Goal: Task Accomplishment & Management: Complete application form

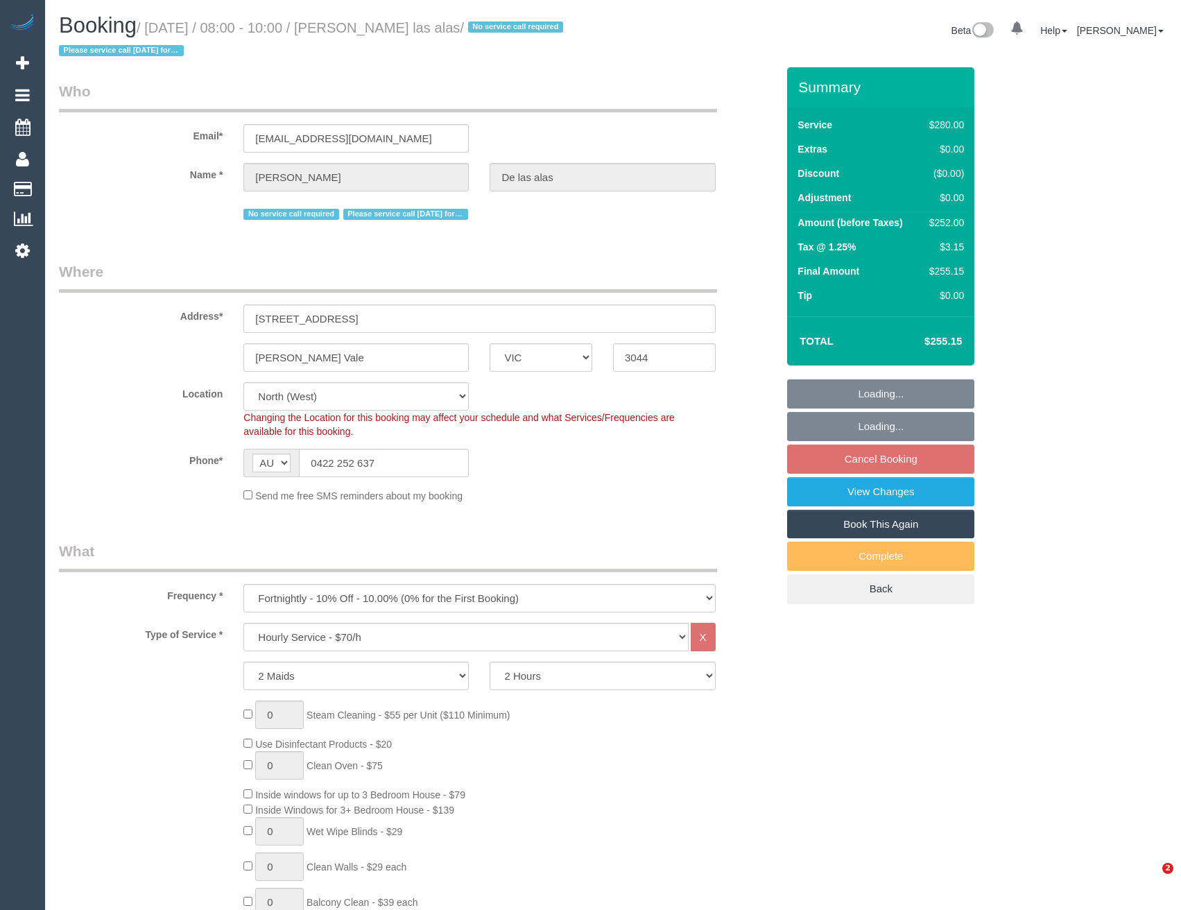
select select "VIC"
select select "2"
select select "string:stripe-pm_1Pmxf52GScqysDRV0AlwXJns"
select select "number:27"
select select "number:14"
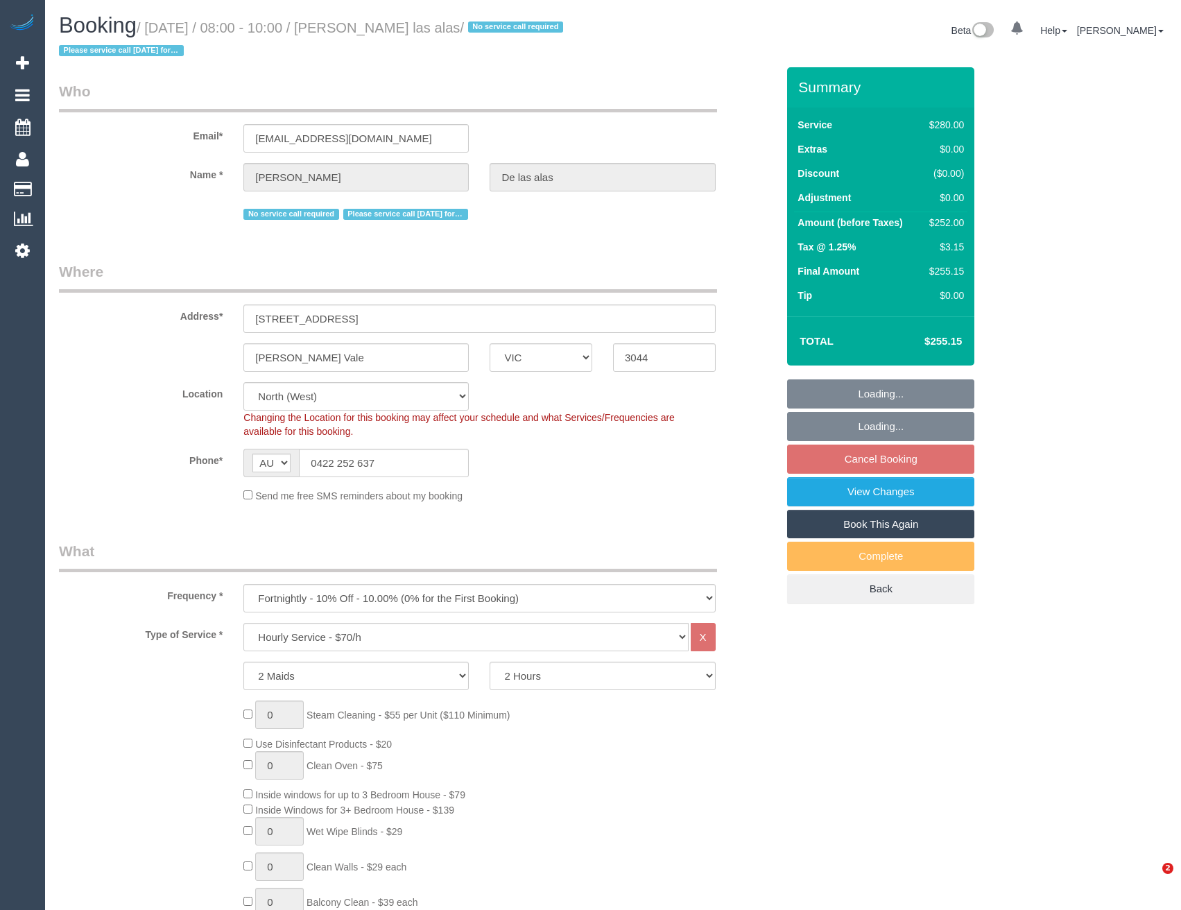
select select "number:19"
select select "number:25"
select select "number:12"
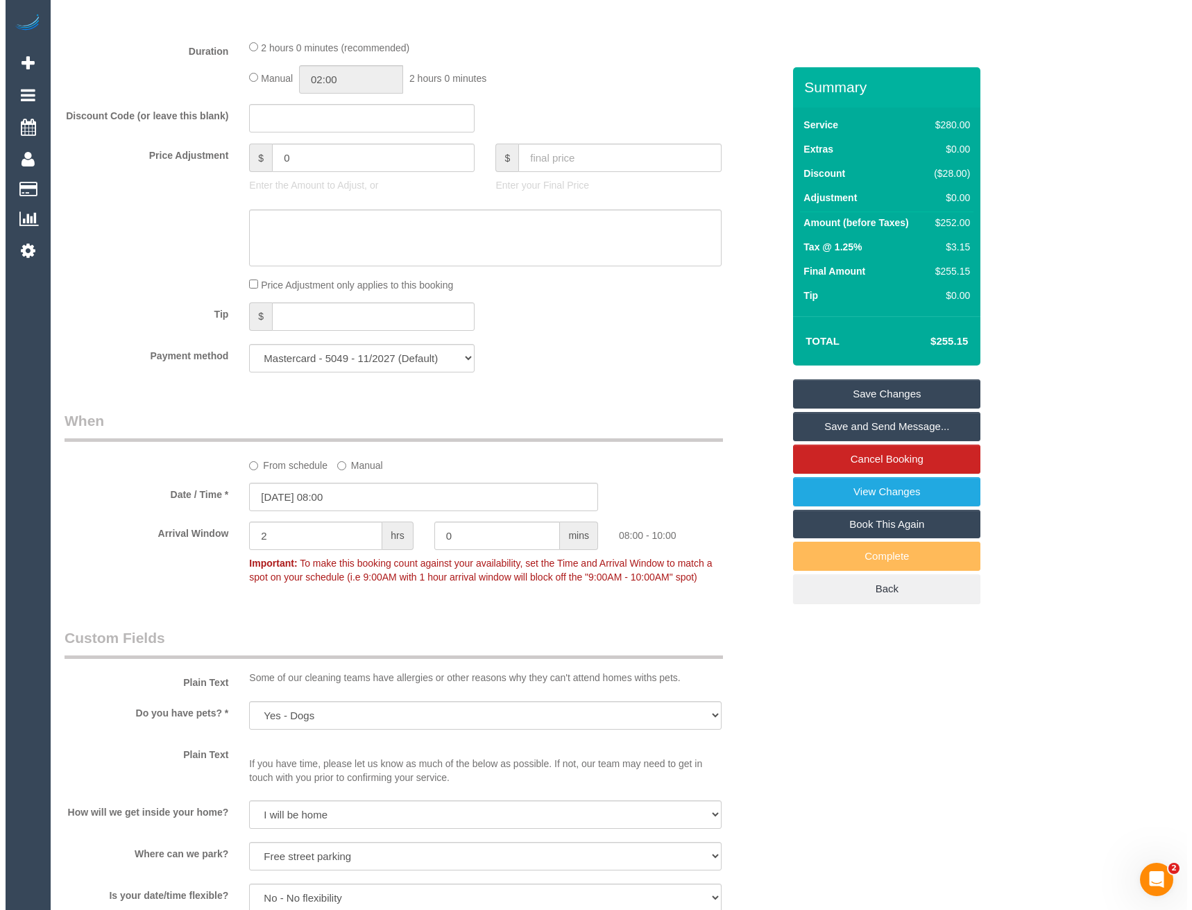
scroll to position [1457, 0]
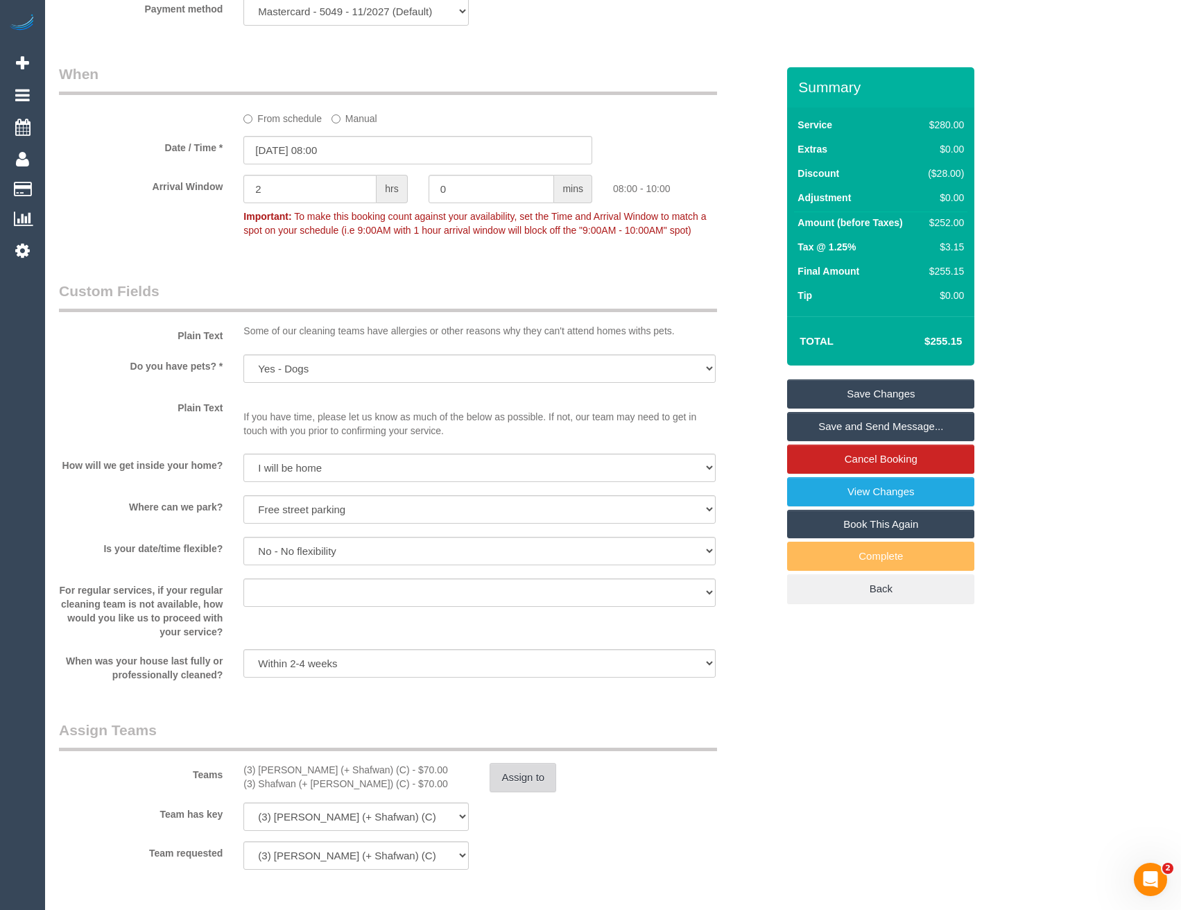
click at [517, 786] on button "Assign to" at bounding box center [523, 777] width 67 height 29
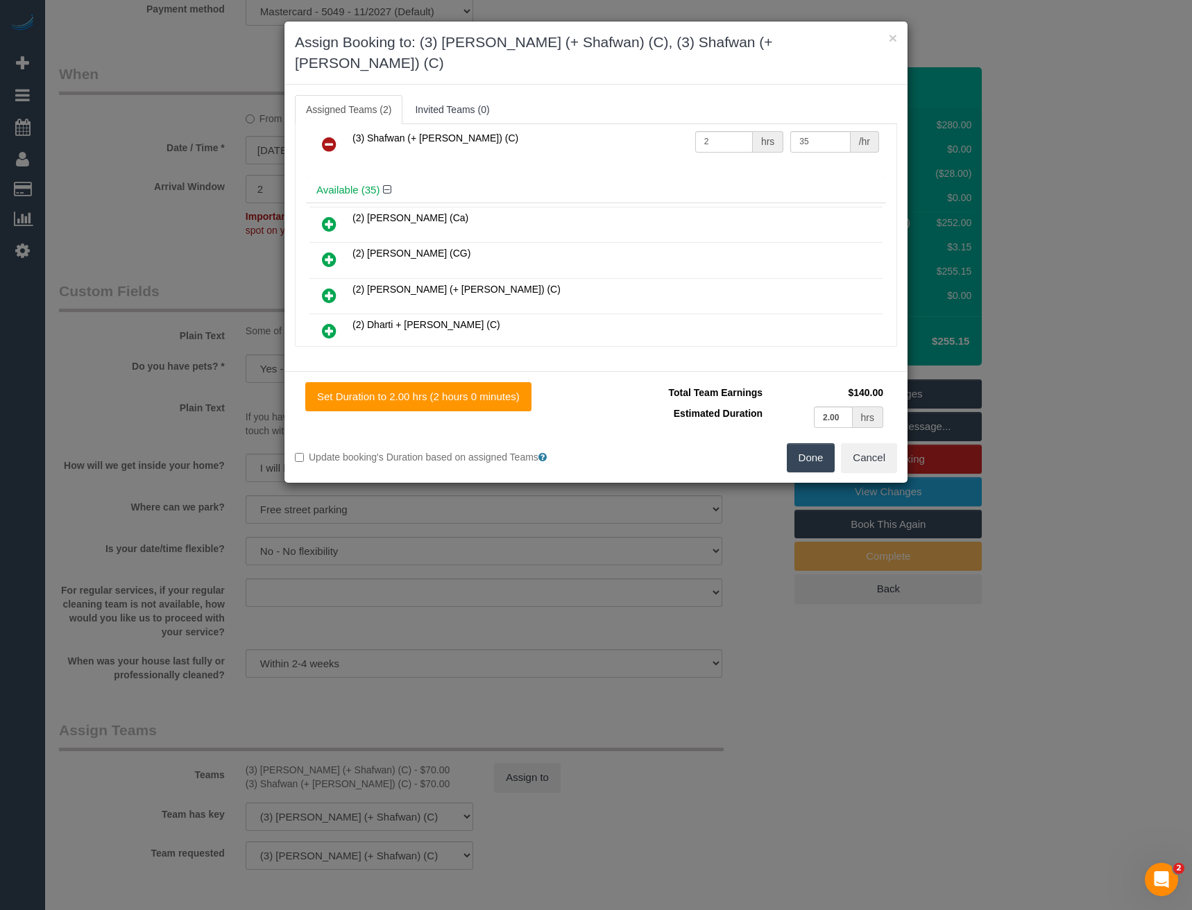
scroll to position [1751, 0]
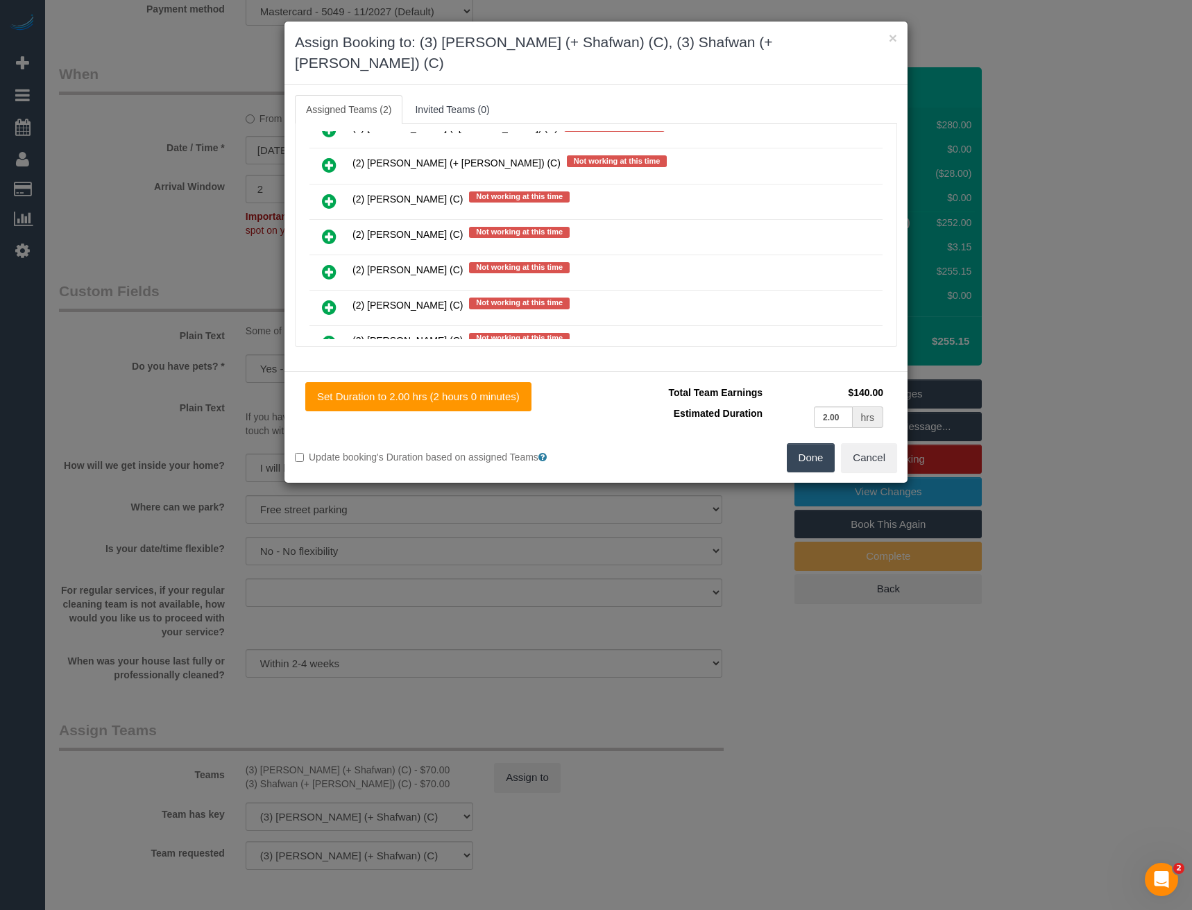
click at [318, 223] on link at bounding box center [329, 237] width 33 height 28
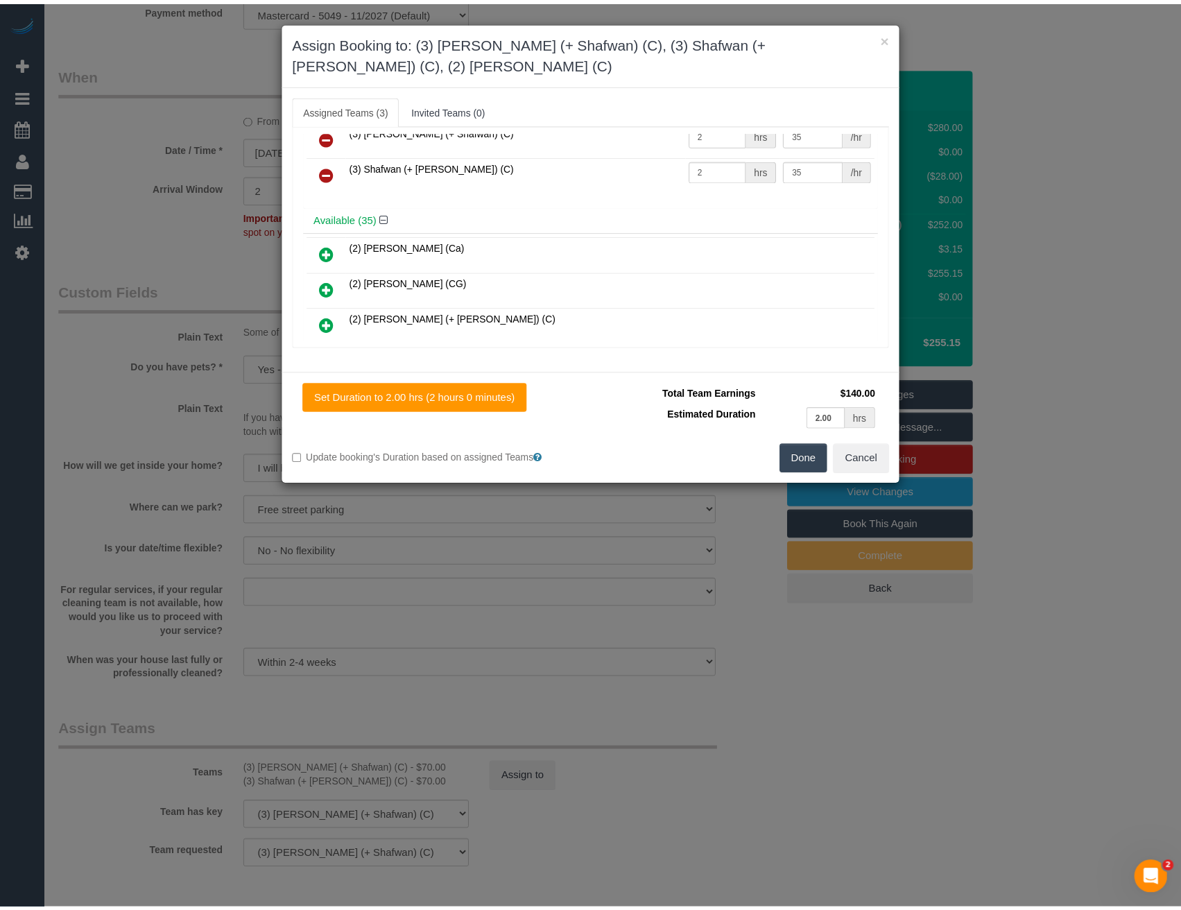
scroll to position [0, 0]
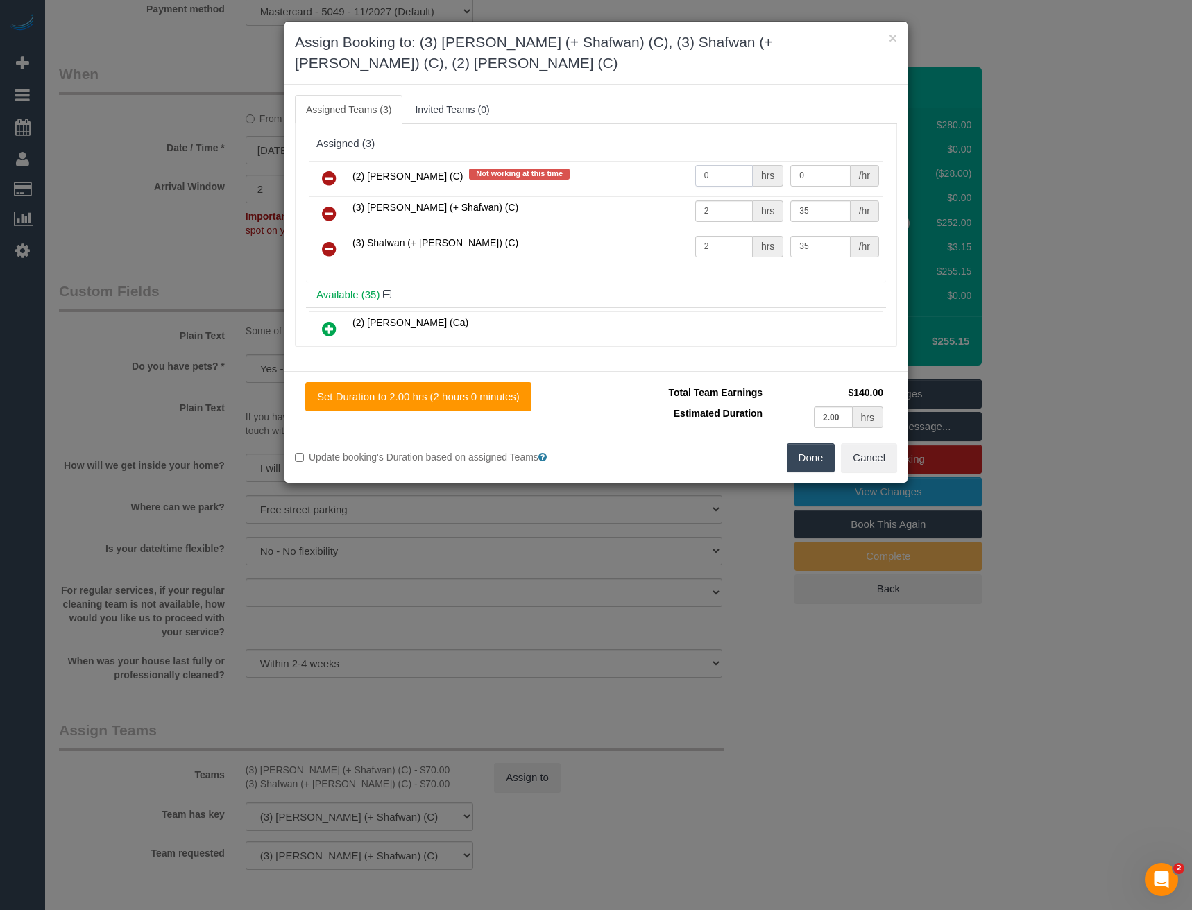
drag, startPoint x: 721, startPoint y: 178, endPoint x: 616, endPoint y: 182, distance: 104.9
click at [665, 178] on tr "(2) Kerry Welfare (C) Not working at this time 0 hrs 0 /hr" at bounding box center [595, 178] width 573 height 35
type input "2"
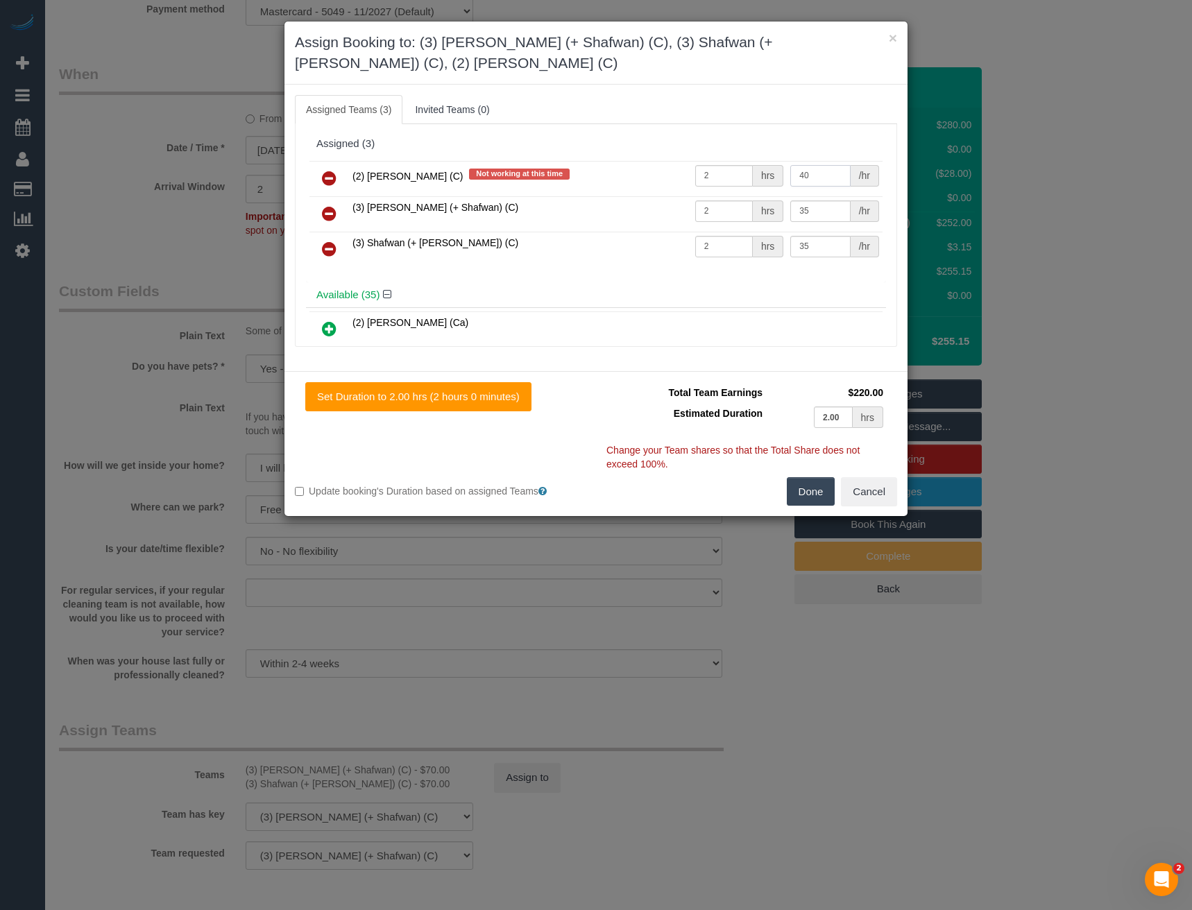
type input "40"
click at [803, 496] on button "Done" at bounding box center [811, 491] width 49 height 29
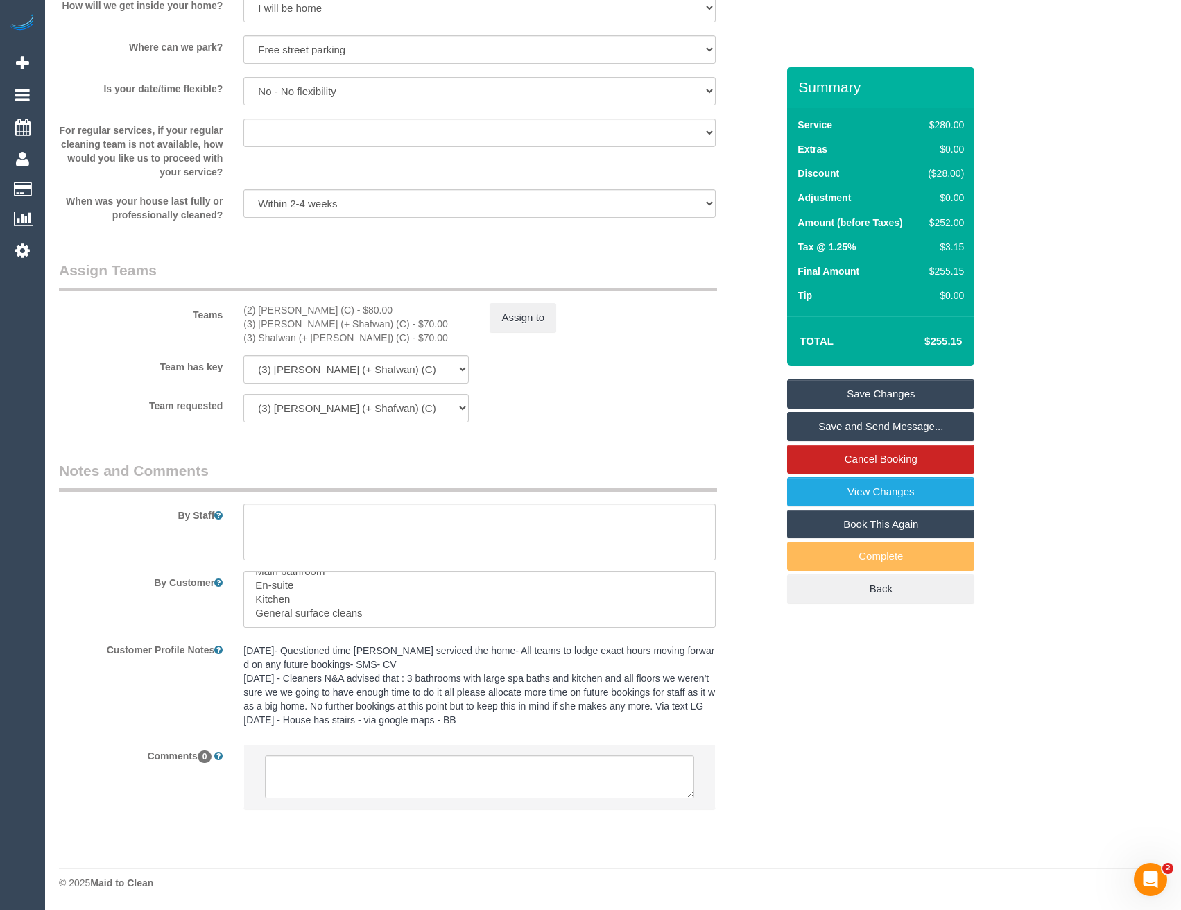
scroll to position [1931, 0]
click at [293, 529] on textarea at bounding box center [479, 532] width 472 height 57
paste textarea "Please do not be late to the service and arrive on time. (Candidate): This is a…"
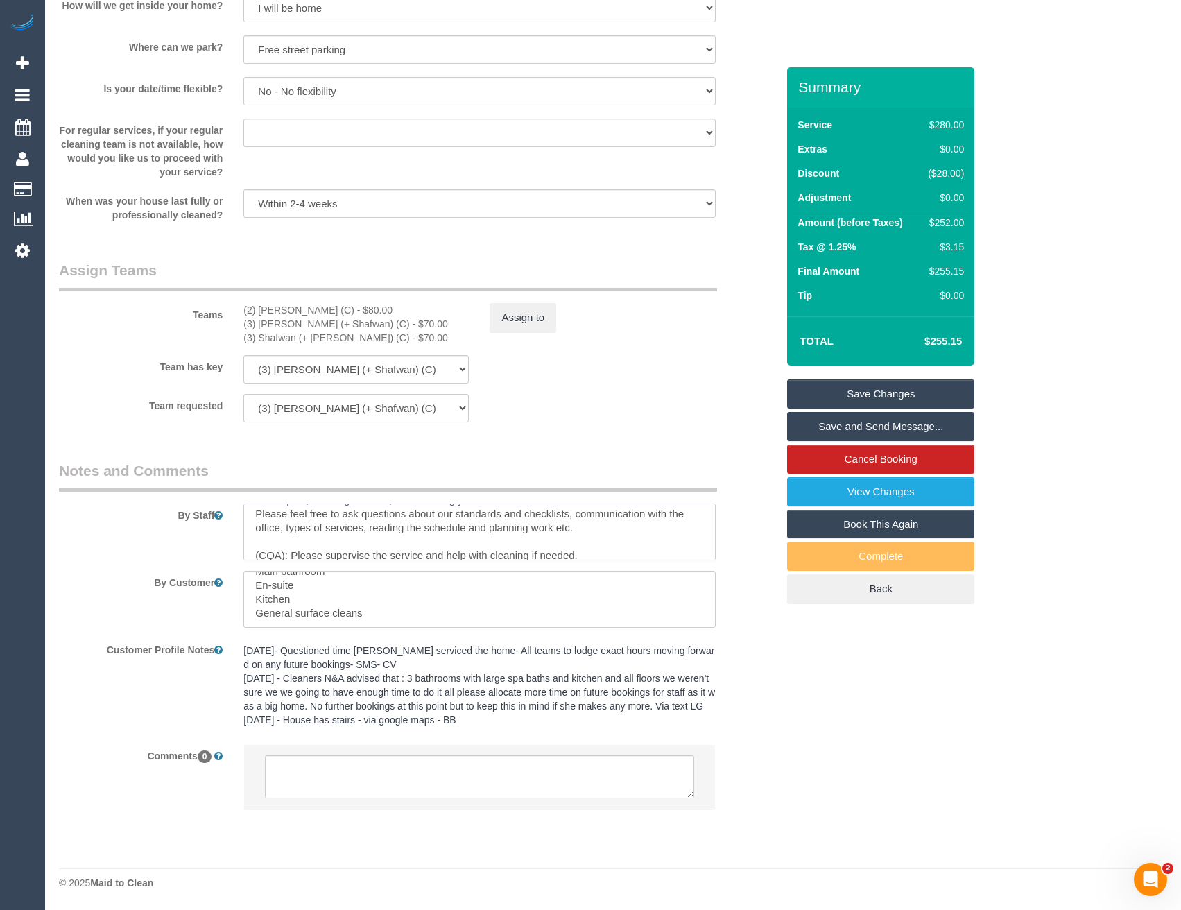
drag, startPoint x: 309, startPoint y: 530, endPoint x: 207, endPoint y: 539, distance: 101.7
click at [207, 539] on div "By Staff" at bounding box center [418, 511] width 739 height 100
click at [332, 511] on textarea at bounding box center [479, 532] width 472 height 57
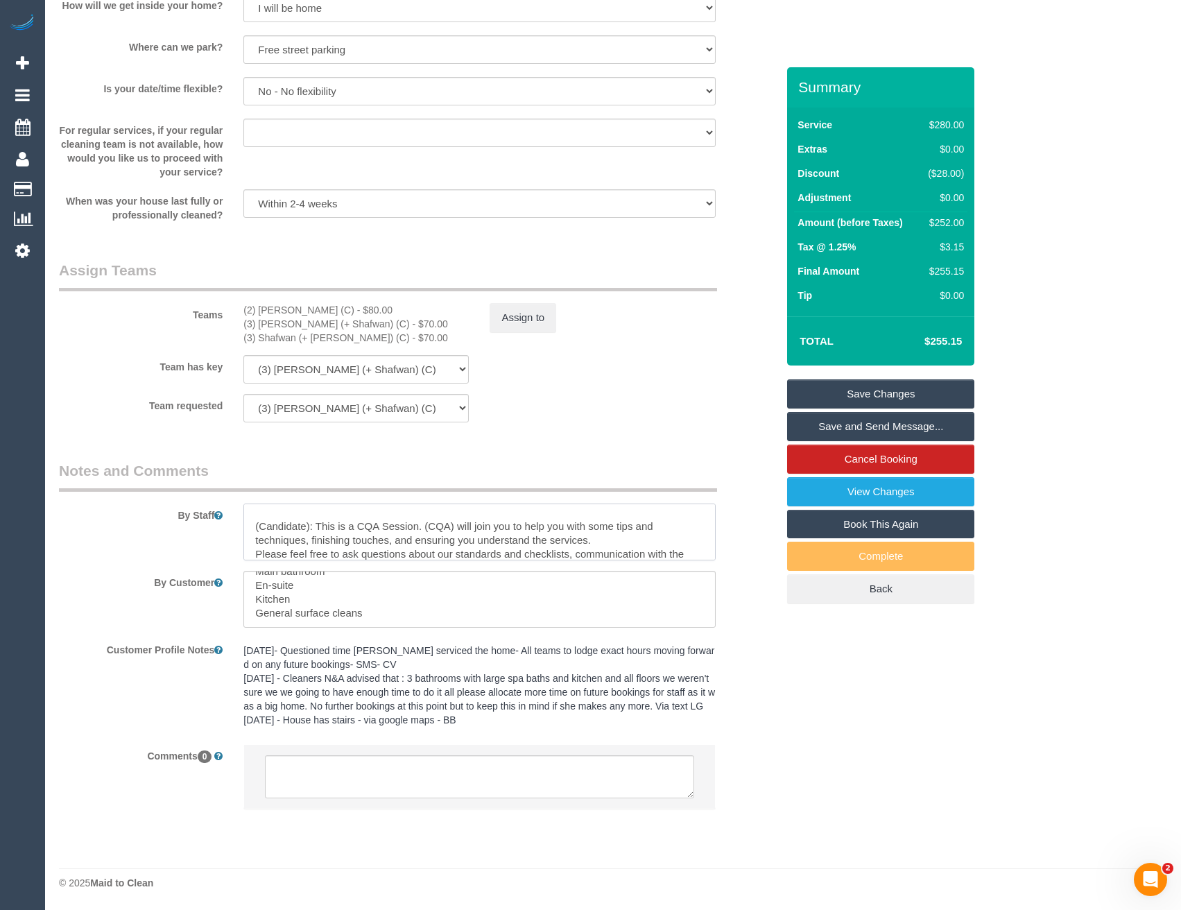
scroll to position [0, 0]
drag, startPoint x: 307, startPoint y: 531, endPoint x: 245, endPoint y: 524, distance: 62.7
click at [245, 524] on textarea at bounding box center [479, 532] width 472 height 57
click at [484, 530] on textarea at bounding box center [479, 532] width 472 height 57
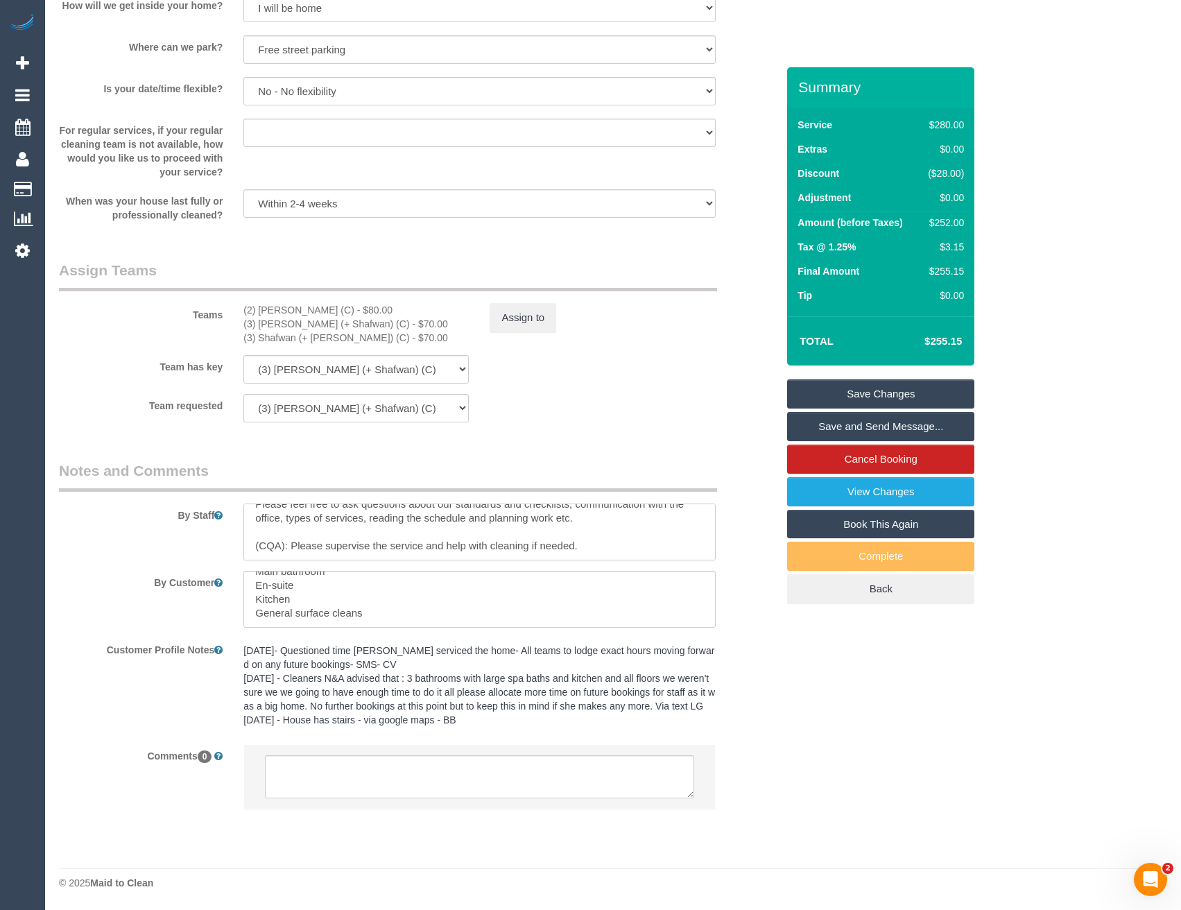
drag, startPoint x: 265, startPoint y: 529, endPoint x: 160, endPoint y: 532, distance: 105.5
click at [255, 526] on textarea at bounding box center [479, 532] width 472 height 57
type textarea "Please do not be late to the service and arrive on time. Farhan + Shafwan: This…"
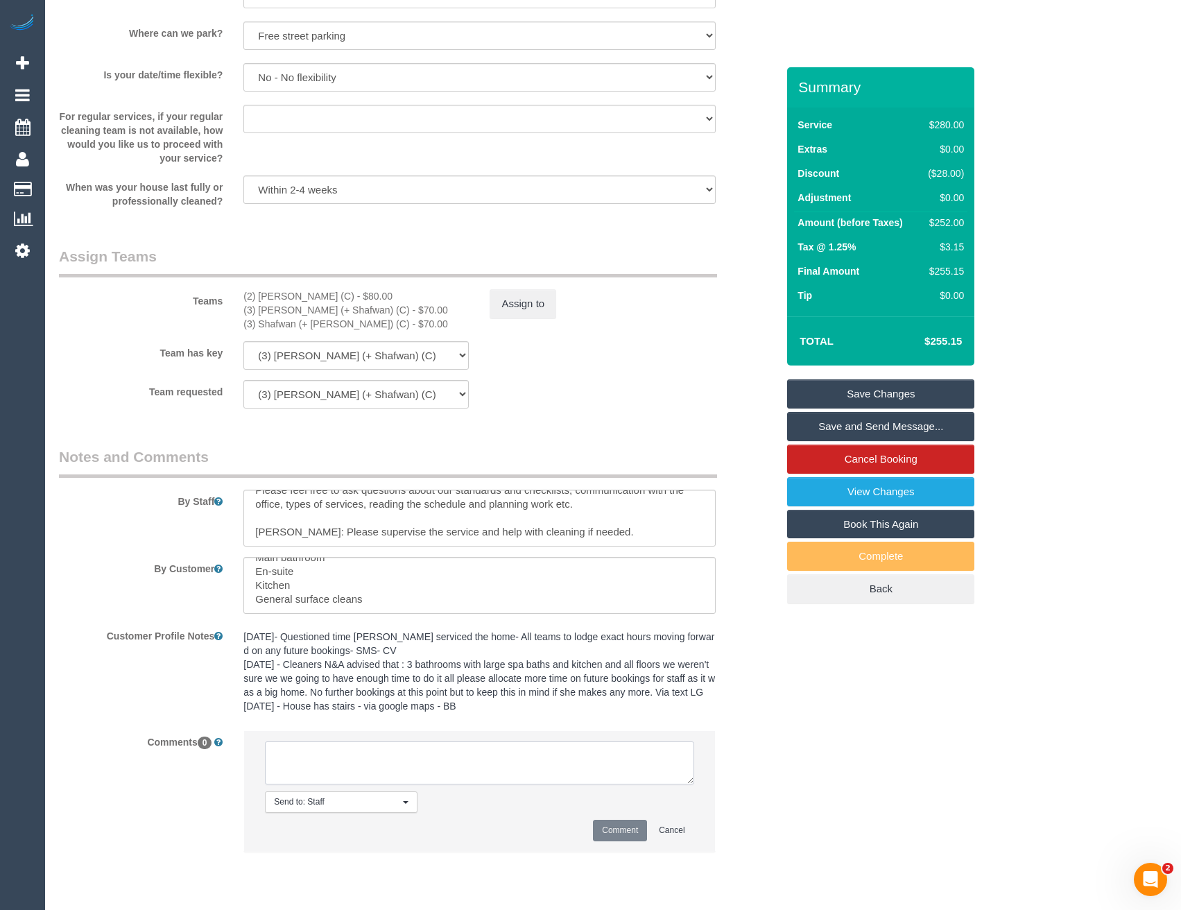
click at [363, 781] on textarea at bounding box center [479, 763] width 429 height 43
click at [345, 776] on textarea at bounding box center [479, 763] width 429 height 43
paste textarea "This is a CQA session on (cleaner's name) customer. The customer has been infor…"
drag, startPoint x: 474, startPoint y: 767, endPoint x: 397, endPoint y: 773, distance: 76.6
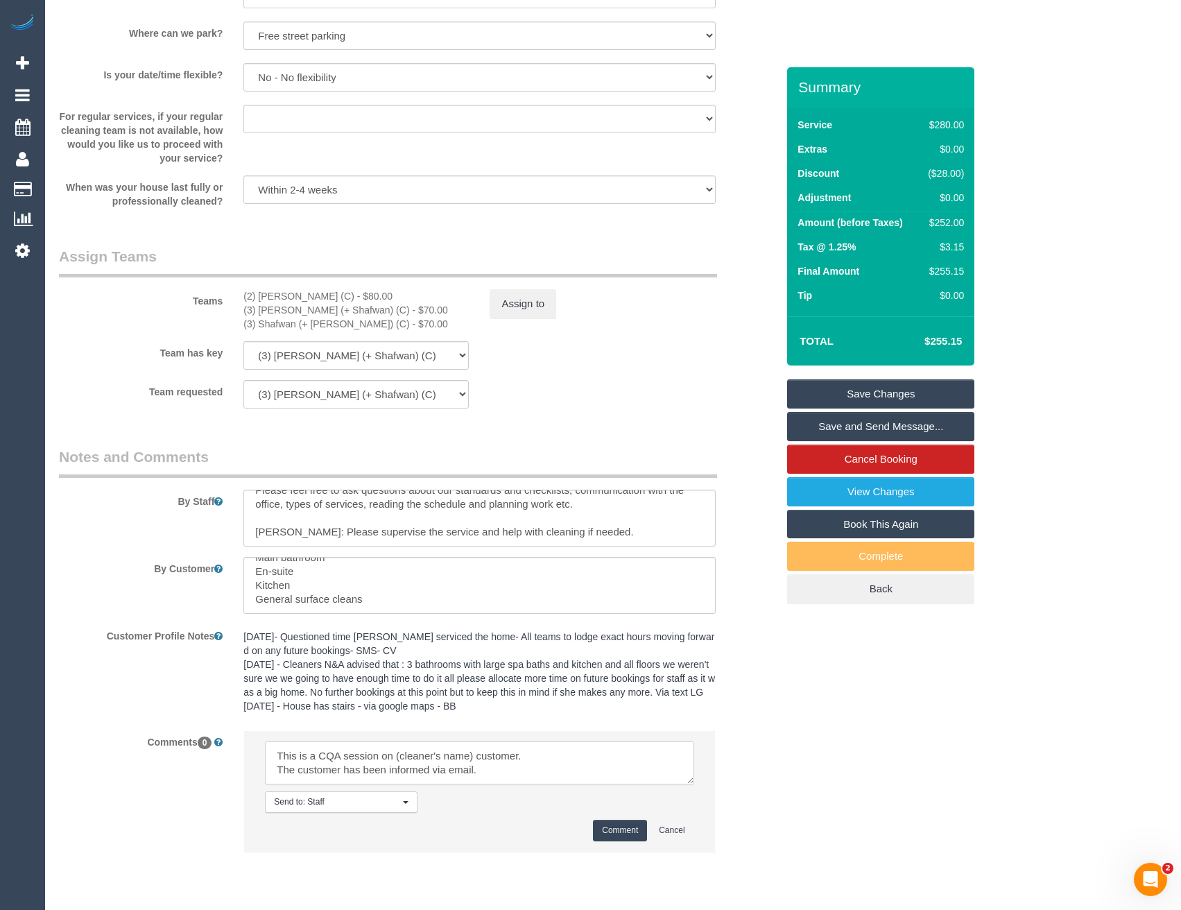
click at [397, 773] on textarea at bounding box center [479, 763] width 429 height 43
type textarea "This is a CQA session on Farhan + Shafwan's customer. The customer has been inf…"
click at [628, 841] on button "Comment" at bounding box center [620, 831] width 54 height 22
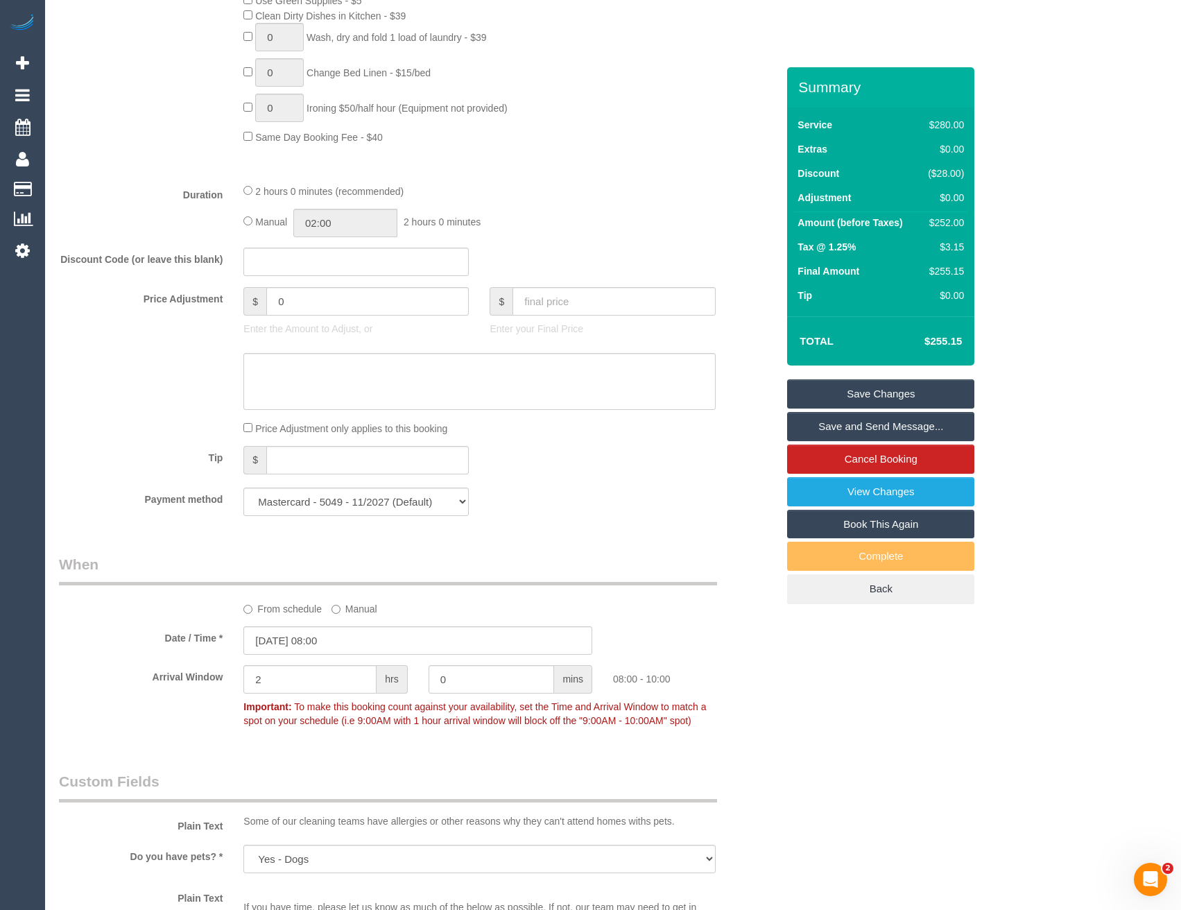
scroll to position [971, 0]
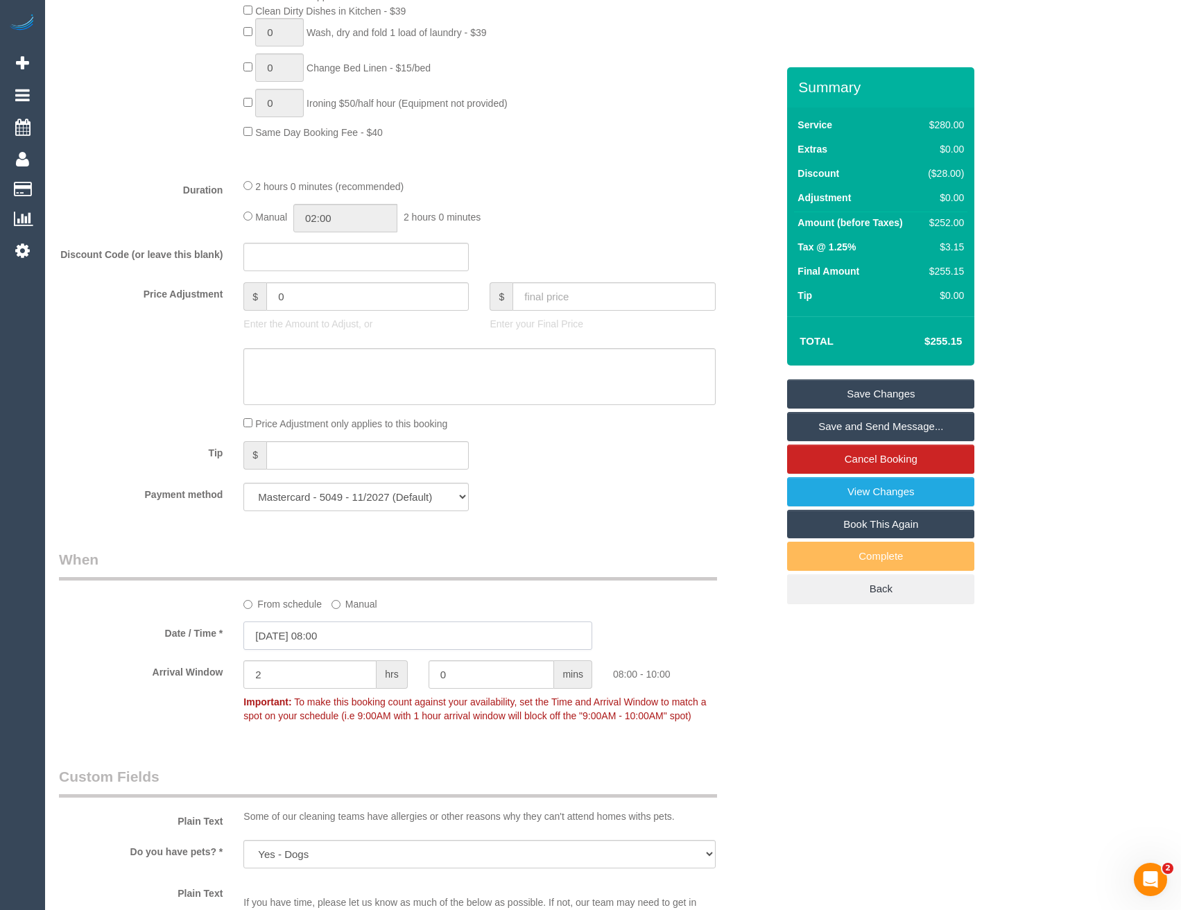
click at [350, 629] on input "19/08/2025 08:00" at bounding box center [417, 636] width 349 height 28
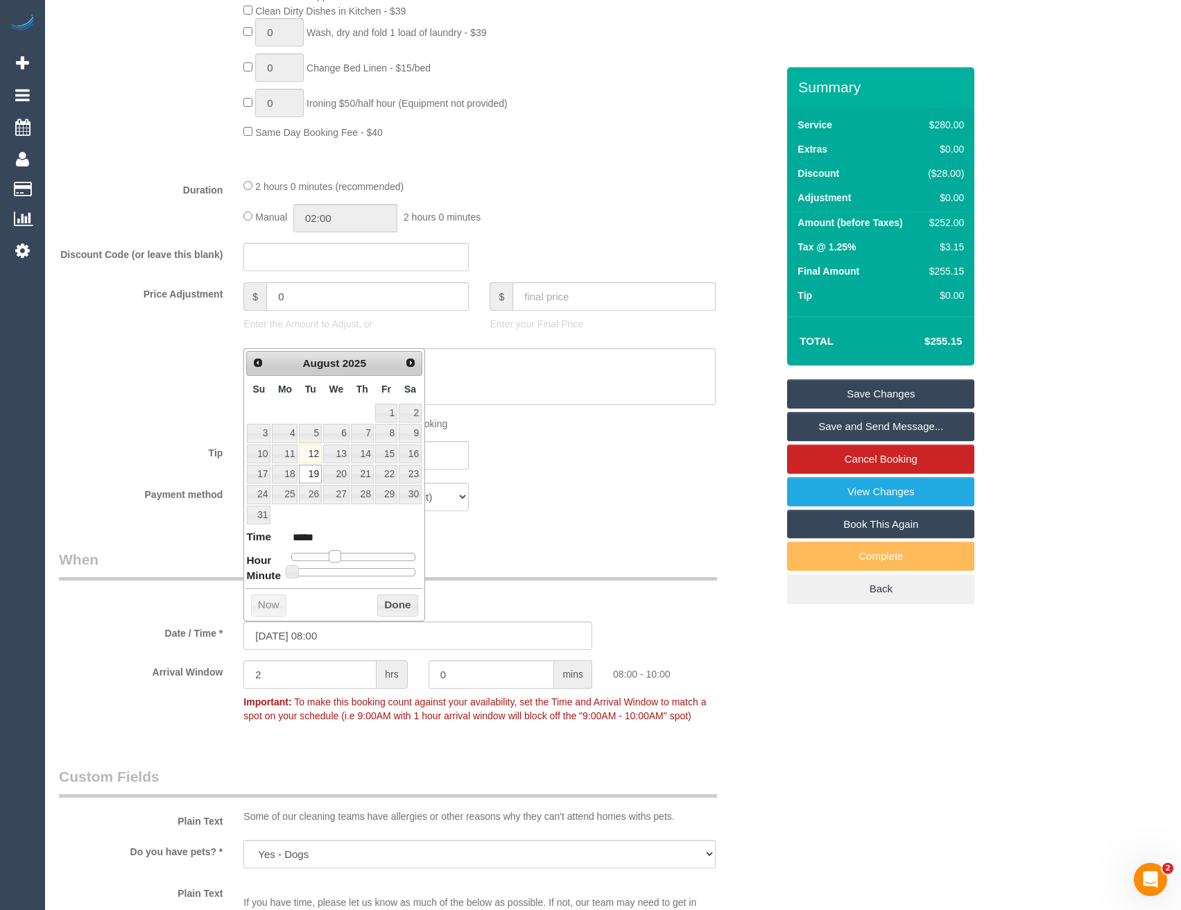
type input "19/08/2025 09:00"
type input "*****"
type input "19/08/2025 10:00"
type input "*****"
drag, startPoint x: 337, startPoint y: 555, endPoint x: 346, endPoint y: 554, distance: 9.1
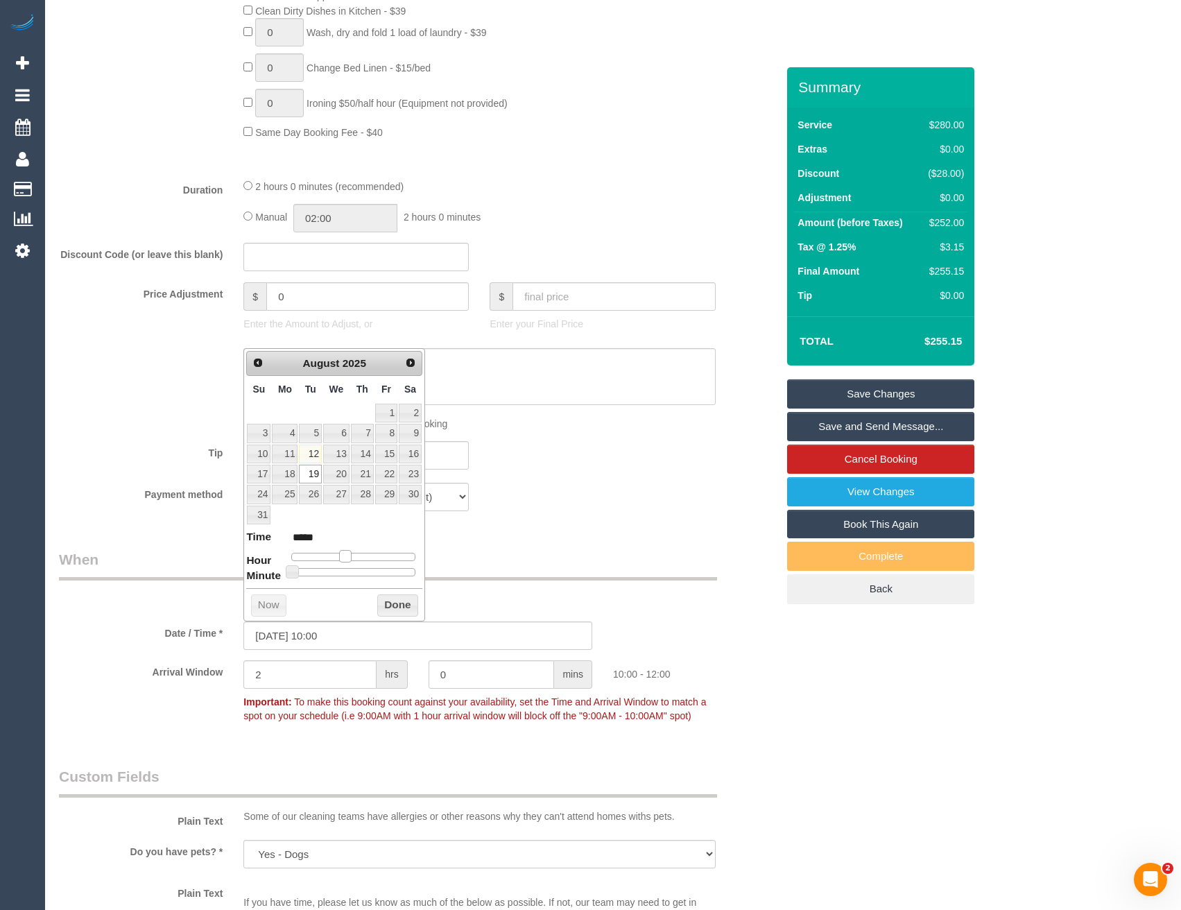
click at [346, 554] on span at bounding box center [345, 556] width 12 height 12
click at [379, 599] on button "Done" at bounding box center [397, 605] width 41 height 22
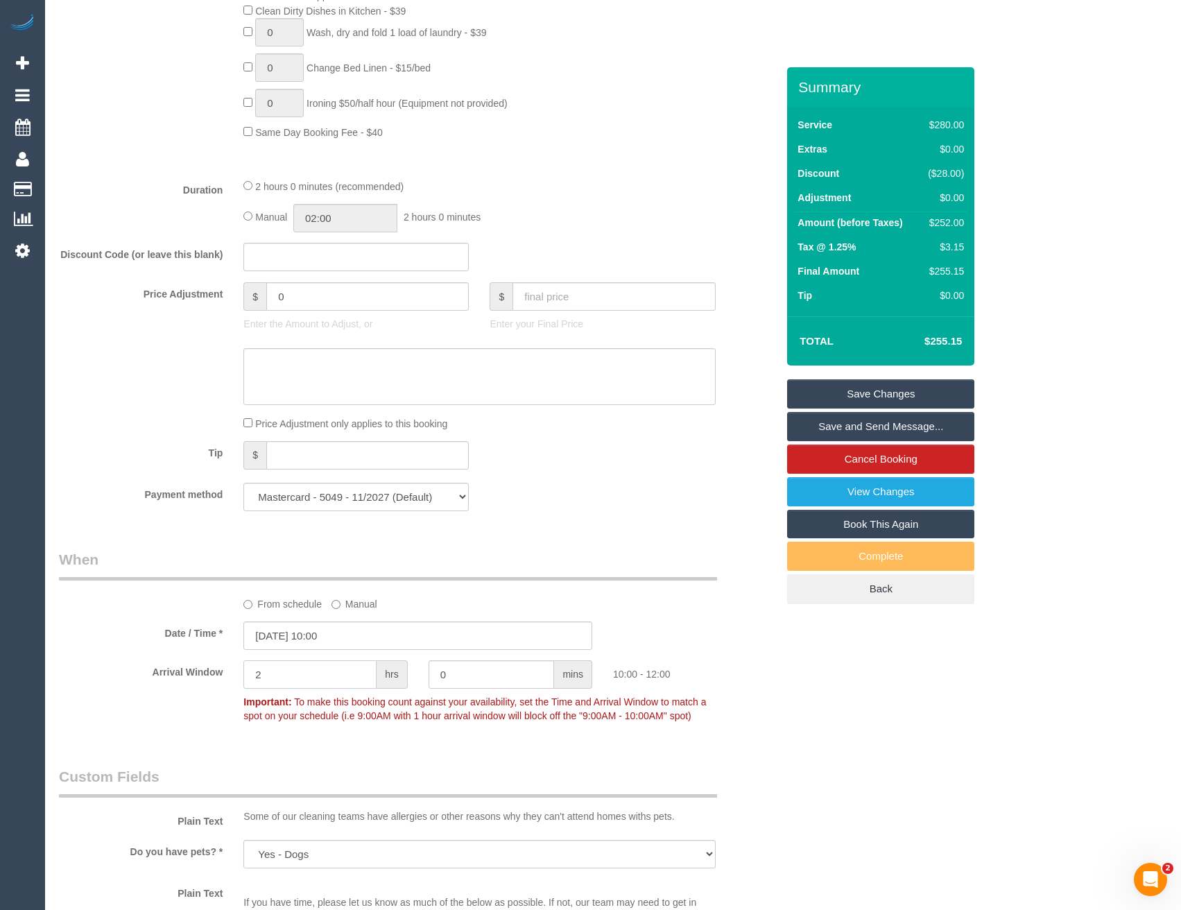
drag, startPoint x: 314, startPoint y: 670, endPoint x: 78, endPoint y: 694, distance: 237.0
click at [159, 695] on div "Arrival Window 2 hrs 0 mins 10:00 - 12:00 Important: To make this booking count…" at bounding box center [418, 694] width 739 height 69
type input "0"
click at [718, 692] on p "Important: To make this booking count against your availability, set the Time a…" at bounding box center [479, 707] width 493 height 31
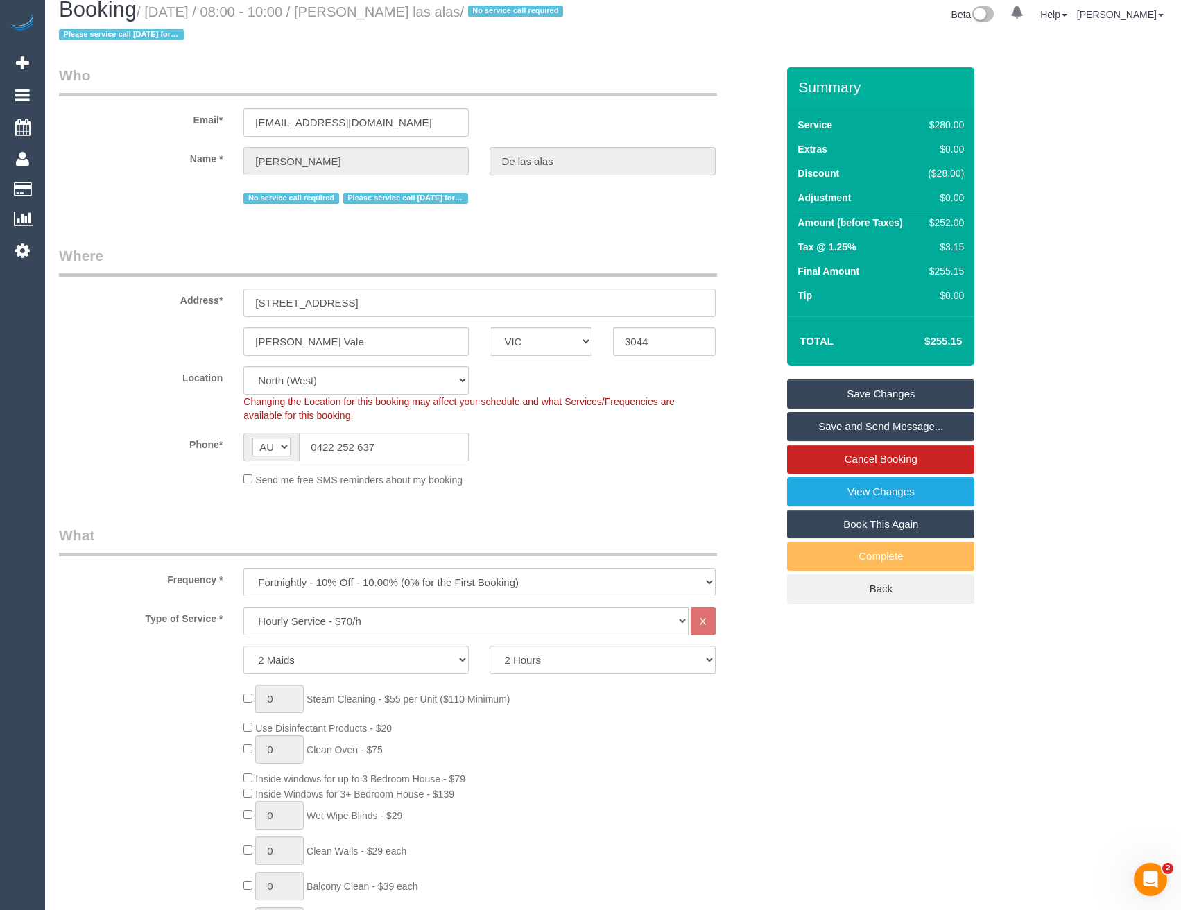
scroll to position [0, 0]
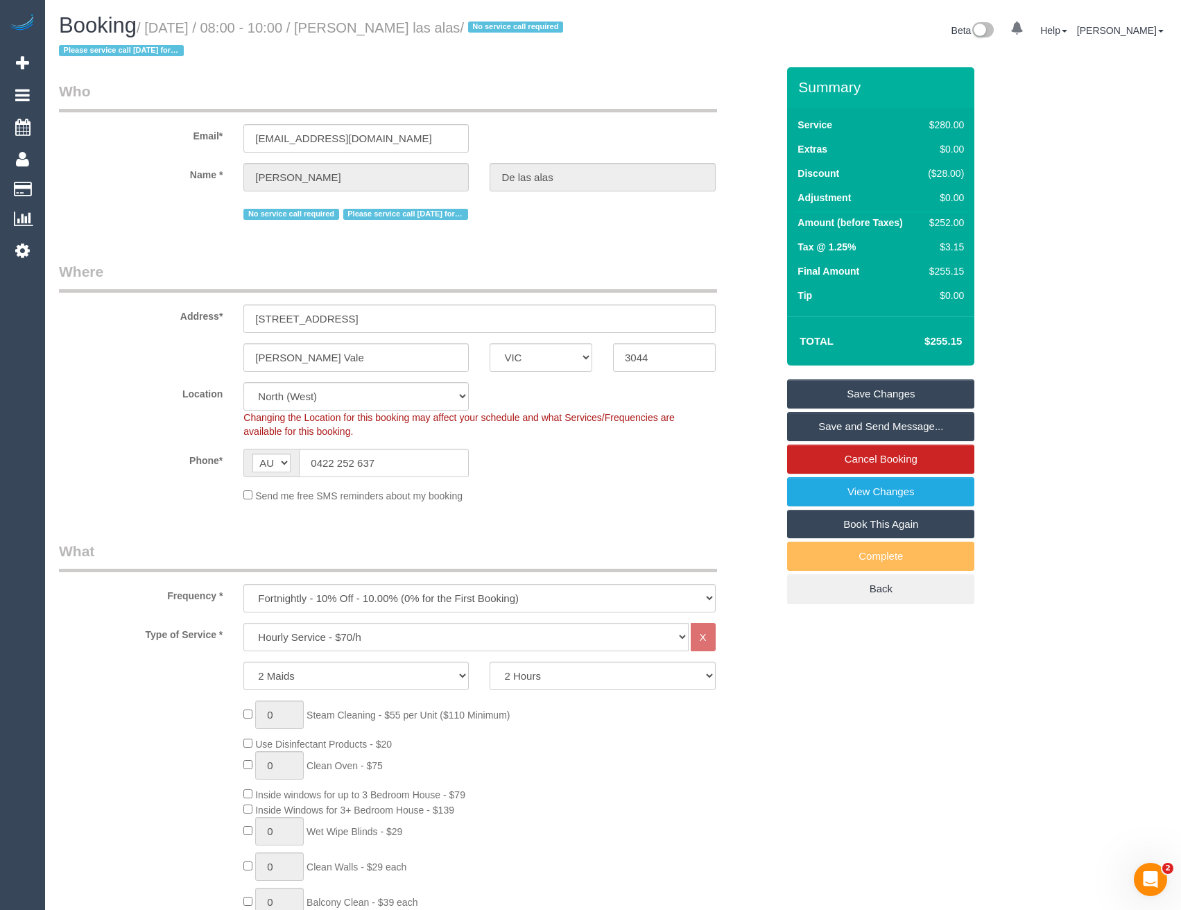
click at [838, 400] on link "Save Changes" at bounding box center [880, 393] width 187 height 29
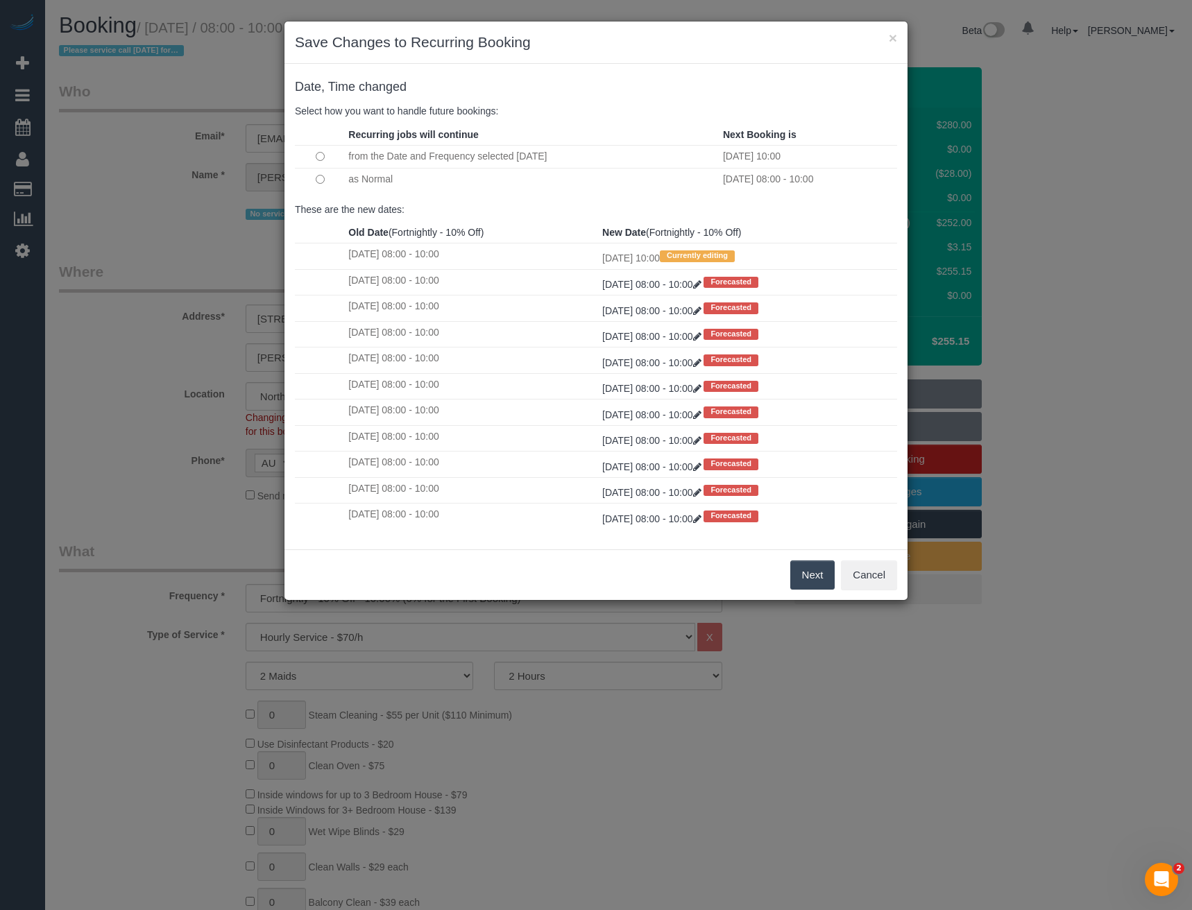
click at [823, 572] on button "Next" at bounding box center [812, 575] width 45 height 29
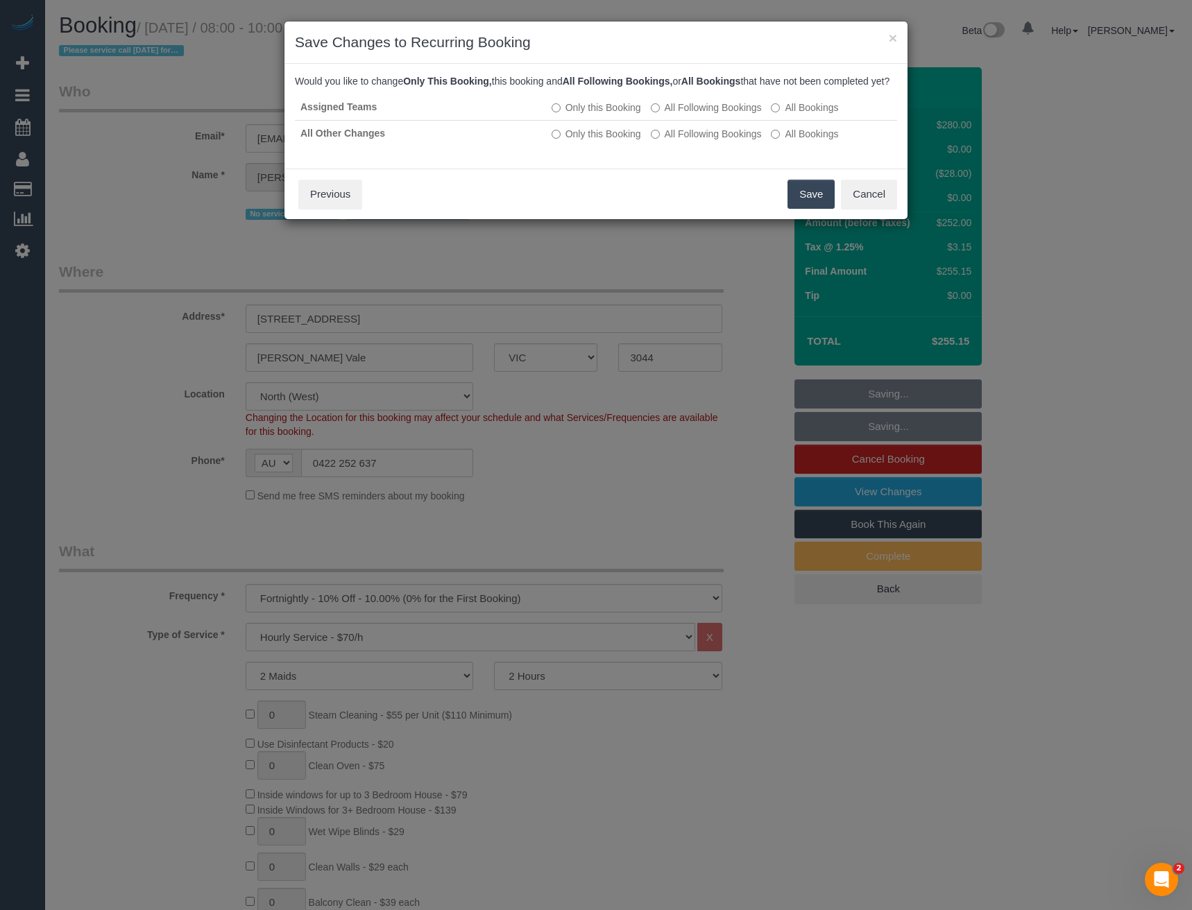
click at [813, 205] on button "Save" at bounding box center [810, 194] width 47 height 29
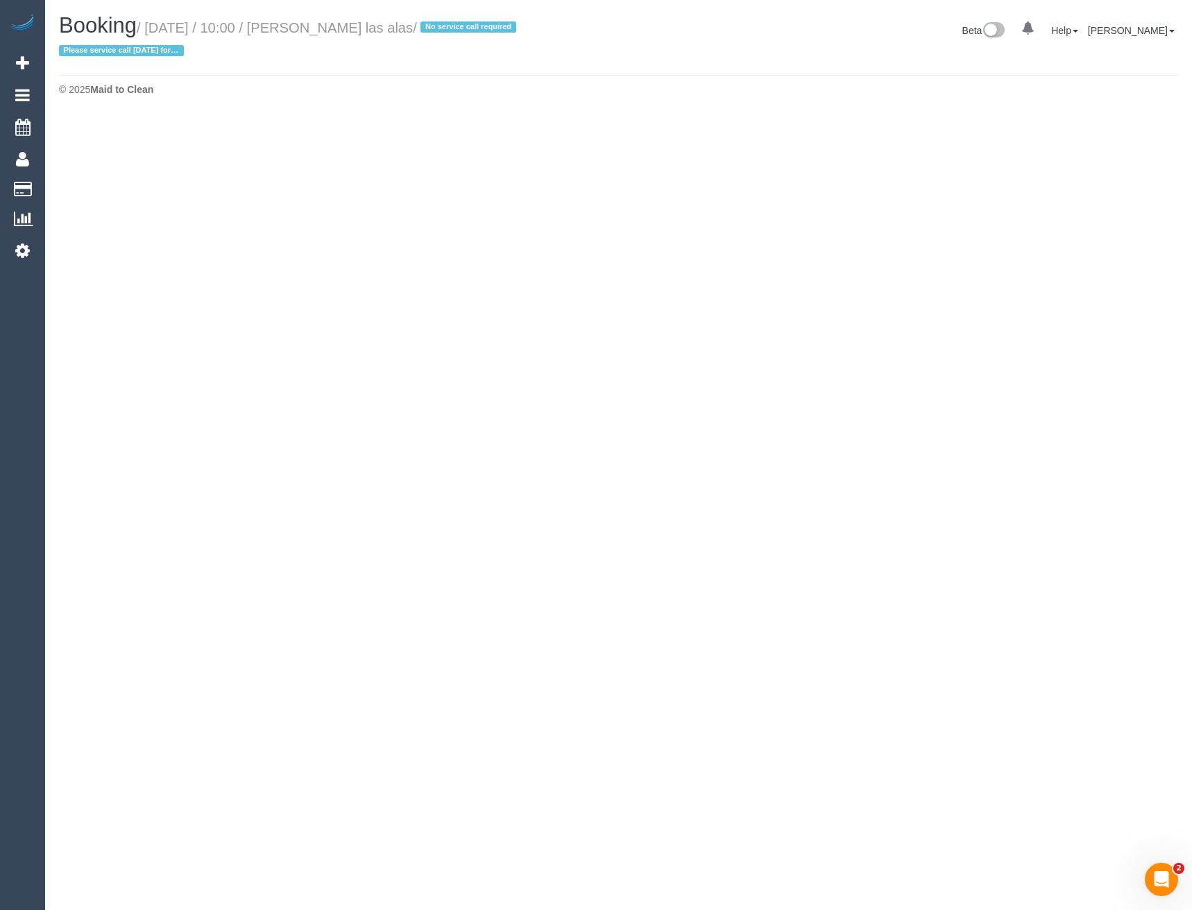
select select "VIC"
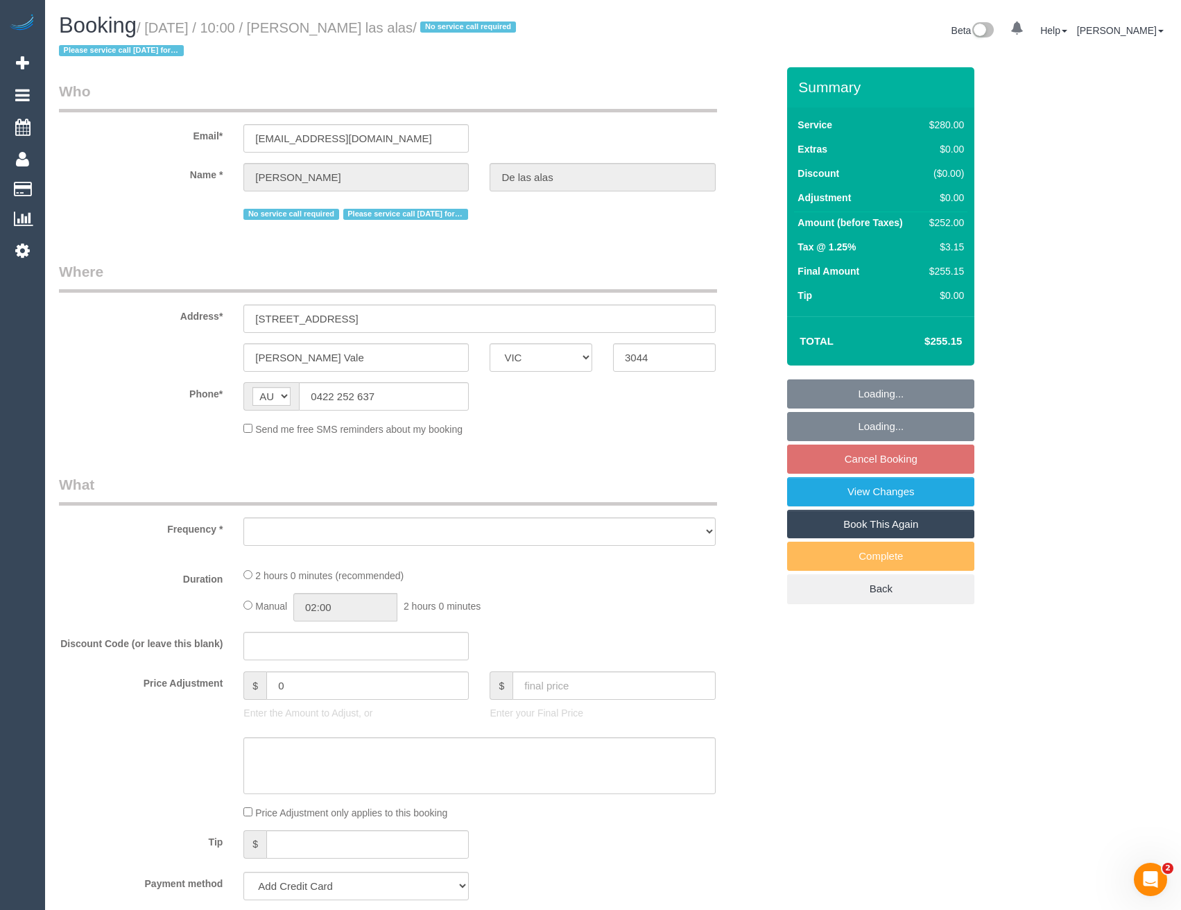
select select "object:7515"
select select "string:stripe-pm_1Pmxf52GScqysDRV0AlwXJns"
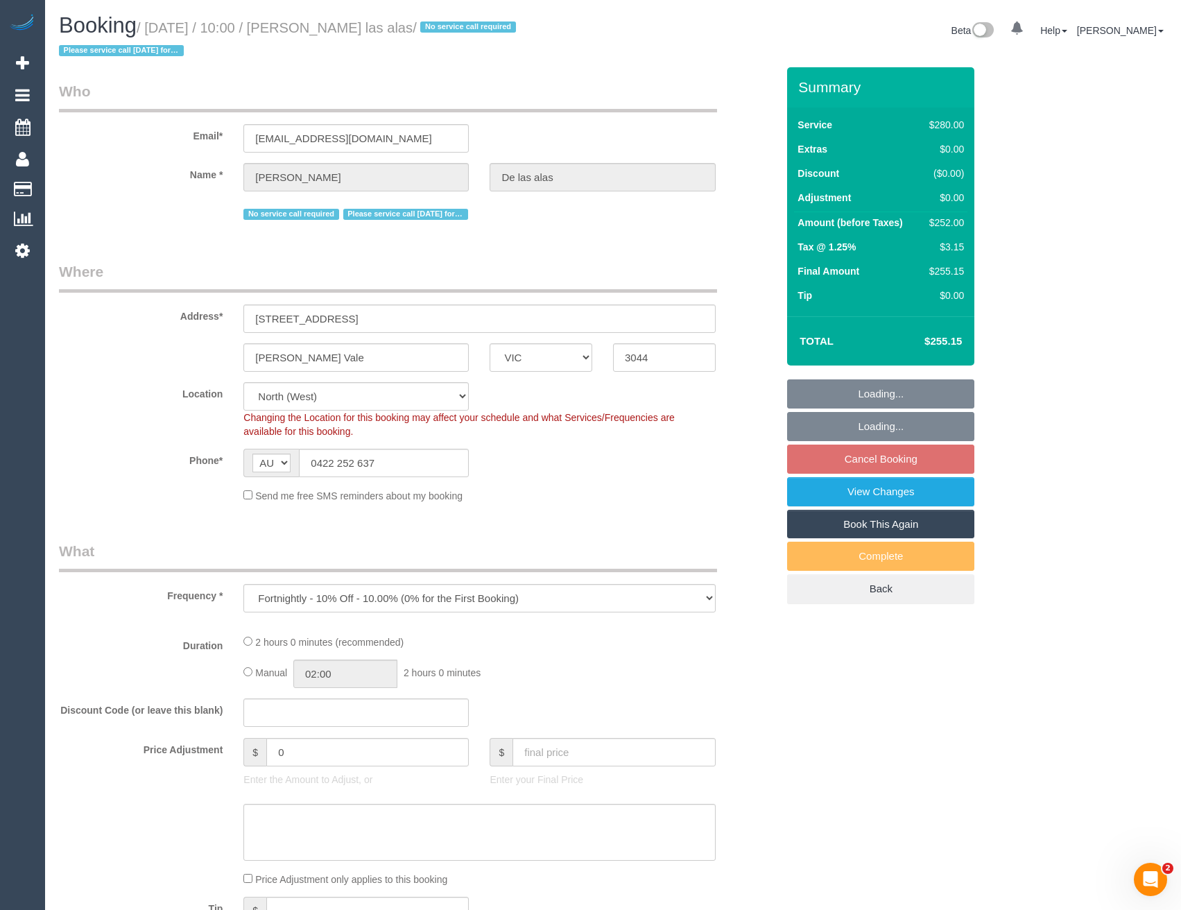
select select "2"
select select "number:27"
select select "number:14"
select select "number:19"
select select "number:25"
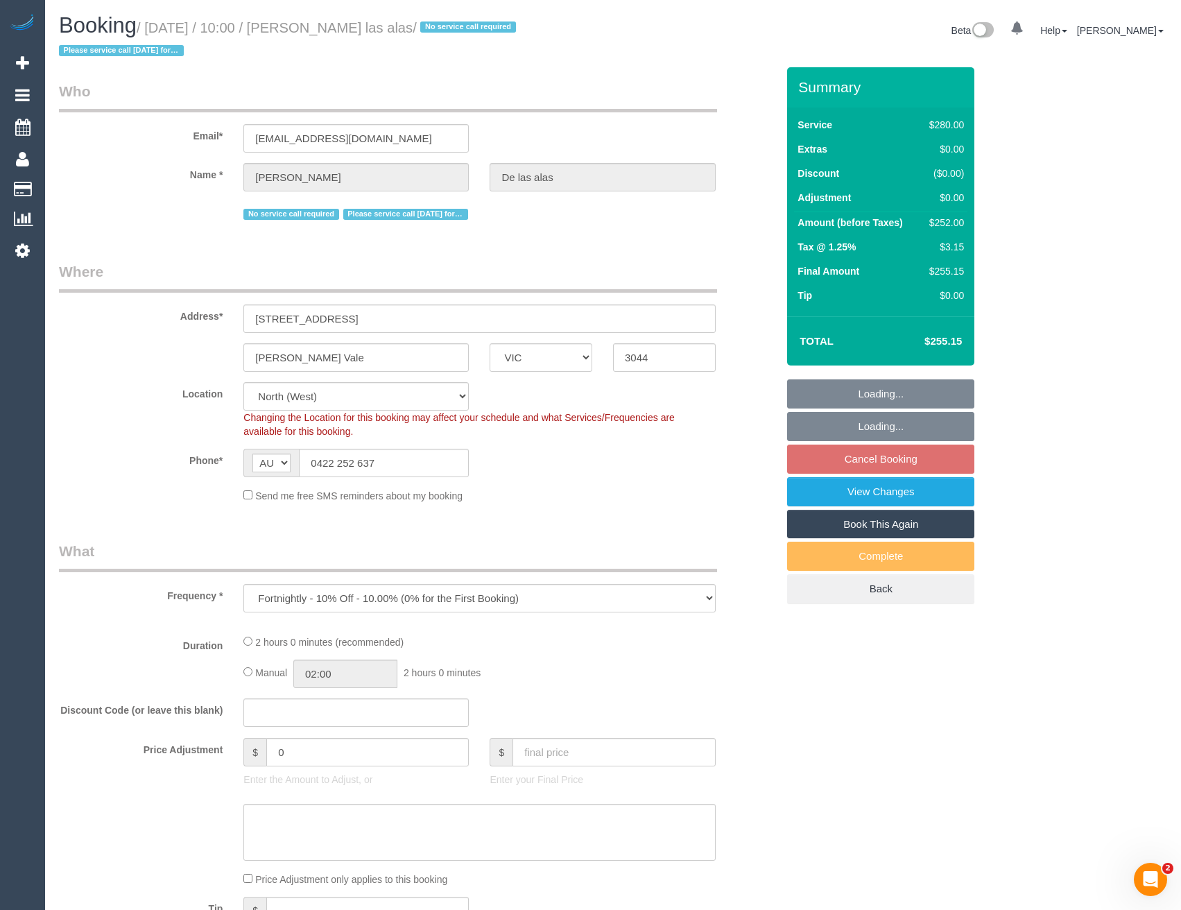
select select "number:12"
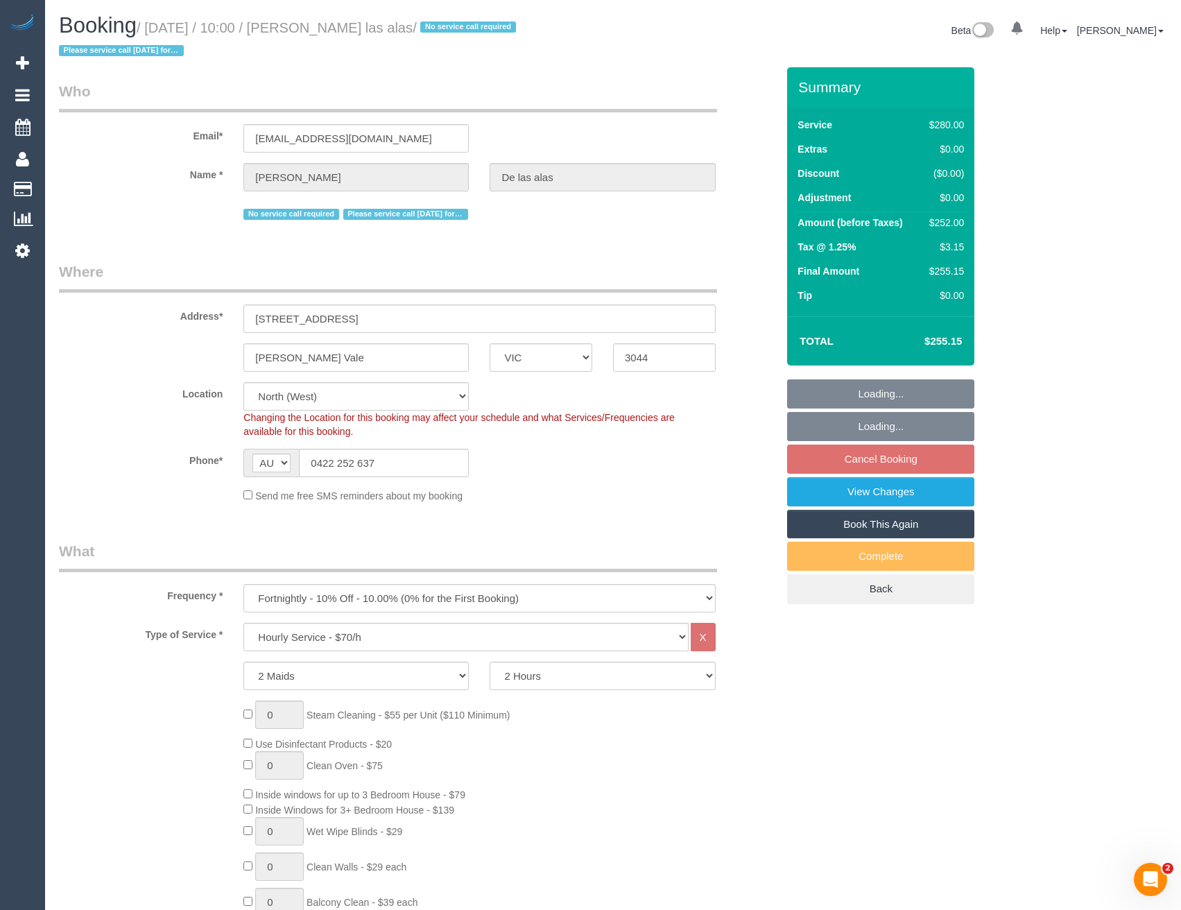
select select "object:8586"
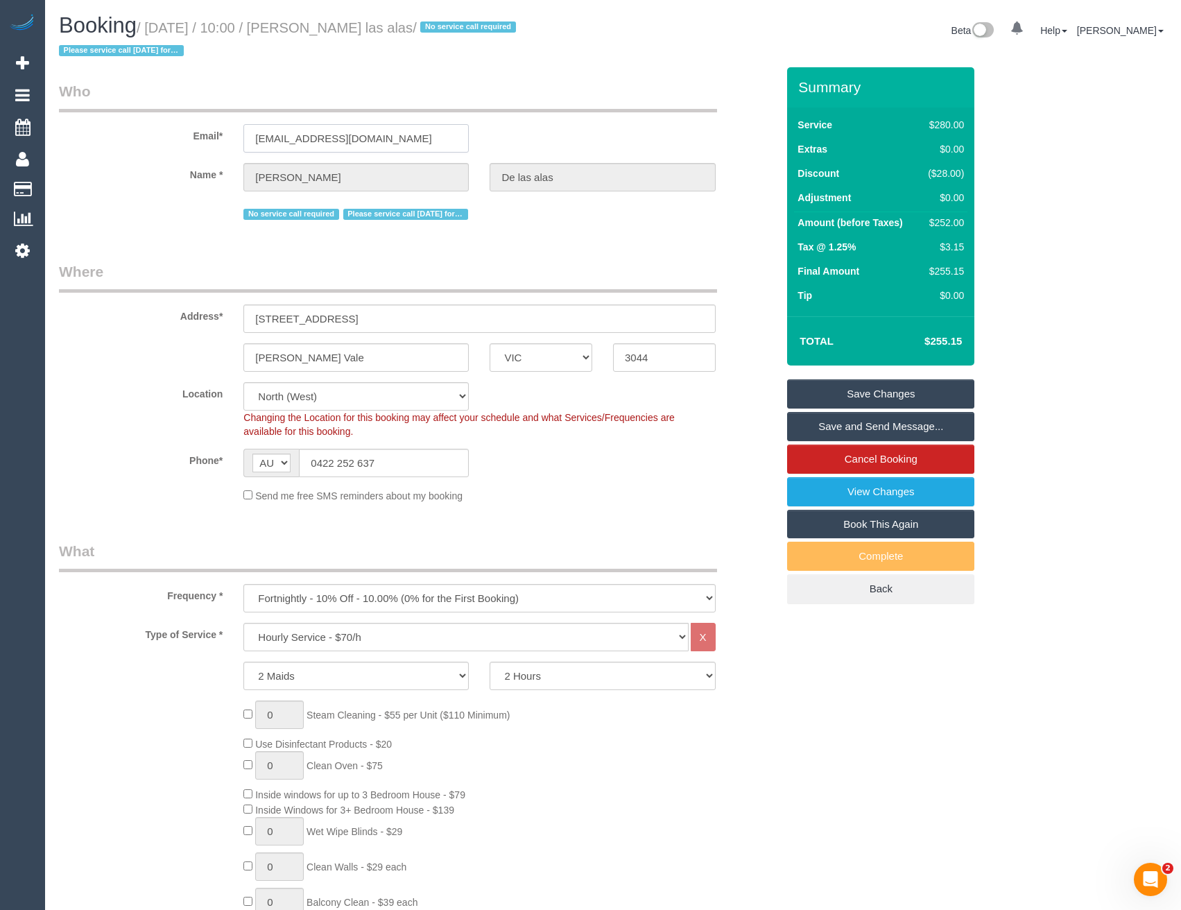
drag, startPoint x: 388, startPoint y: 136, endPoint x: 246, endPoint y: 137, distance: 142.2
click at [246, 137] on input "lizadelasalas@gmail.com" at bounding box center [355, 138] width 225 height 28
click at [855, 493] on link "View Changes" at bounding box center [880, 491] width 187 height 29
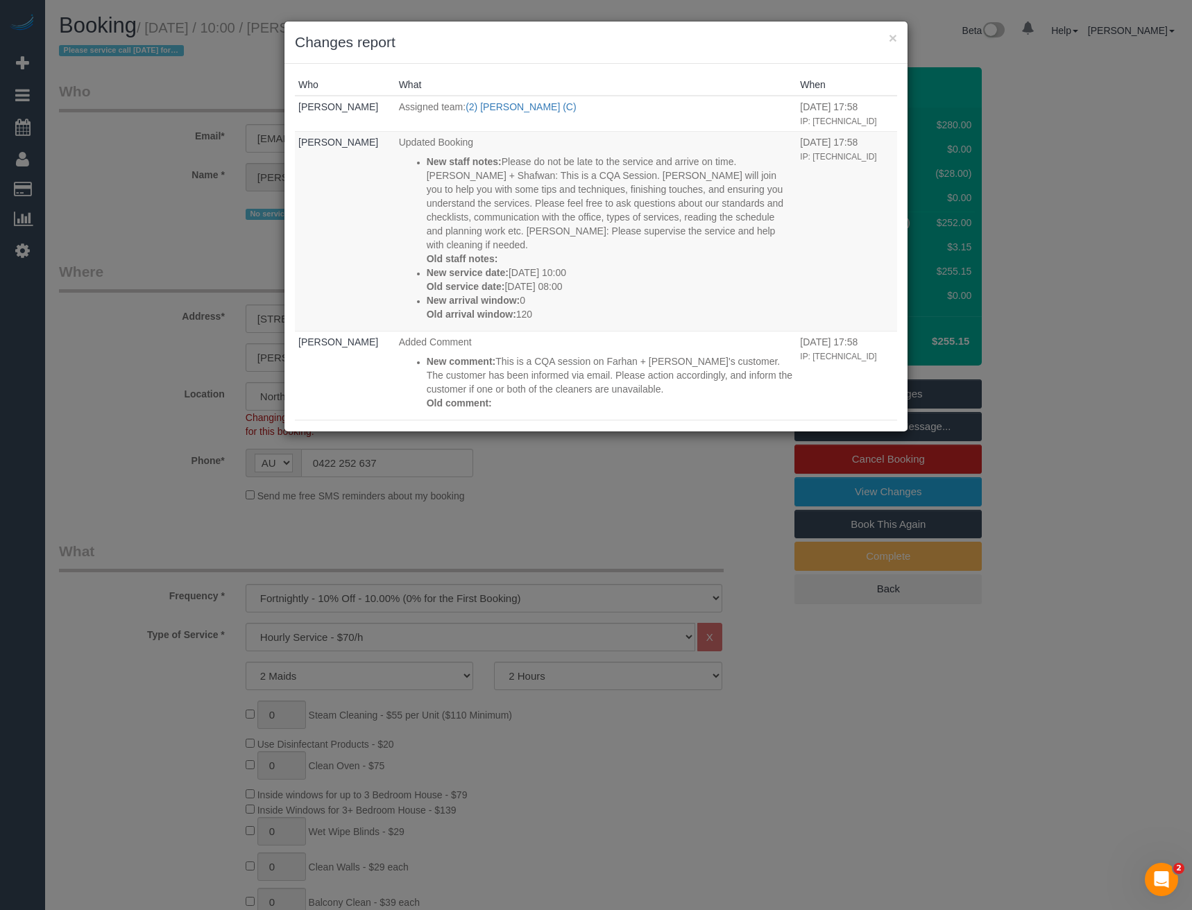
click at [410, 524] on div "× Changes report Who What When Bronie Bryant Assigned team: (2) Kerry Welfare (…" at bounding box center [596, 455] width 1192 height 910
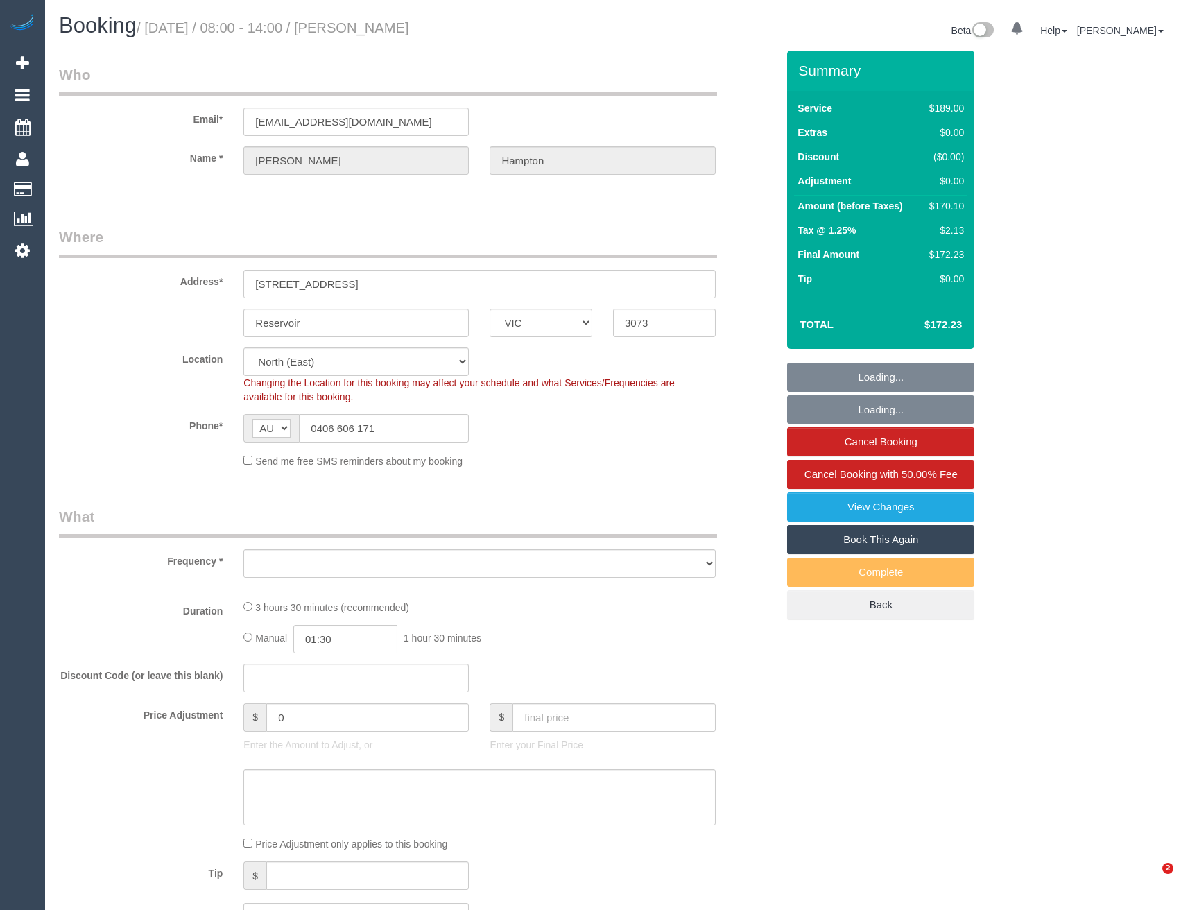
select select "VIC"
select select "string:stripe-pm_1OzWx42GScqysDRVXV7QQO5r"
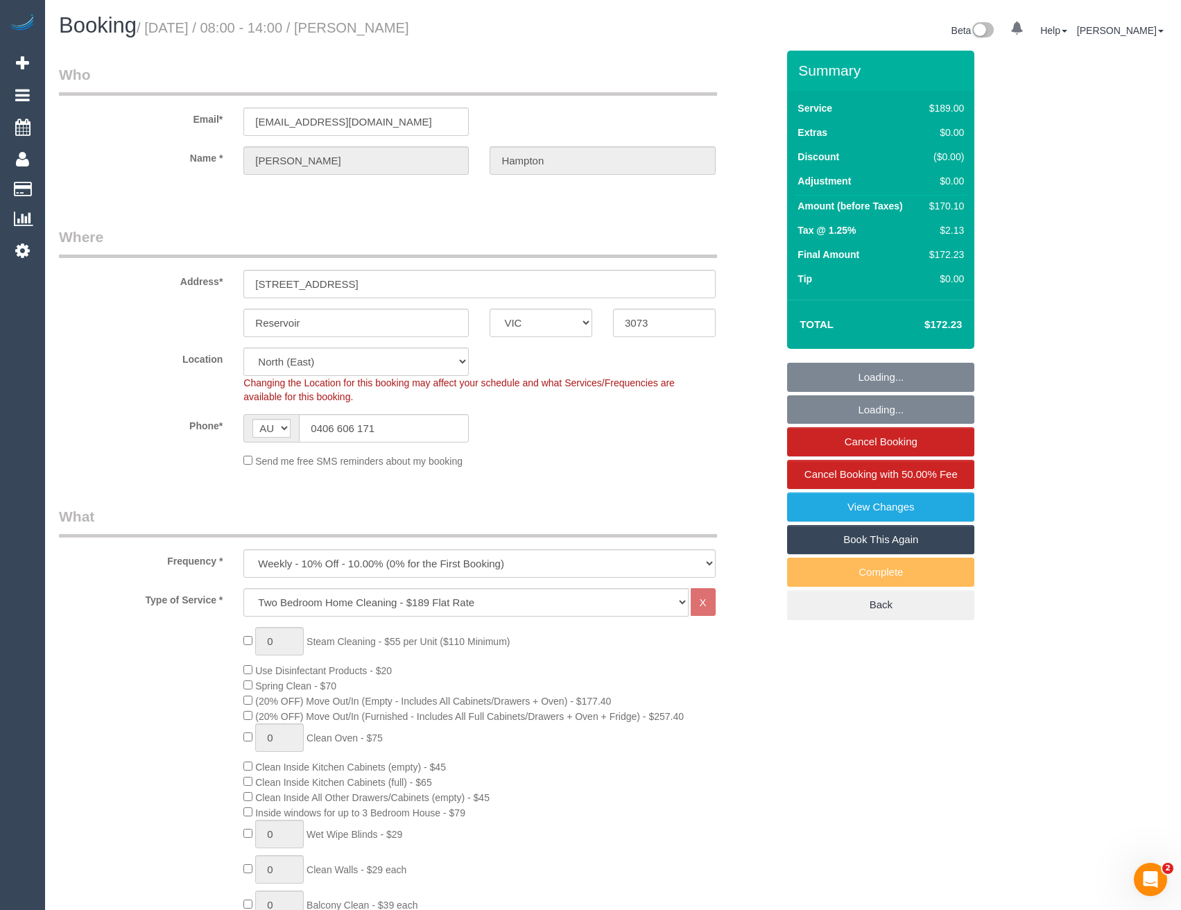
select select "object:664"
select select "number:27"
select select "number:15"
select select "number:19"
select select "number:24"
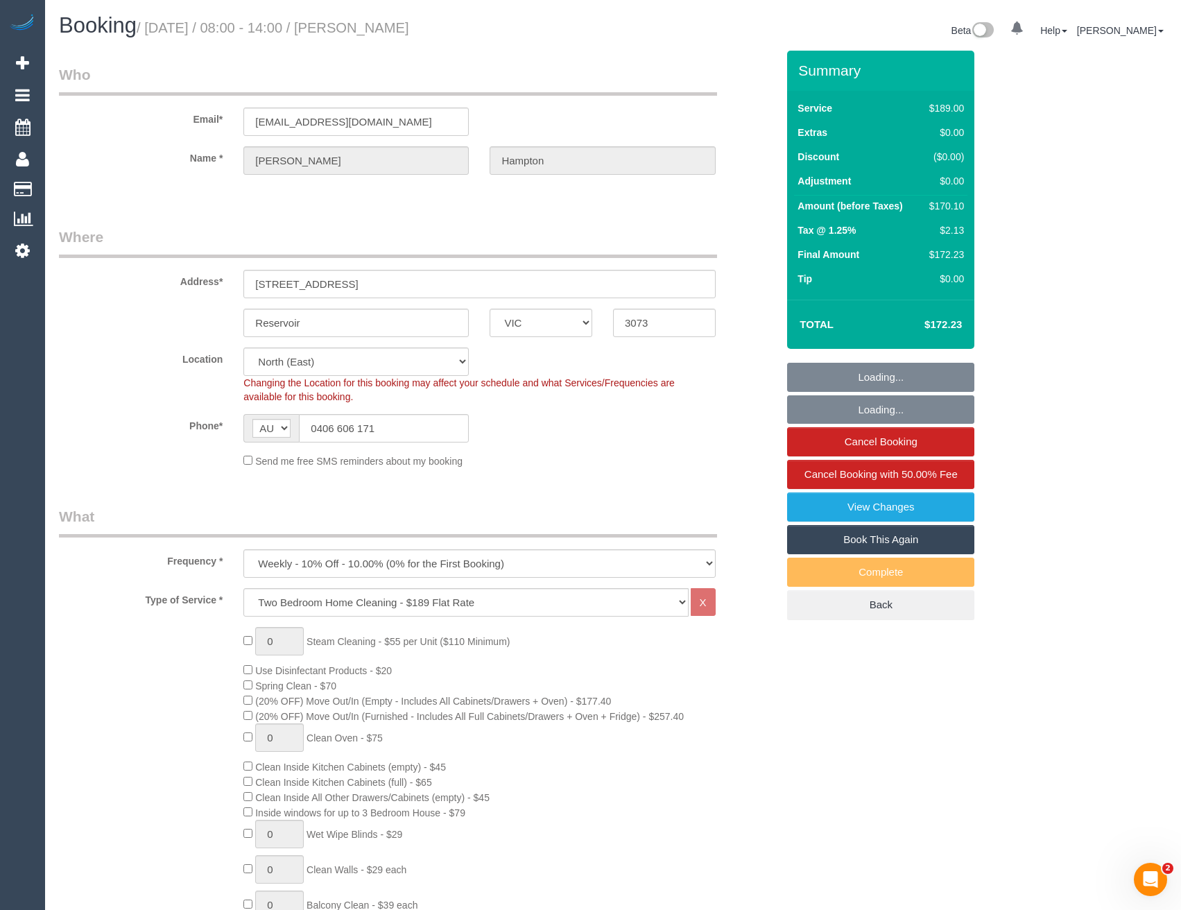
select select "number:34"
select select "number:11"
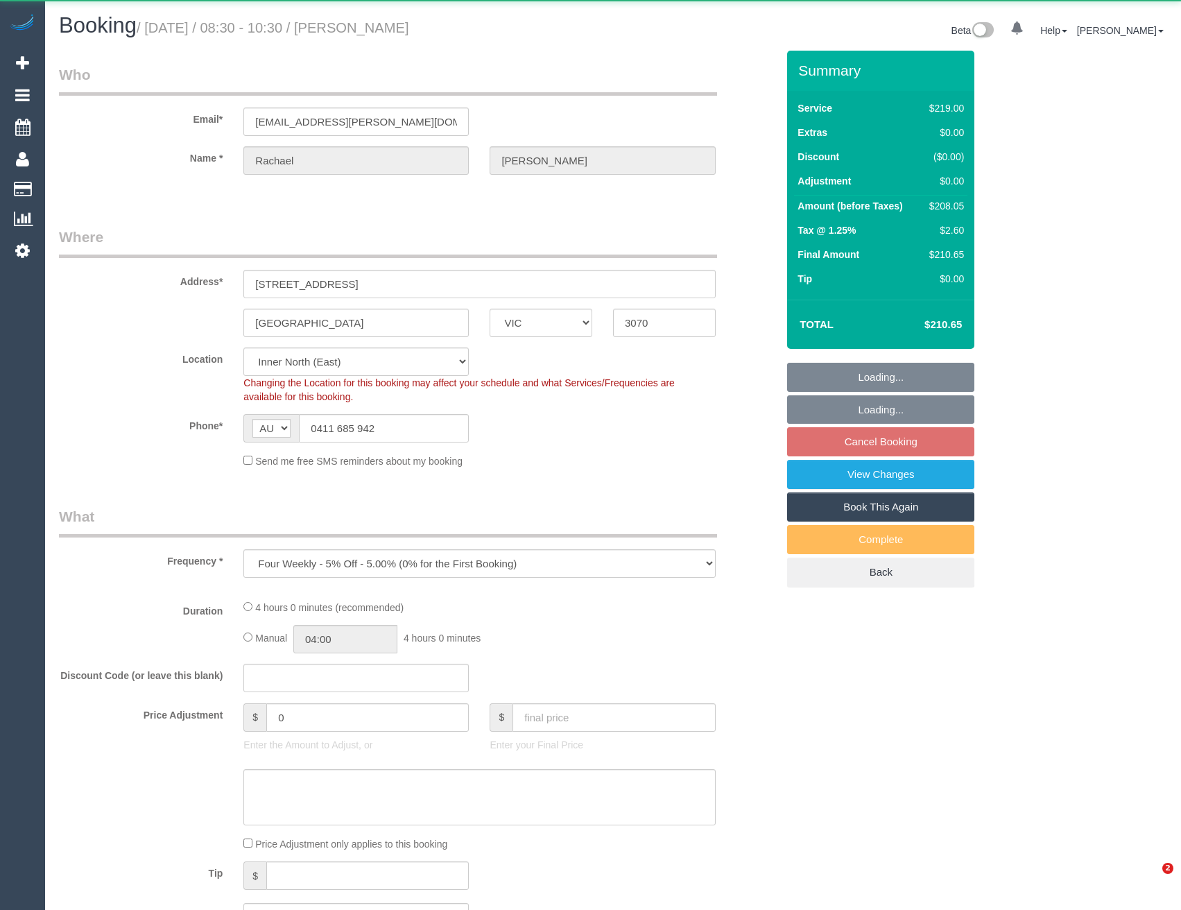
select select "VIC"
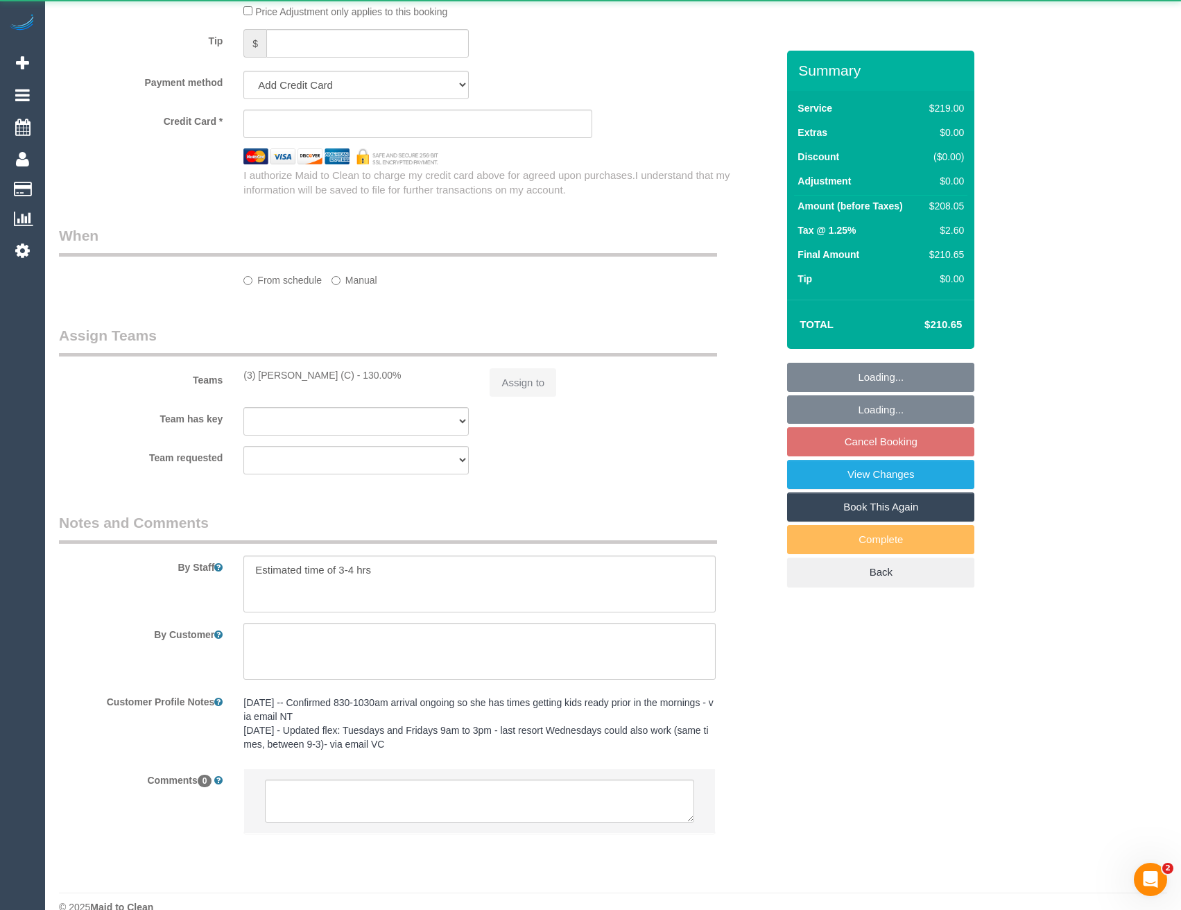
select select "string:stripe-pm_1Po1Ob2GScqysDRVmRv4qXlX"
select select "number:29"
select select "number:14"
select select "number:19"
select select "number:22"
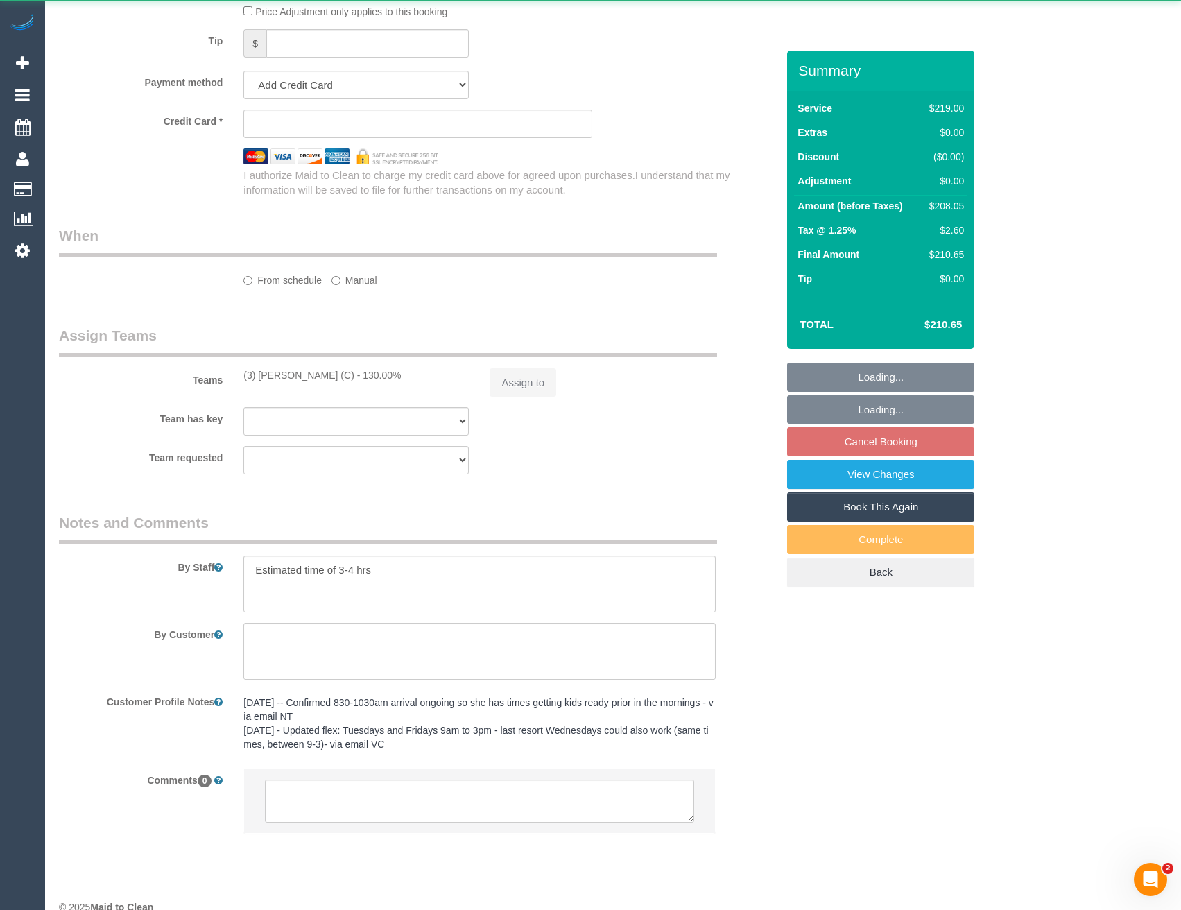
select select "number:33"
select select "number:12"
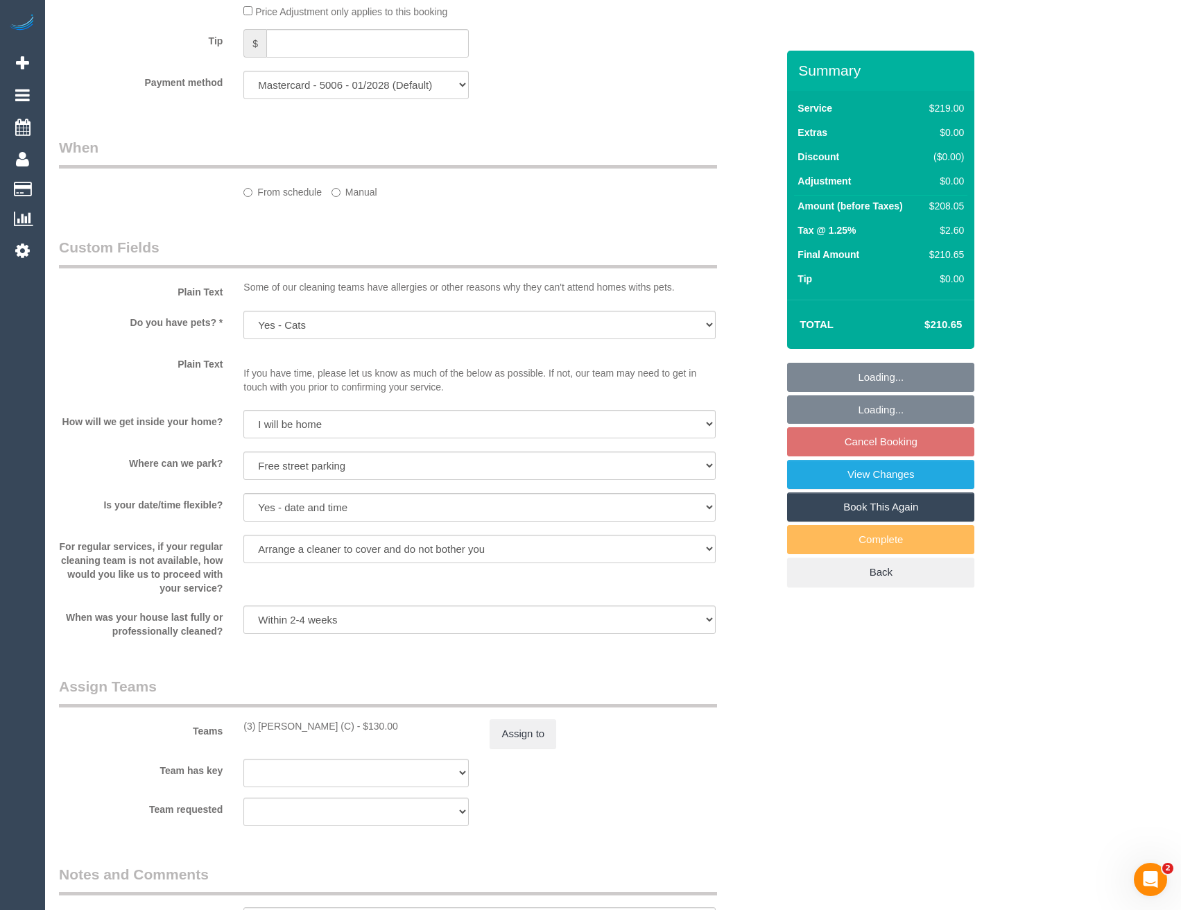
select select "object:1449"
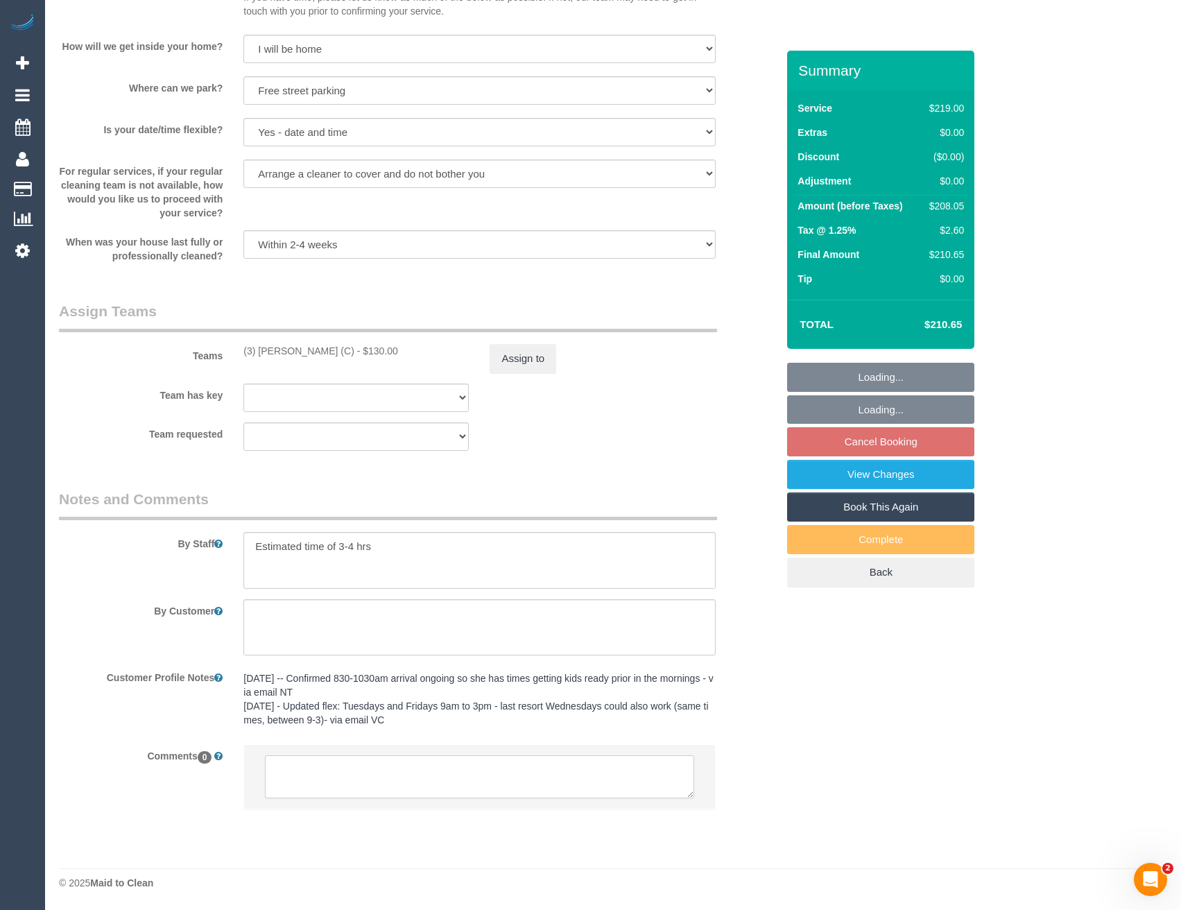
click at [356, 767] on textarea at bounding box center [479, 776] width 429 height 43
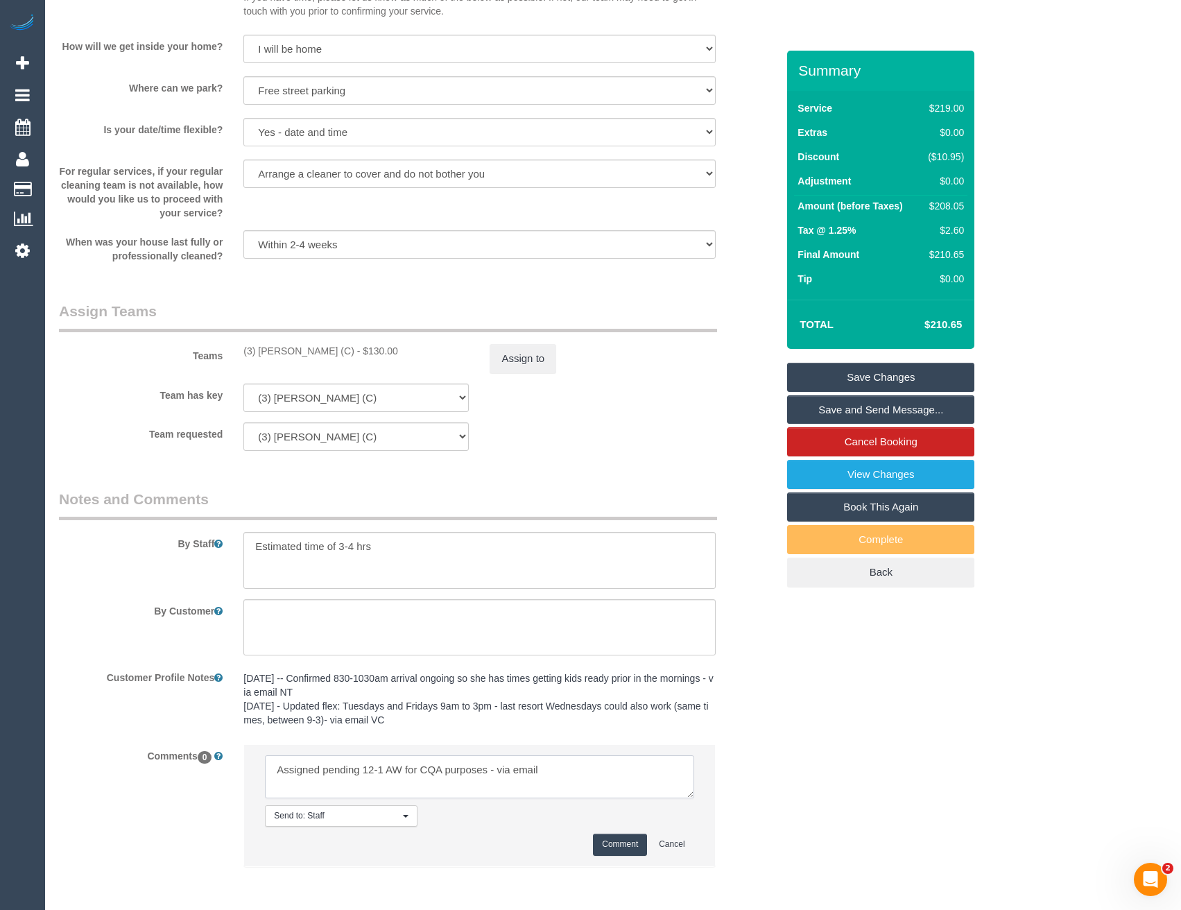
type textarea "Assigned pending 12-1 AW for CQA purposes - via email"
click at [622, 837] on button "Comment" at bounding box center [620, 845] width 54 height 22
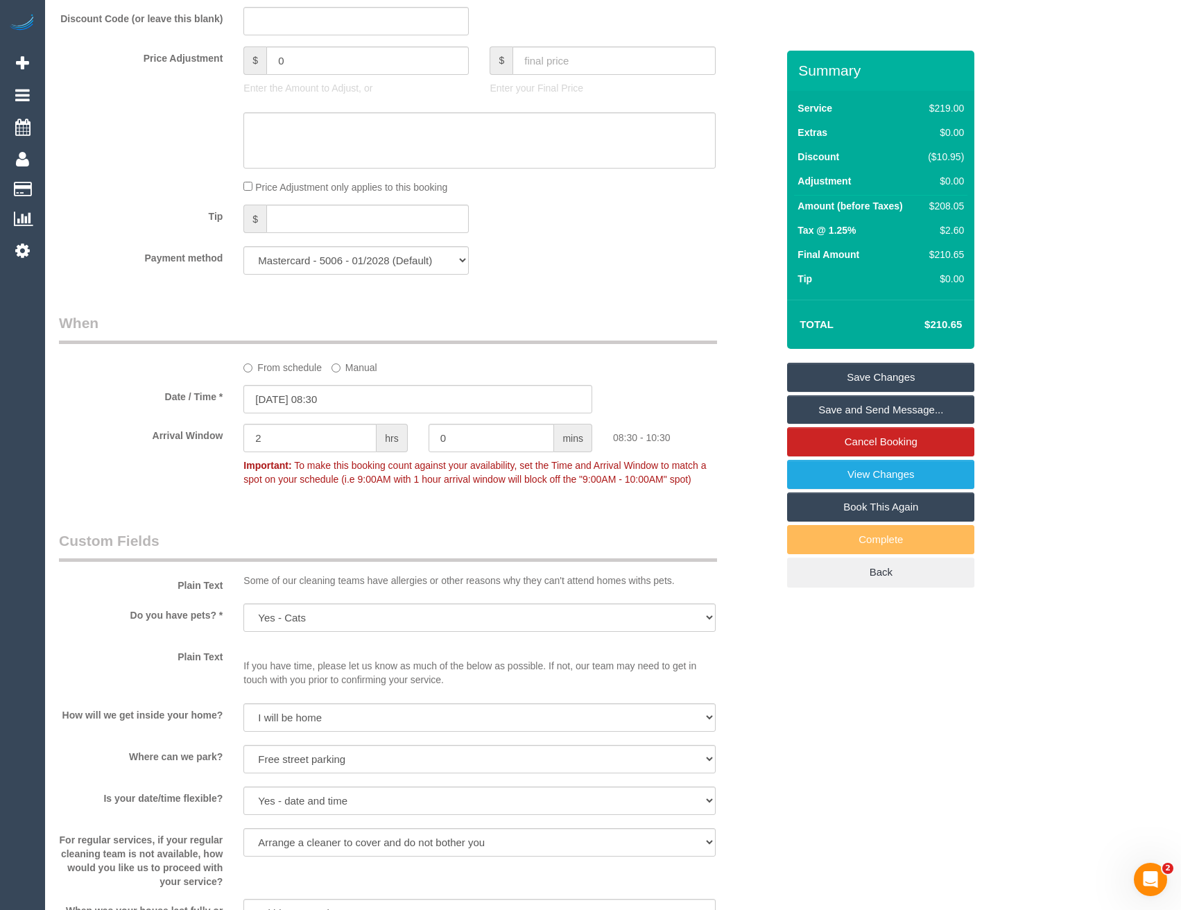
scroll to position [1046, 0]
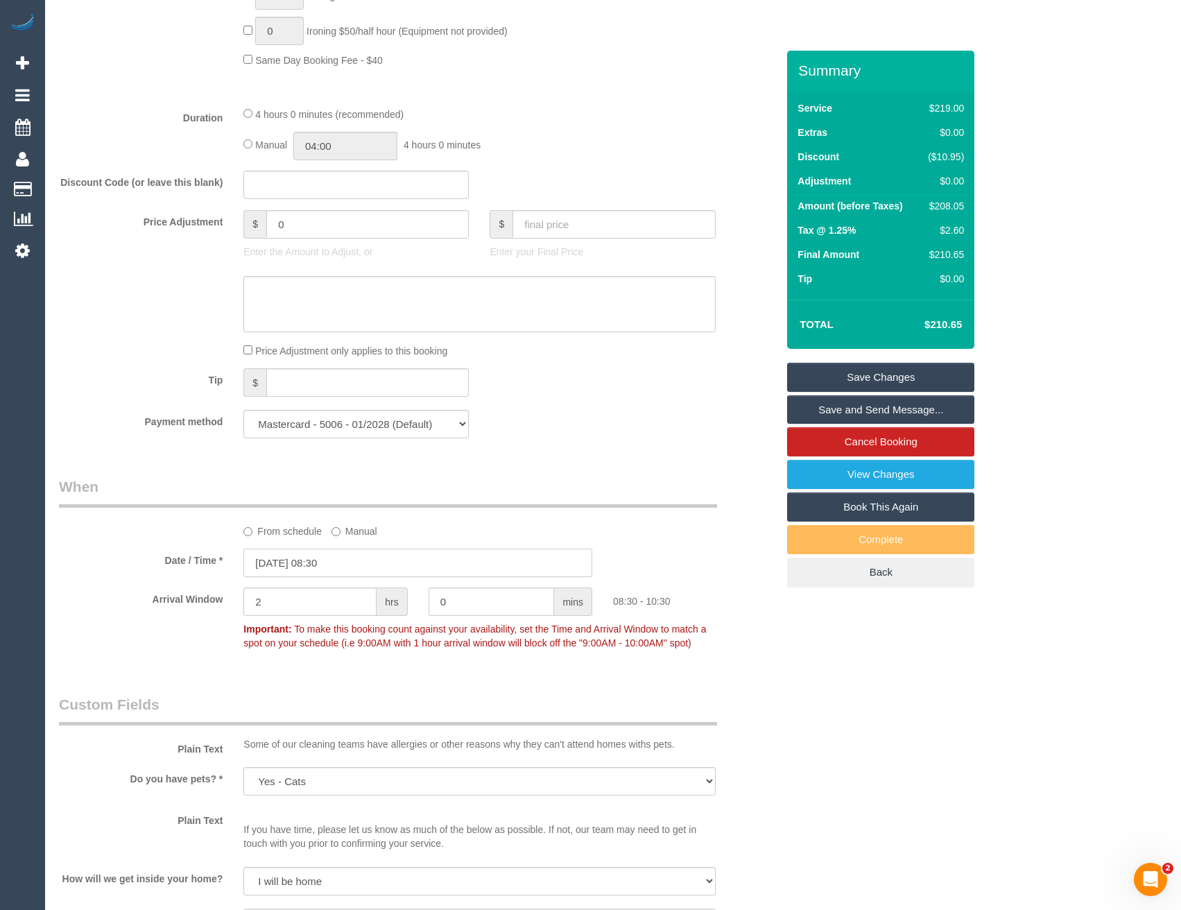
click at [365, 564] on input "19/08/2025 08:30" at bounding box center [417, 563] width 349 height 28
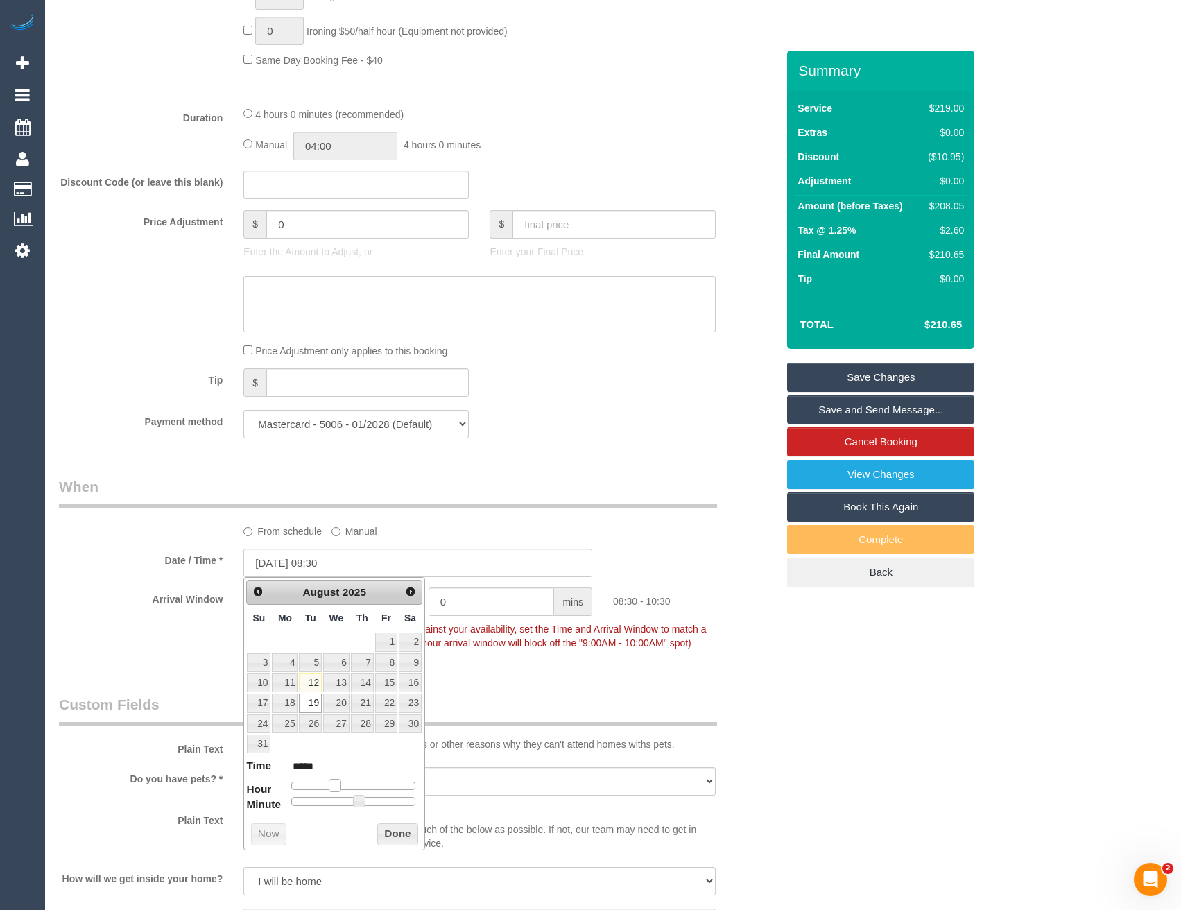
type input "19/08/2025 09:30"
type input "*****"
type input "19/08/2025 10:30"
type input "*****"
type input "19/08/2025 11:30"
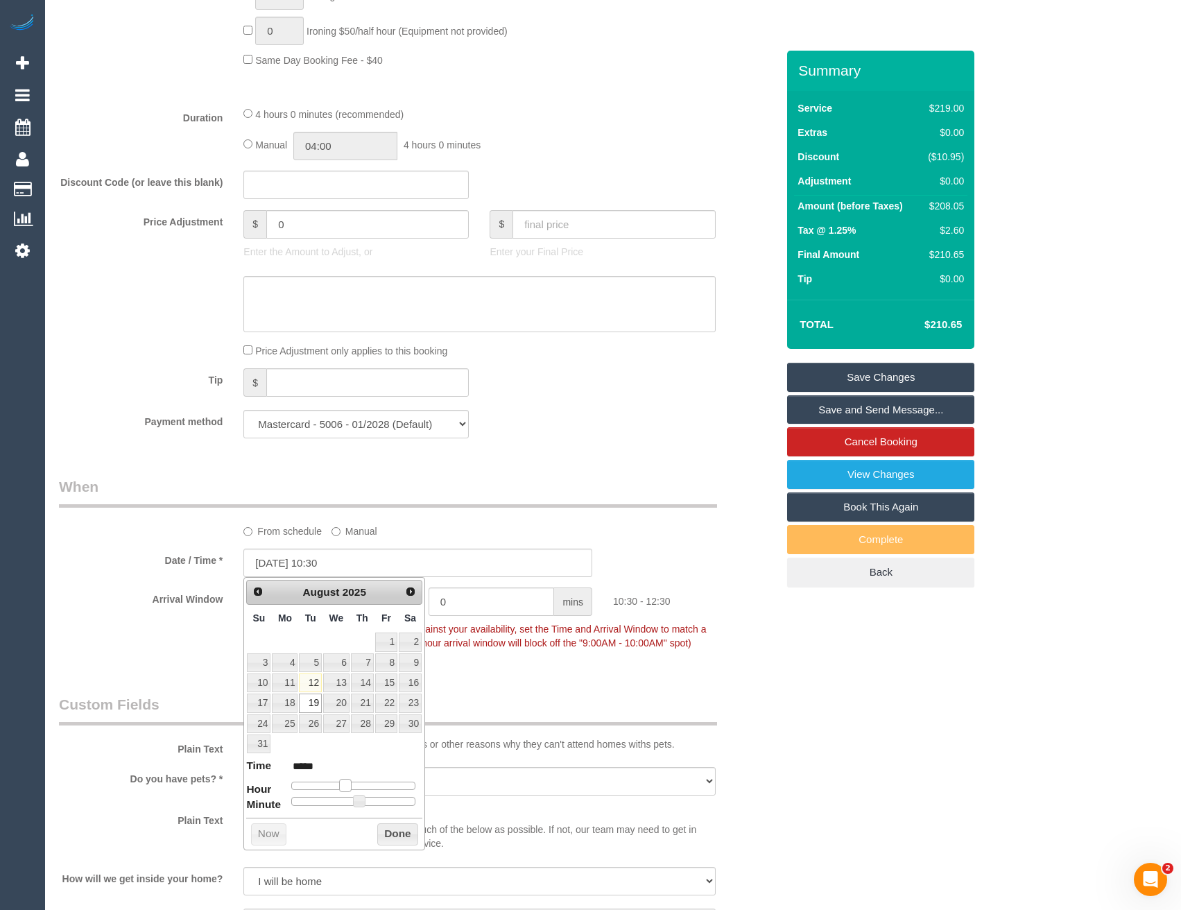
type input "*****"
type input "19/08/2025 12:30"
type input "*****"
drag, startPoint x: 334, startPoint y: 785, endPoint x: 354, endPoint y: 780, distance: 20.7
click at [354, 780] on span at bounding box center [356, 785] width 12 height 12
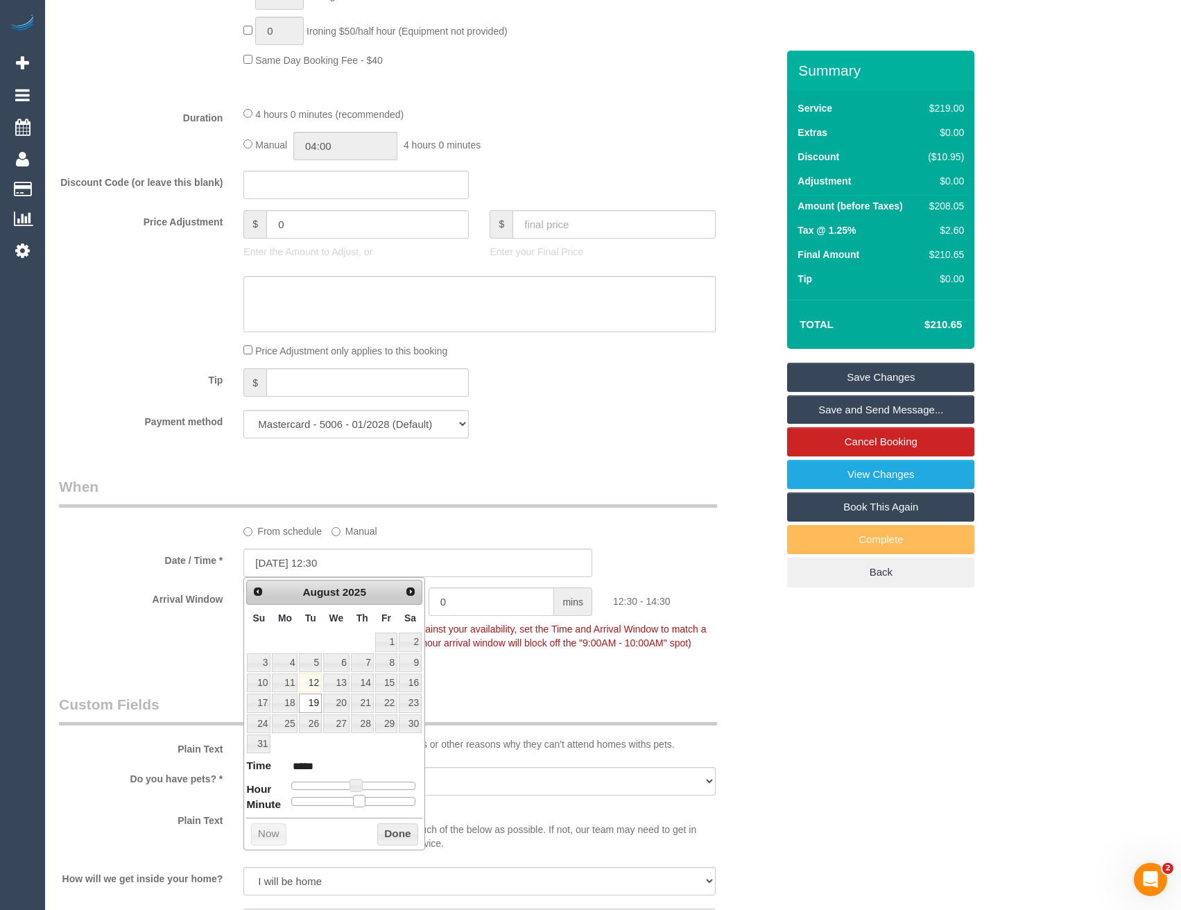
type input "19/08/2025 12:25"
type input "*****"
type input "19/08/2025 12:15"
type input "*****"
type input "19/08/2025 12:00"
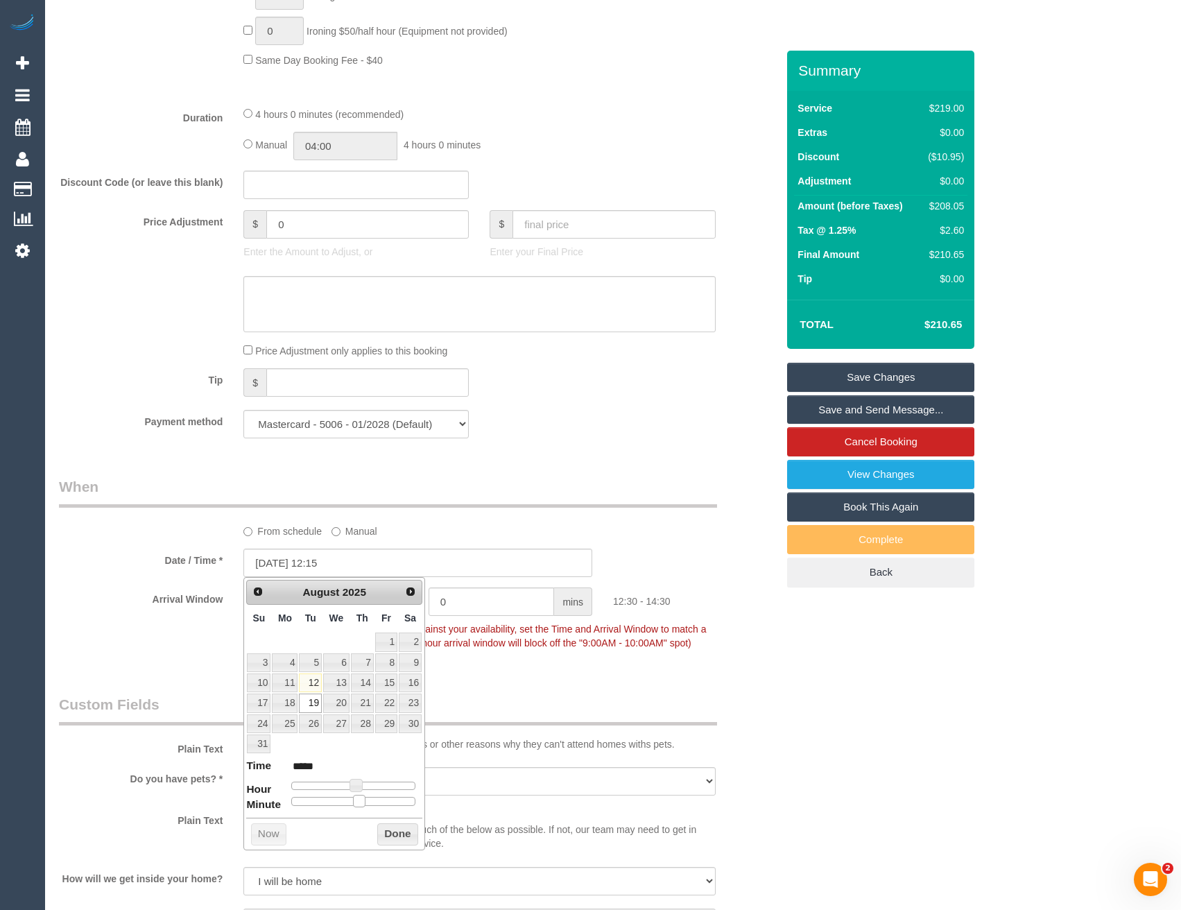
type input "*****"
drag, startPoint x: 360, startPoint y: 803, endPoint x: 273, endPoint y: 808, distance: 87.5
click at [273, 806] on dl "Time ***** Hour Minute Second Millisecond Microsecond Time Zone ***** ***** ***…" at bounding box center [334, 782] width 176 height 48
click at [402, 837] on button "Done" at bounding box center [397, 834] width 41 height 22
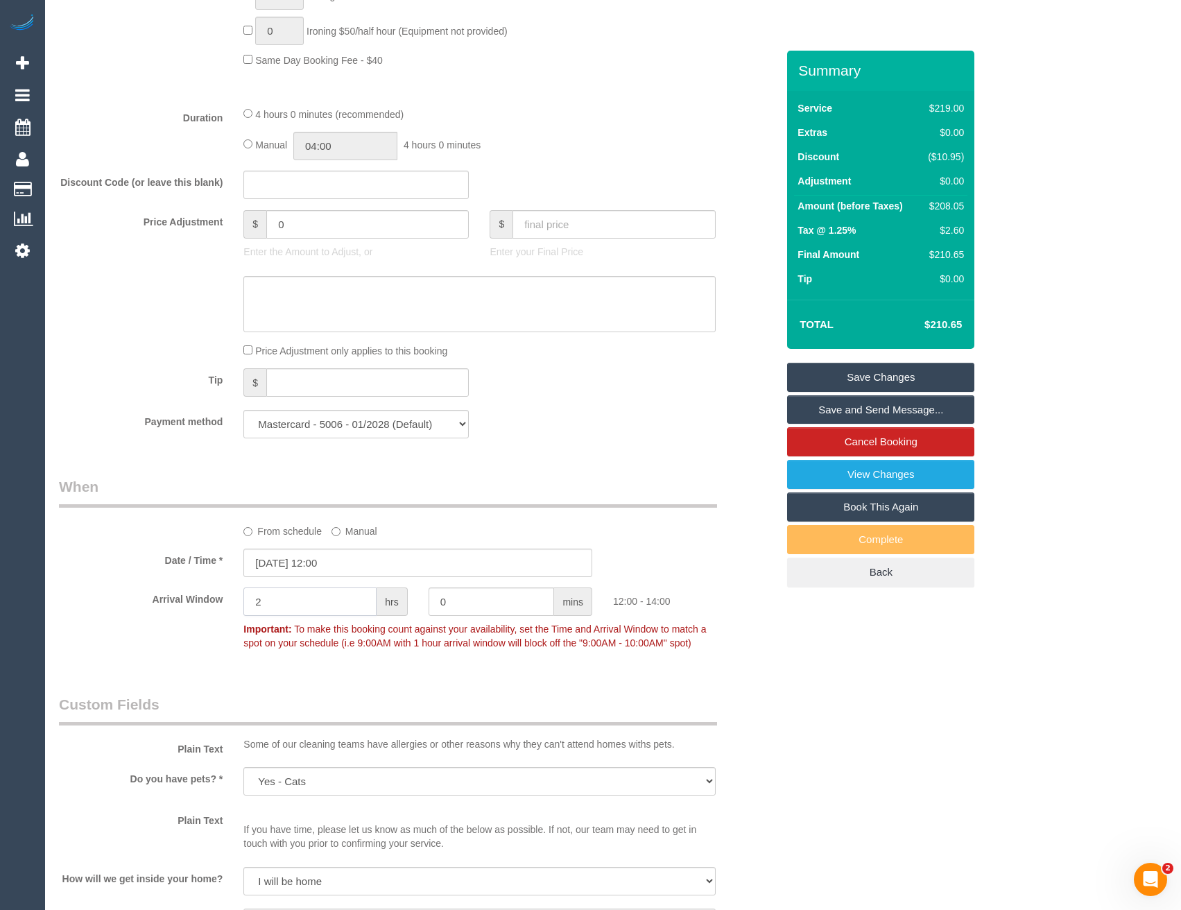
click at [219, 606] on div "Arrival Window 2 hrs 0 mins 12:00 - 14:00 Important: To make this booking count…" at bounding box center [418, 622] width 739 height 69
type input "1"
click at [798, 665] on div "Who Email* rach.purcell@gmail.com Name * Rachael Purcell Where Address* 17 Oxfo…" at bounding box center [613, 402] width 1109 height 2794
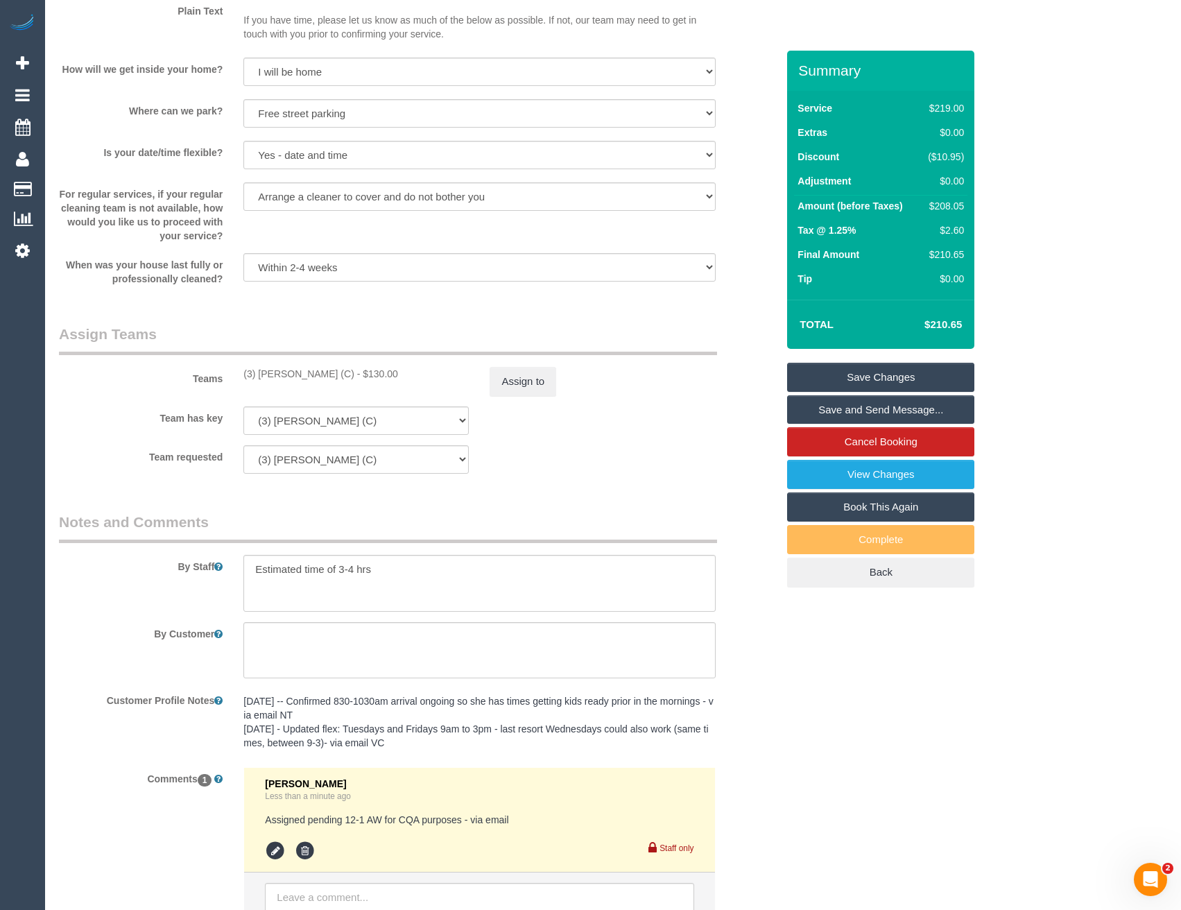
scroll to position [1983, 0]
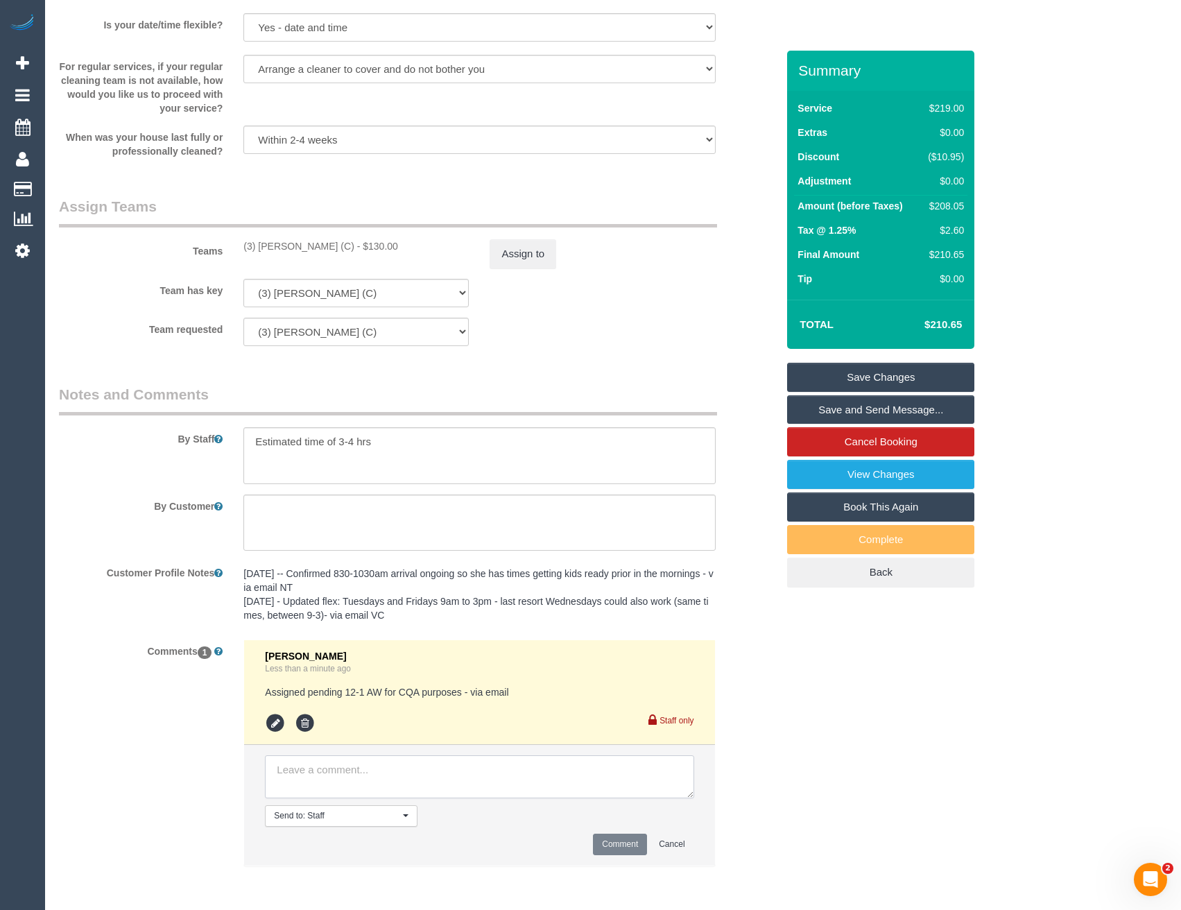
click at [367, 768] on textarea at bounding box center [479, 776] width 429 height 43
paste textarea "This is a CQA session with (CQA name). The customer has been informed via email…"
drag, startPoint x: 463, startPoint y: 771, endPoint x: 402, endPoint y: 767, distance: 61.2
click at [402, 767] on textarea at bounding box center [479, 776] width 429 height 43
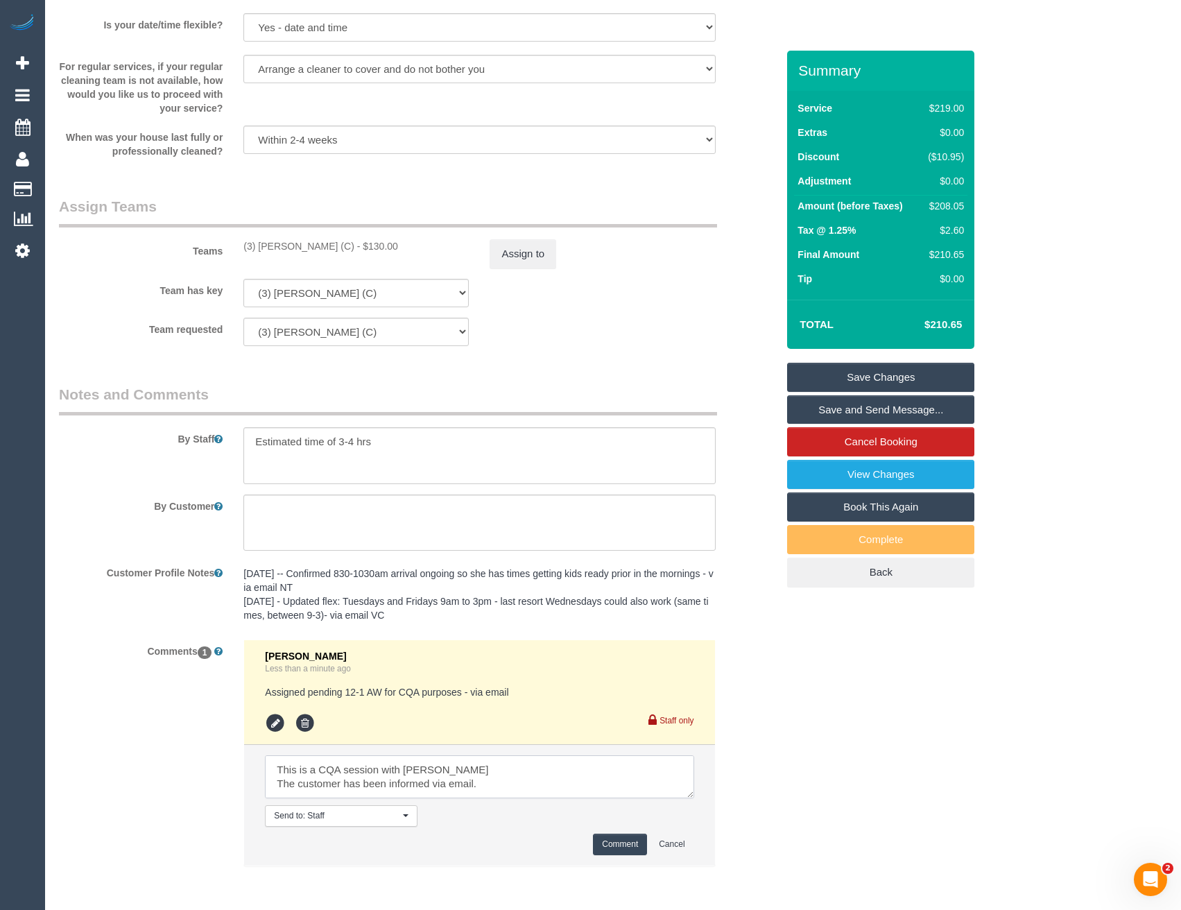
type textarea "This is a CQA session with Kerry The customer has been informed via email. Plea…"
click at [626, 847] on button "Comment" at bounding box center [620, 845] width 54 height 22
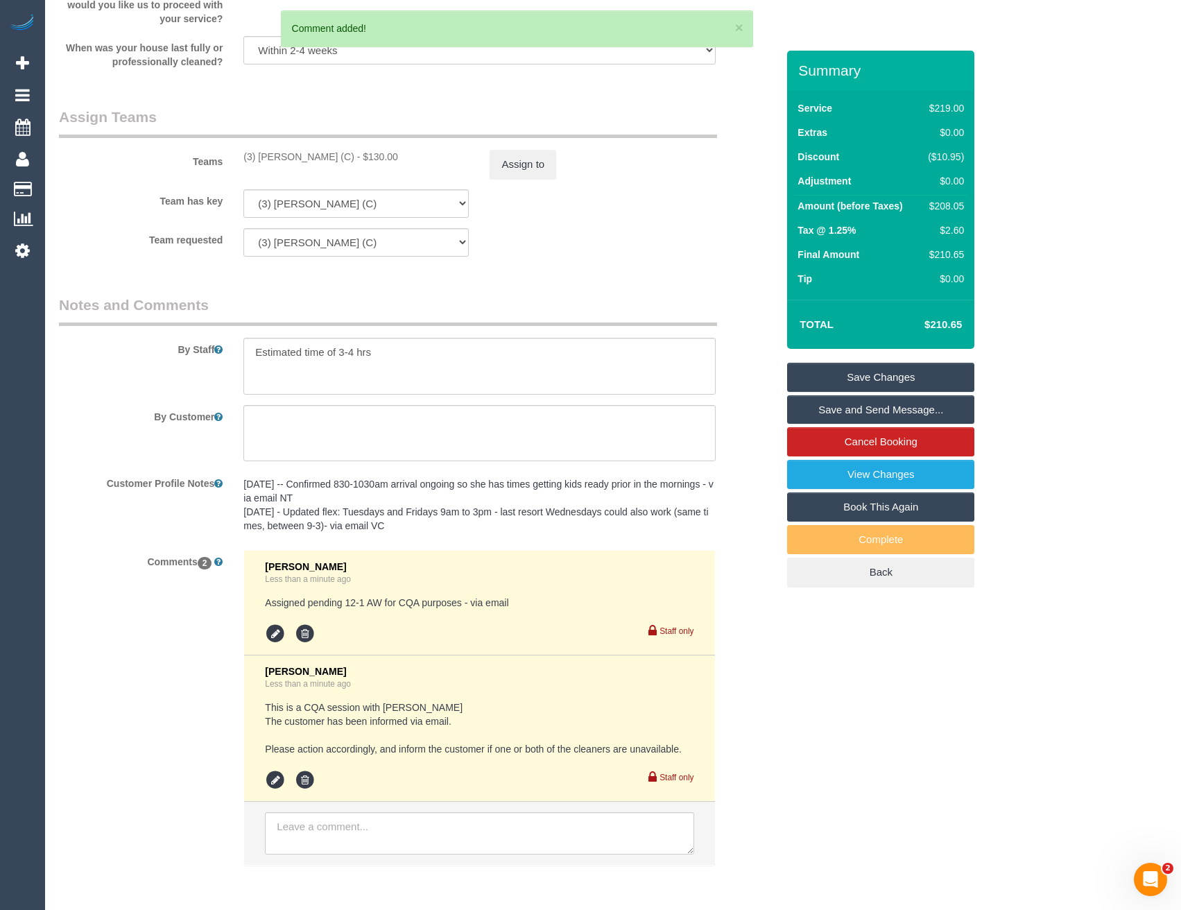
scroll to position [1775, 0]
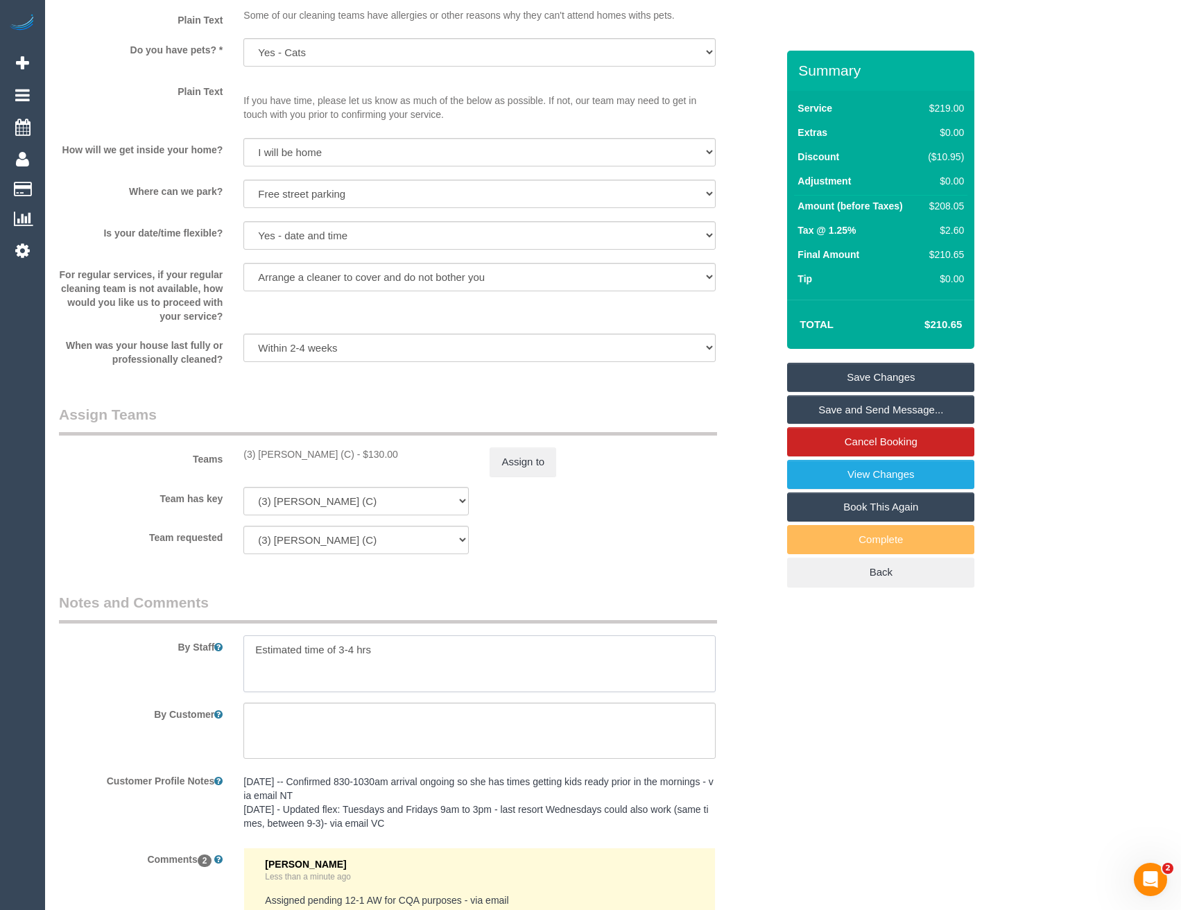
click at [397, 656] on textarea at bounding box center [479, 663] width 472 height 57
drag, startPoint x: 398, startPoint y: 656, endPoint x: 343, endPoint y: 669, distance: 57.0
click at [343, 669] on textarea at bounding box center [479, 663] width 472 height 57
click at [392, 663] on textarea at bounding box center [479, 663] width 472 height 57
paste textarea "Please do not be late to the service and arrive on time. (Candidate): This is a…"
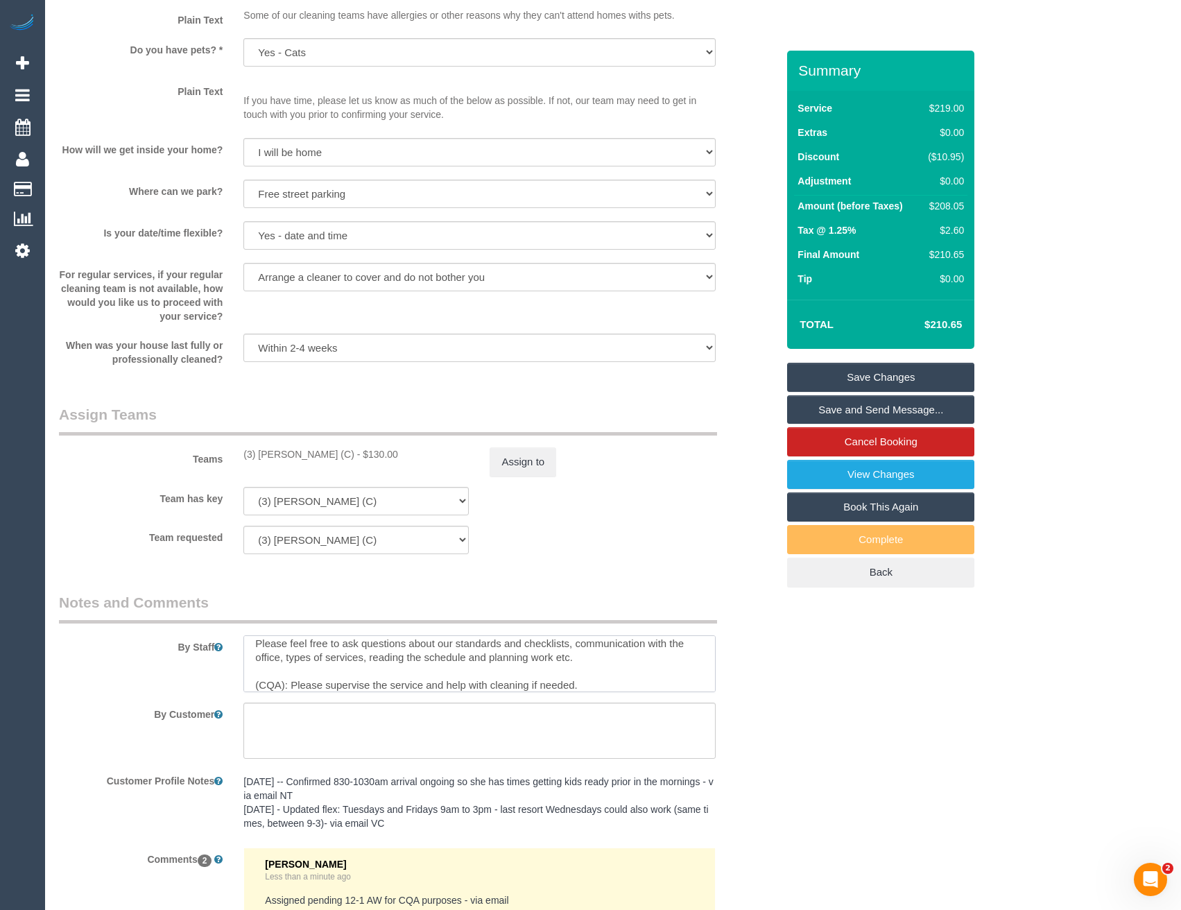
scroll to position [83, 0]
drag, startPoint x: 283, startPoint y: 681, endPoint x: 208, endPoint y: 681, distance: 74.9
click at [234, 683] on div at bounding box center [479, 663] width 493 height 57
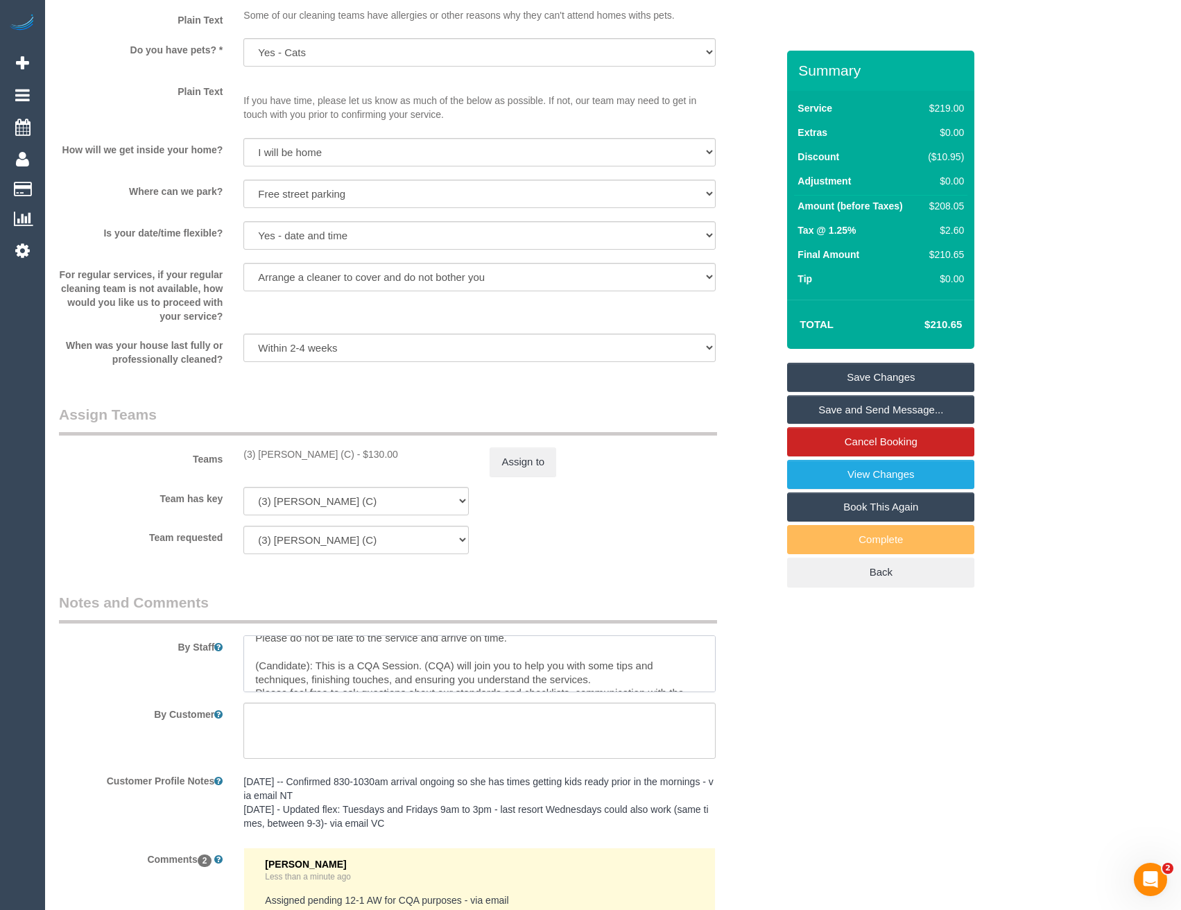
scroll to position [0, 0]
click at [309, 677] on textarea at bounding box center [479, 663] width 472 height 57
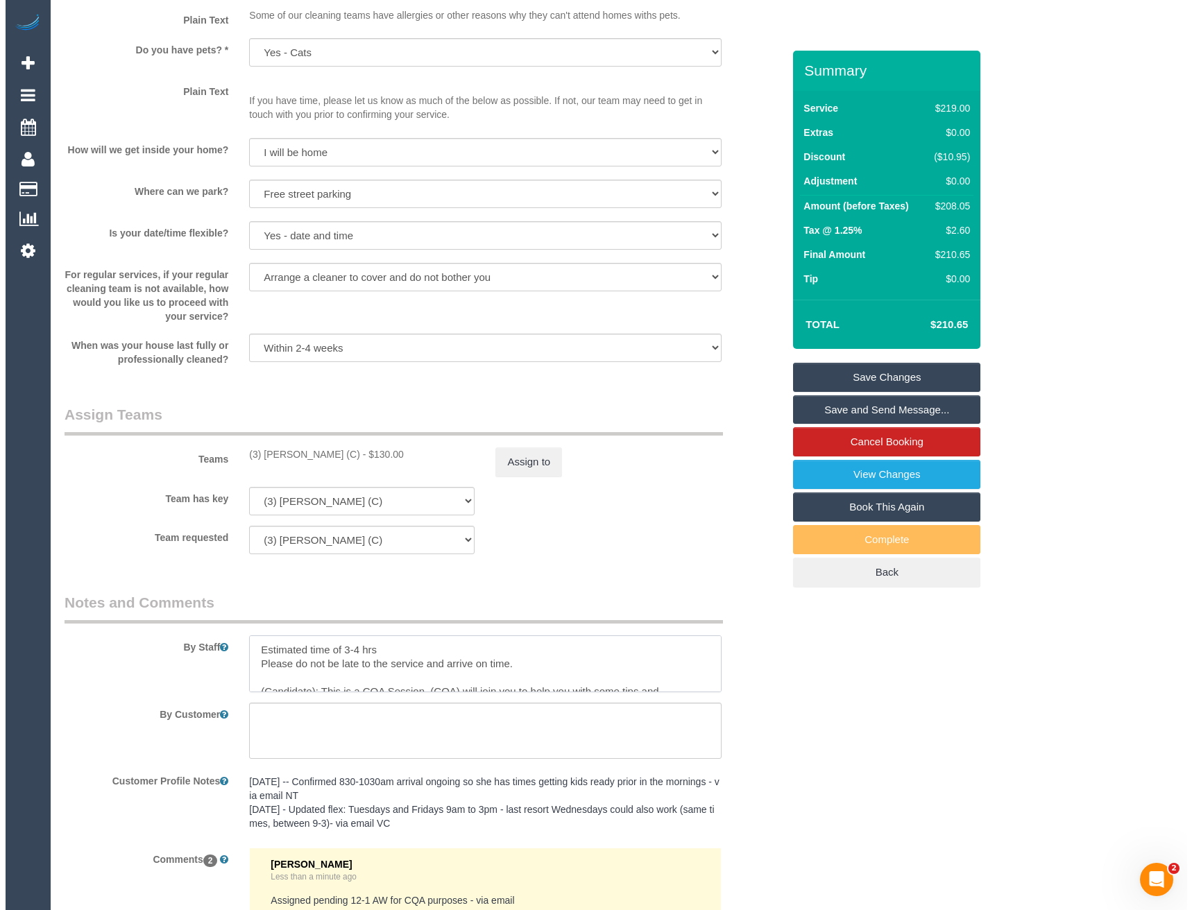
scroll to position [6, 0]
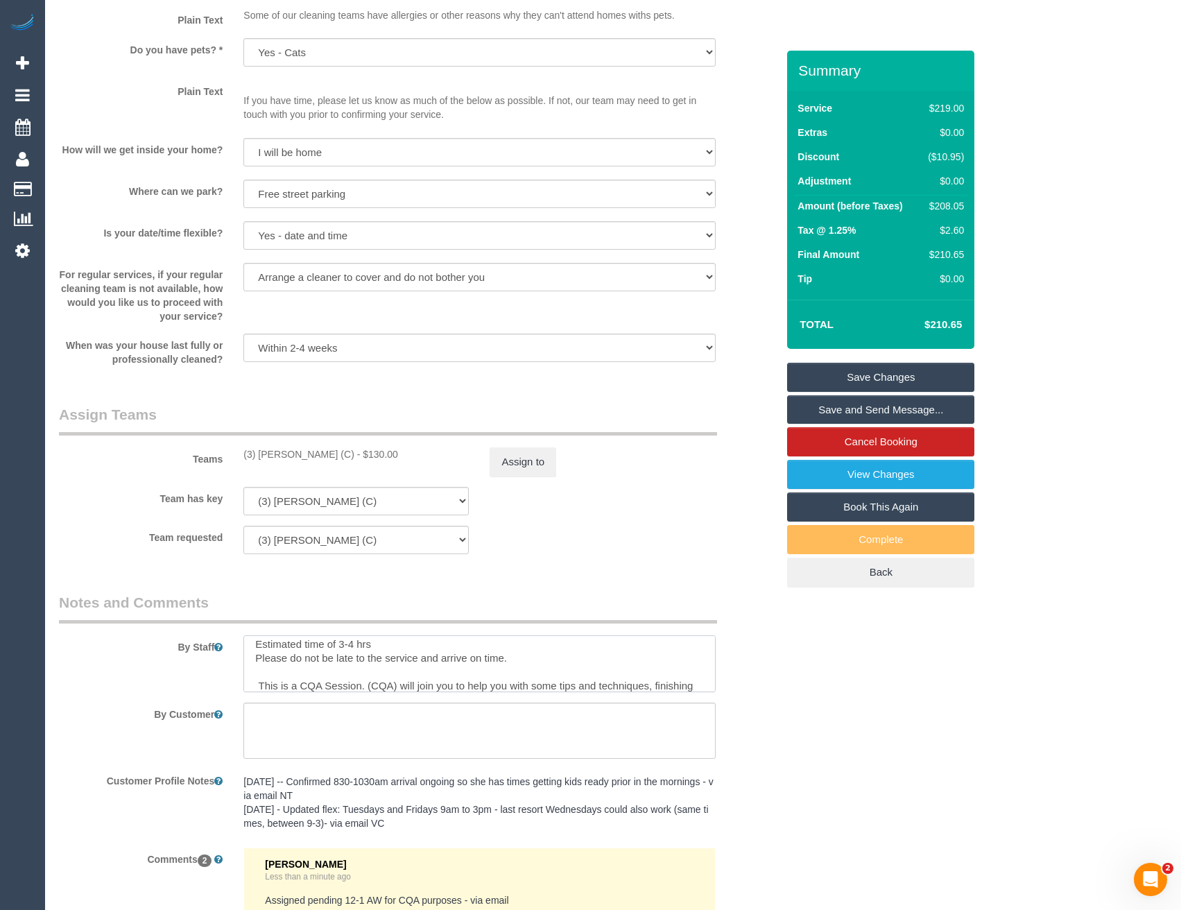
click at [399, 685] on textarea at bounding box center [479, 663] width 472 height 57
type textarea "Estimated time of 3-4 hrs Please do not be late to the service and arrive on ti…"
click at [538, 470] on button "Assign to" at bounding box center [523, 461] width 67 height 29
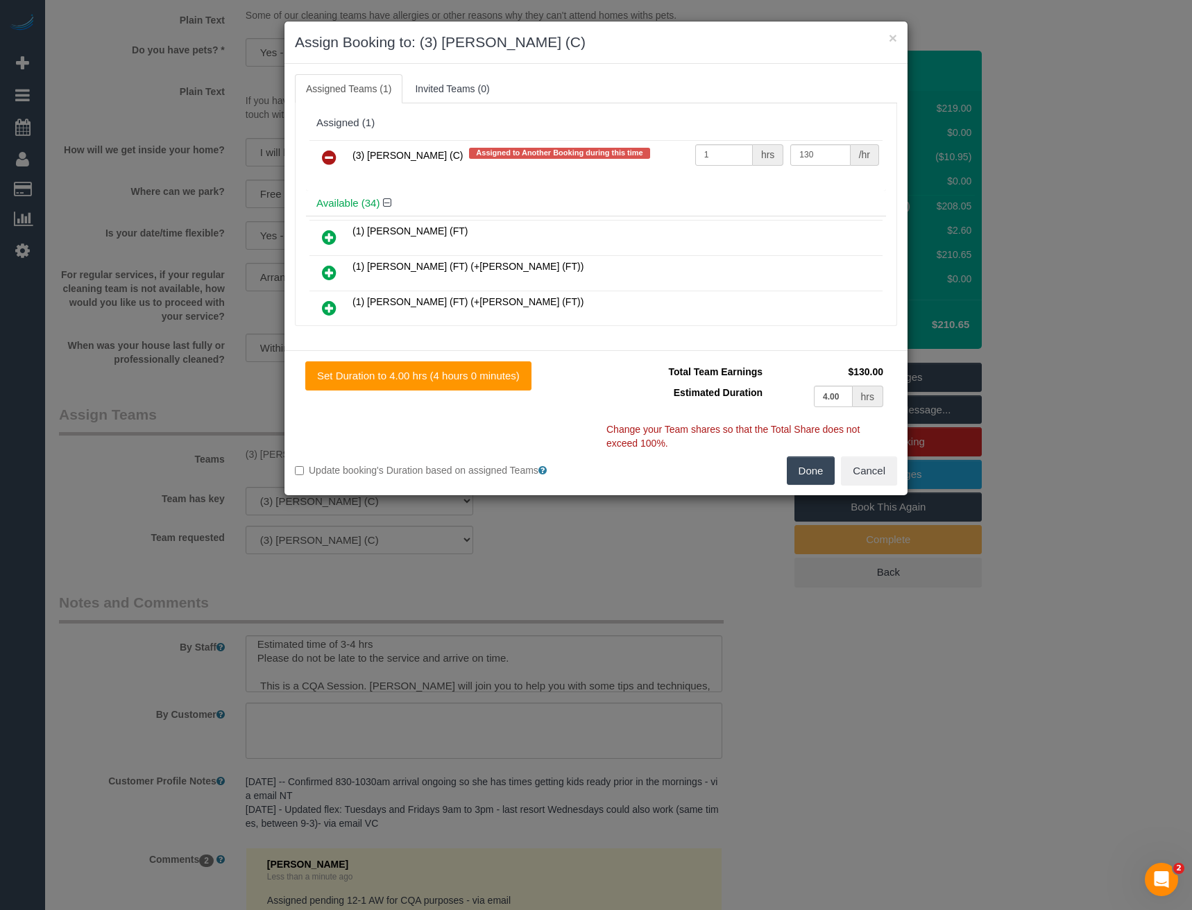
click at [330, 150] on icon at bounding box center [329, 157] width 15 height 17
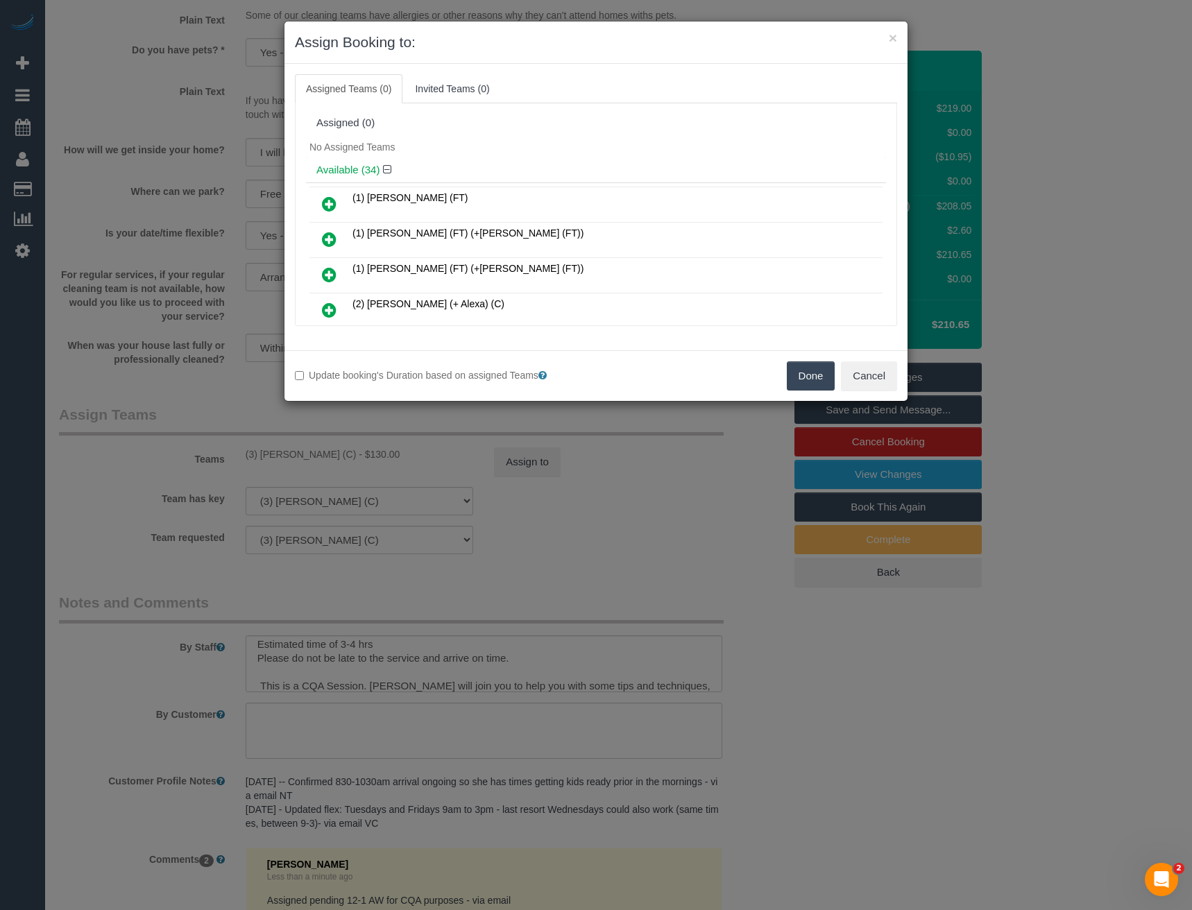
scroll to position [1966, 0]
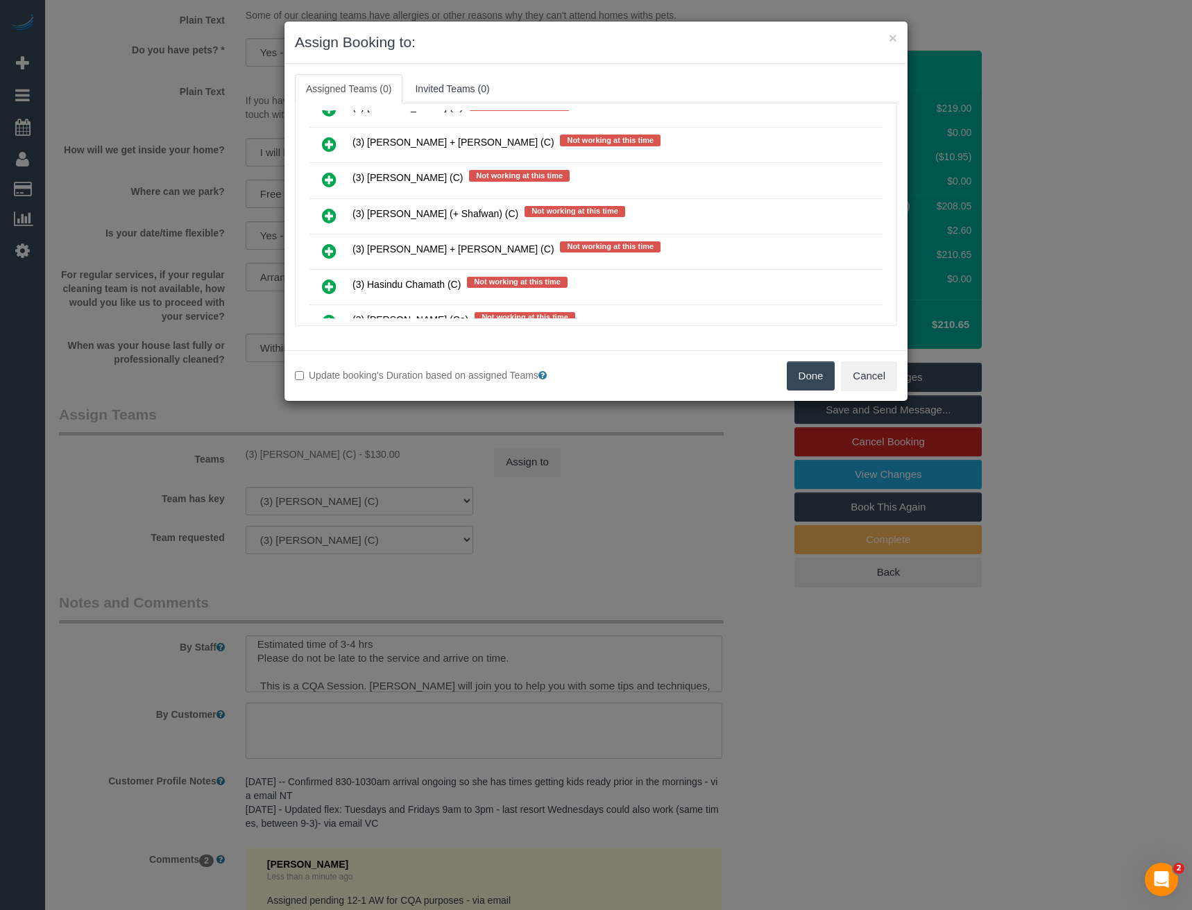
click at [330, 211] on icon at bounding box center [329, 215] width 15 height 17
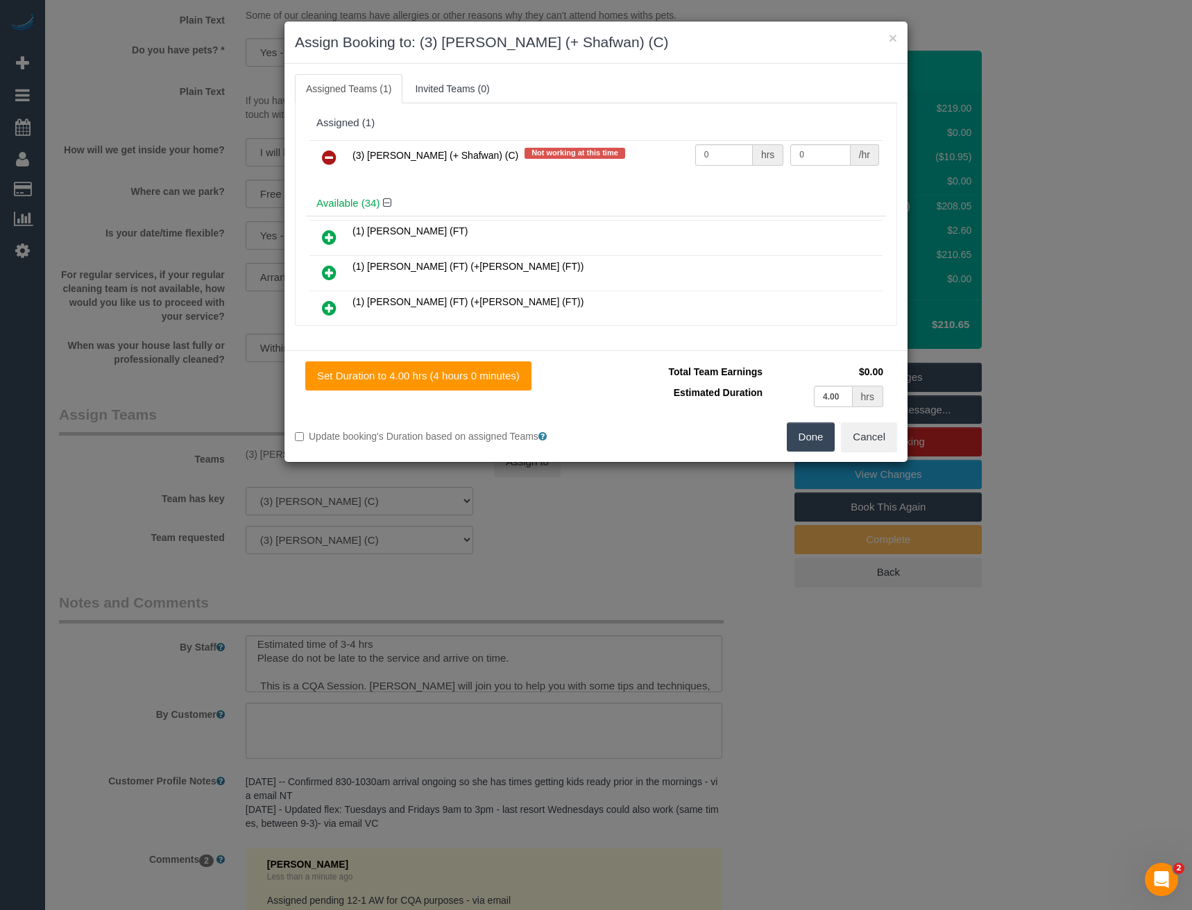
scroll to position [2531, 0]
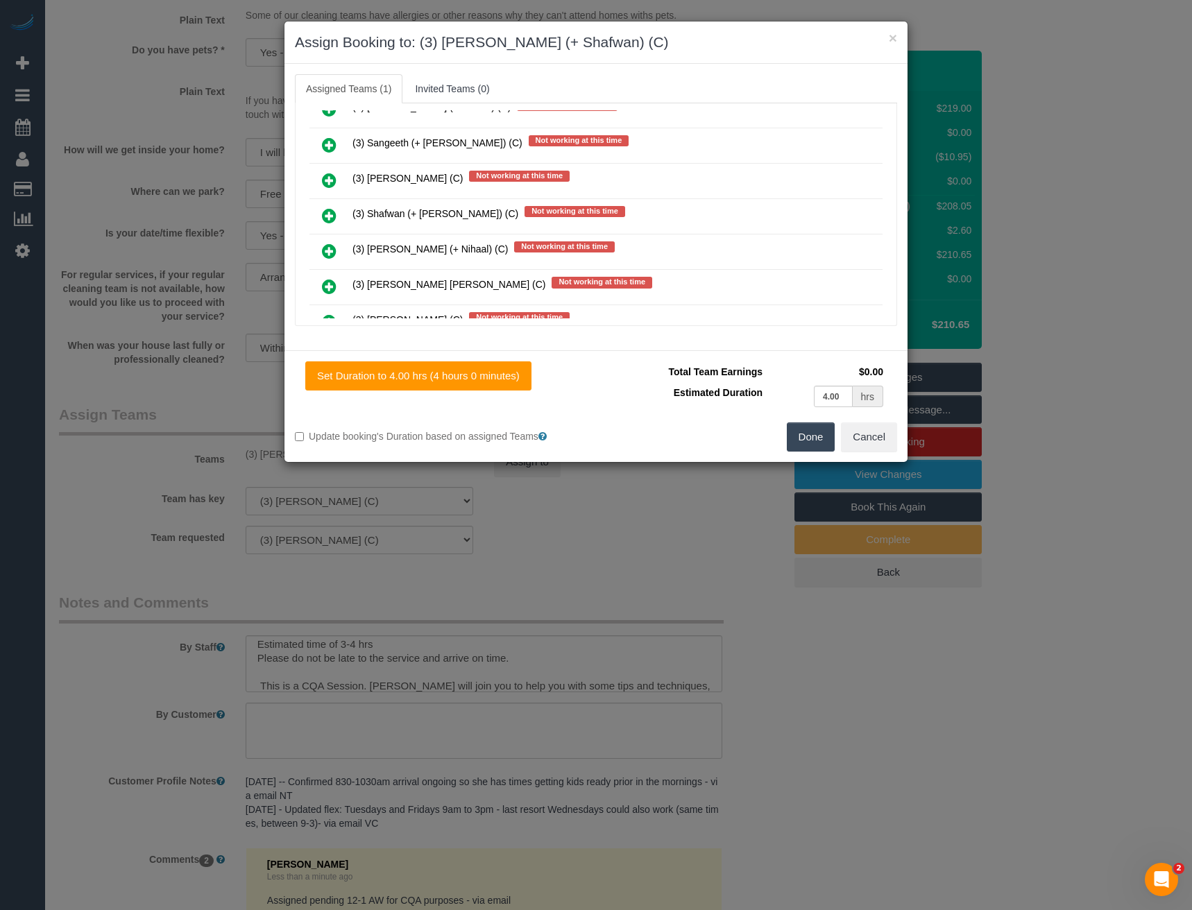
click at [320, 214] on link at bounding box center [329, 217] width 33 height 28
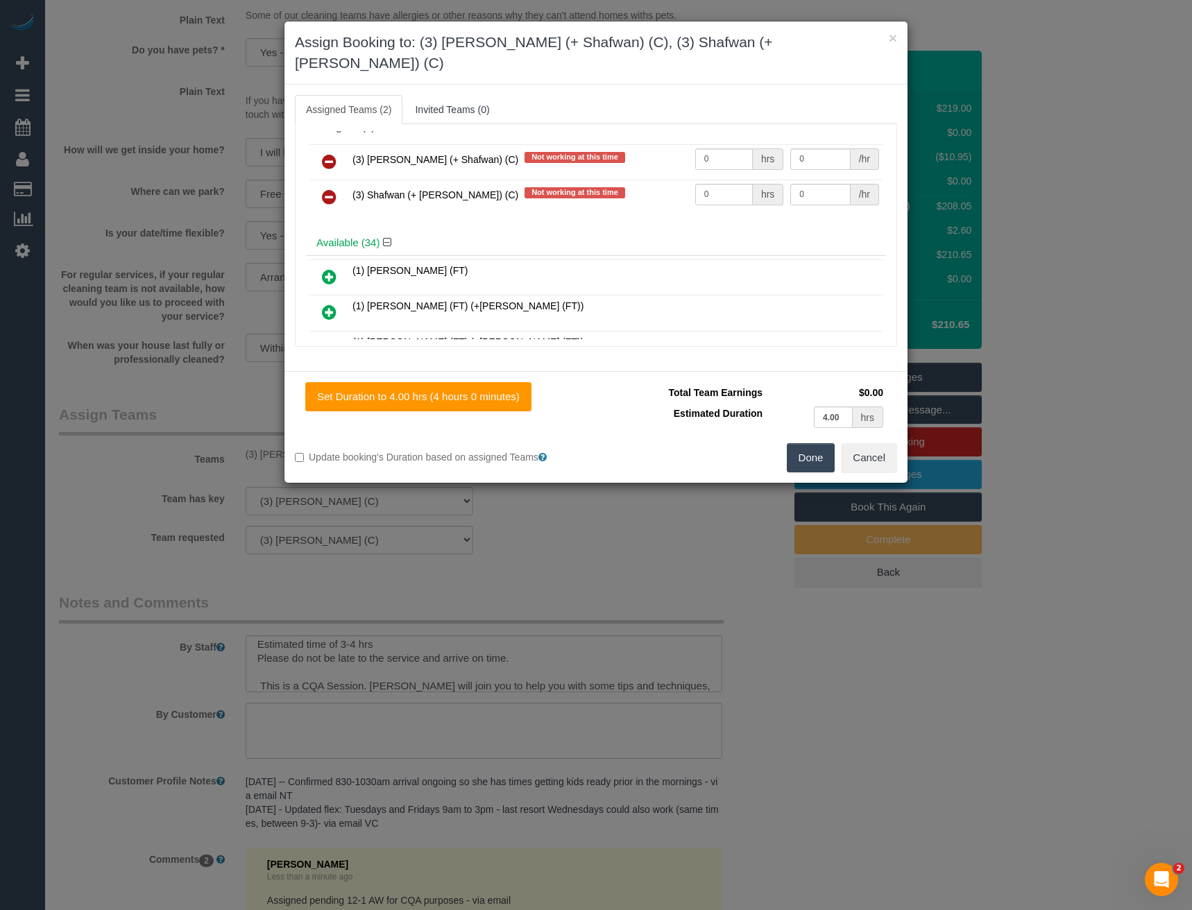
scroll to position [0, 0]
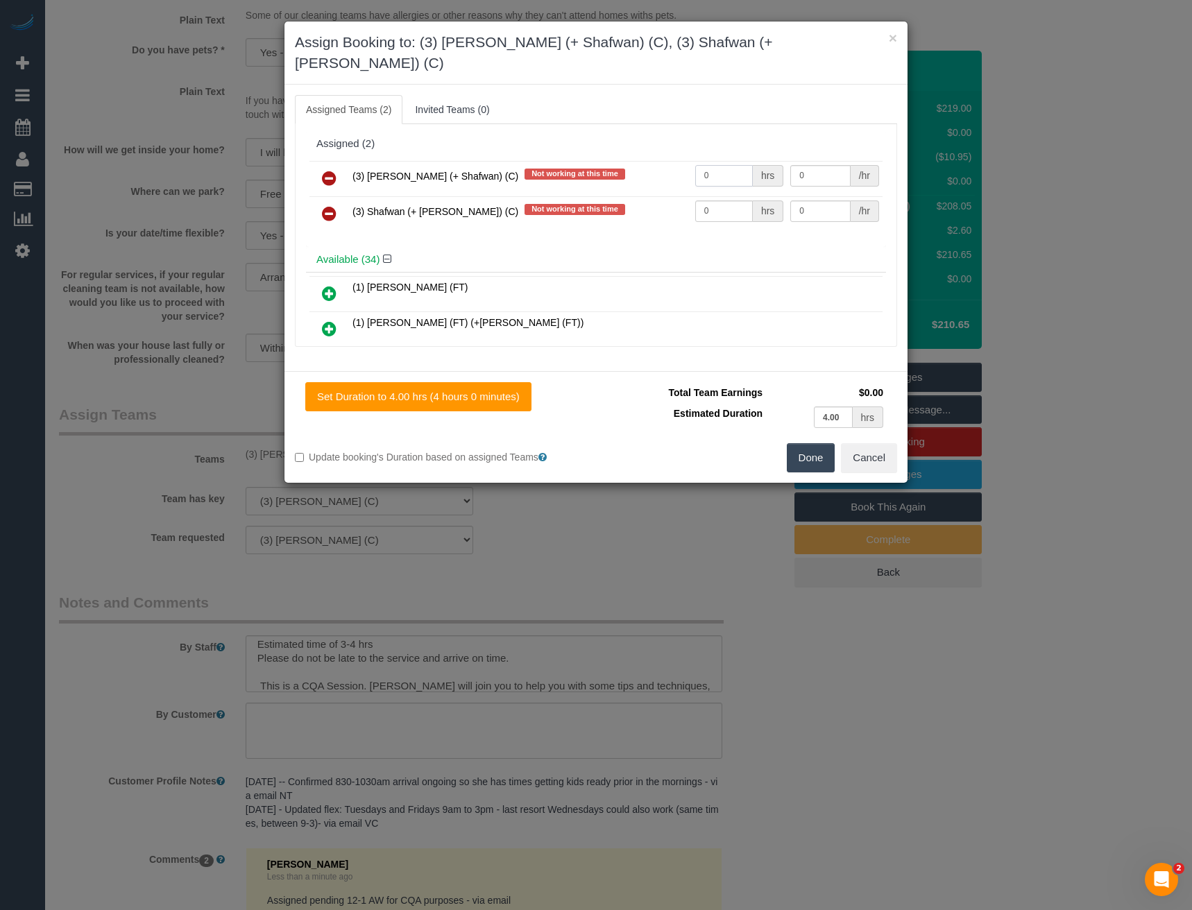
drag, startPoint x: 724, startPoint y: 151, endPoint x: 612, endPoint y: 162, distance: 112.2
click at [642, 161] on tr "(3) Farhan (+ Shafwan) (C) Not working at this time 0 hrs 0 /hr" at bounding box center [595, 178] width 573 height 35
type input "1"
type input "65"
drag, startPoint x: 704, startPoint y: 183, endPoint x: 660, endPoint y: 182, distance: 43.7
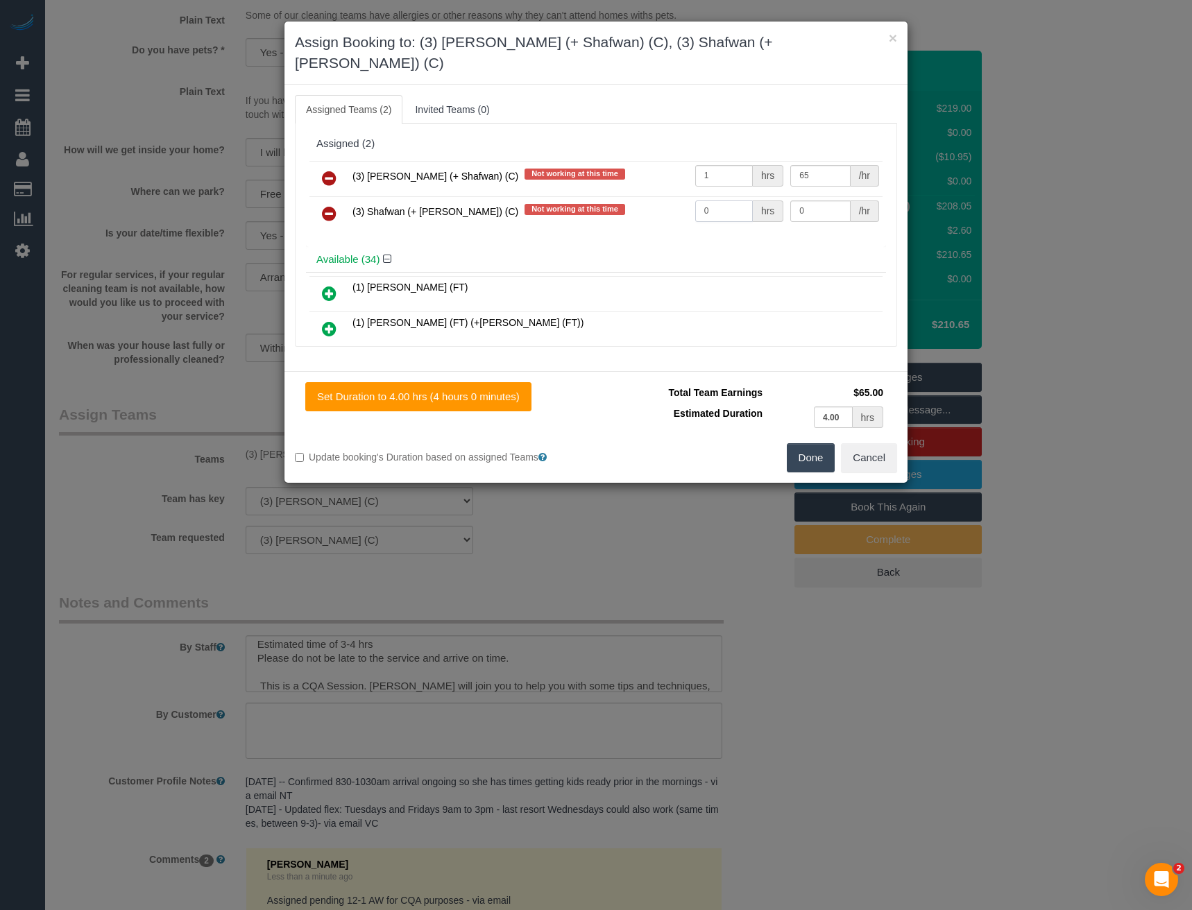
click at [662, 196] on tr "(3) Shafwan (+ Farhan) (C) Not working at this time 0 hrs 0 /hr" at bounding box center [595, 213] width 573 height 35
type input "1"
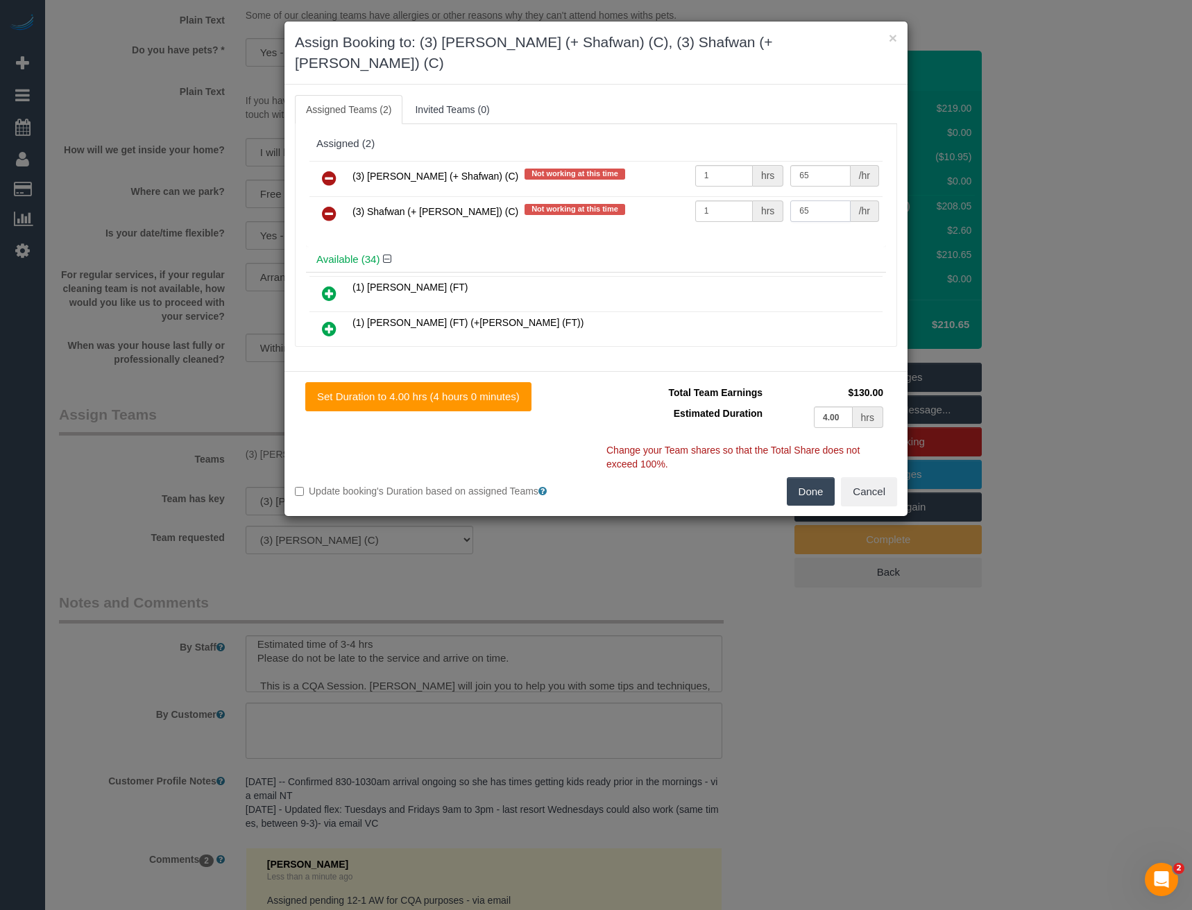
type input "65"
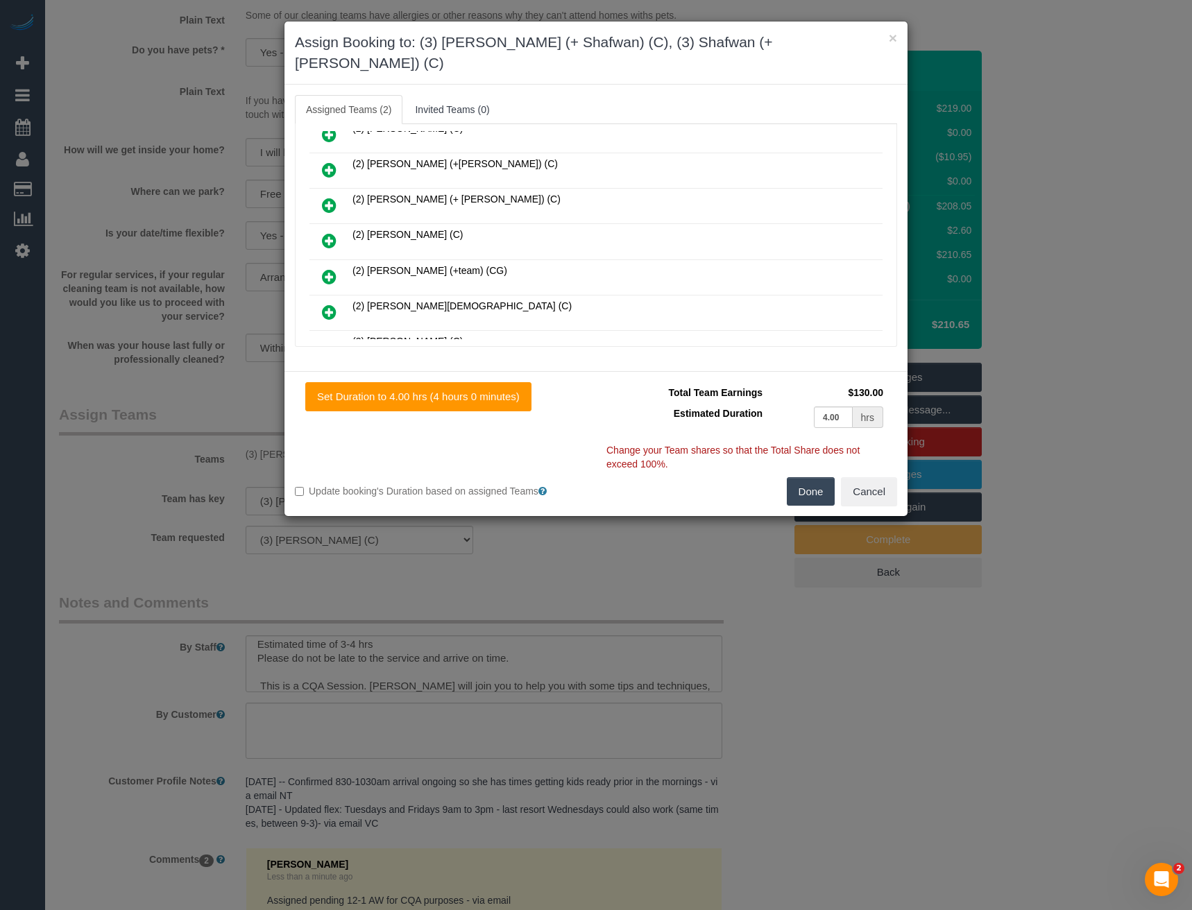
click at [327, 232] on icon at bounding box center [329, 240] width 15 height 17
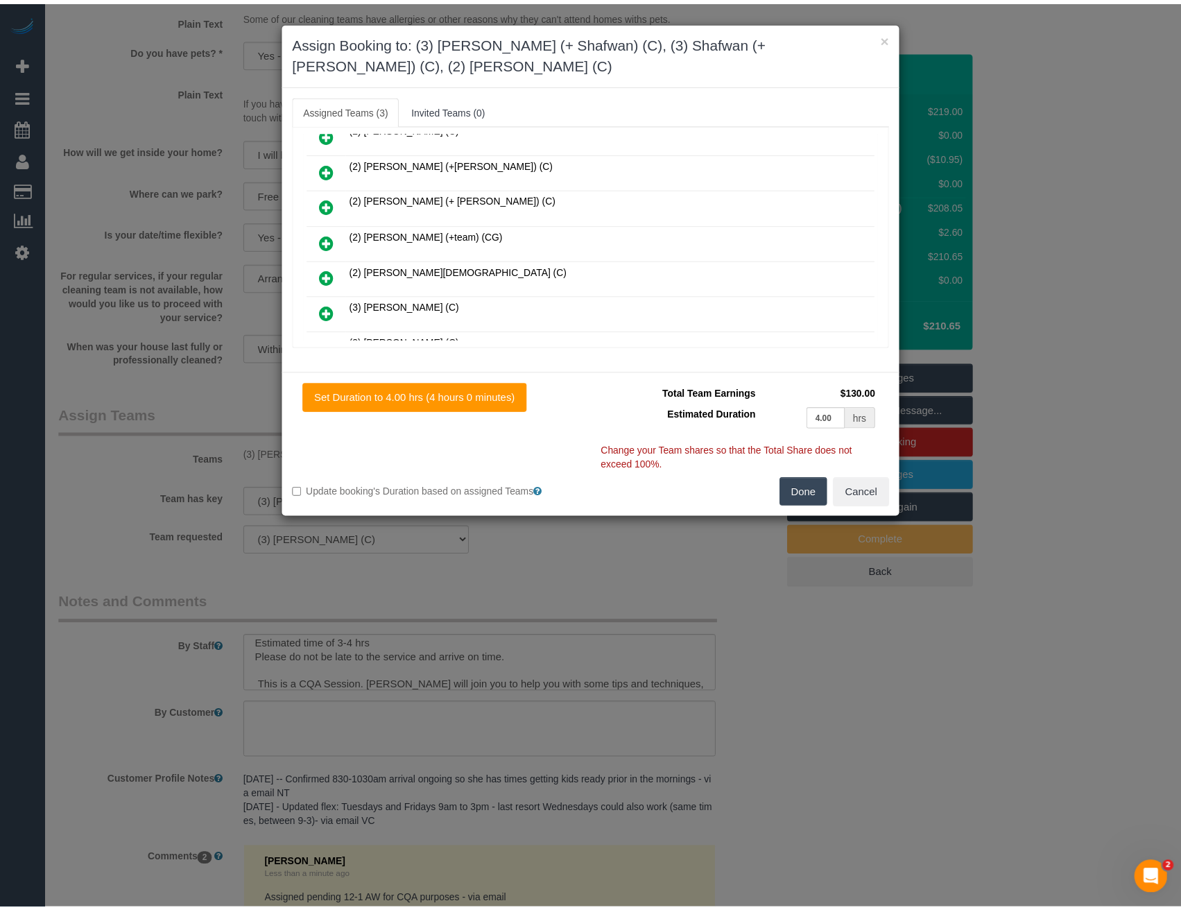
scroll to position [0, 0]
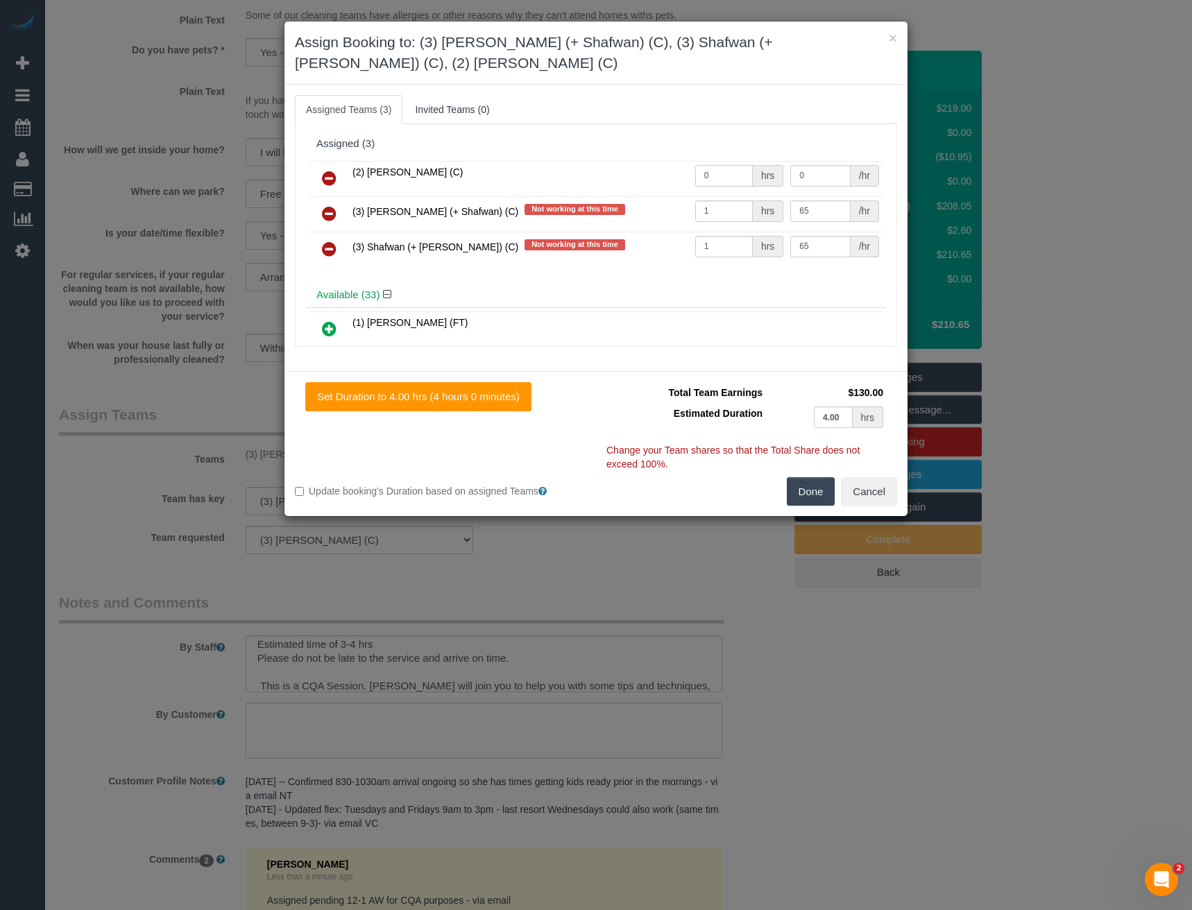
drag, startPoint x: 712, startPoint y: 177, endPoint x: 621, endPoint y: 192, distance: 92.8
click at [645, 177] on tr "(2) Kerry Welfare (C) 0 hrs 0 /hr" at bounding box center [595, 178] width 573 height 35
type input "2"
type input "40"
click at [817, 487] on button "Done" at bounding box center [811, 491] width 49 height 29
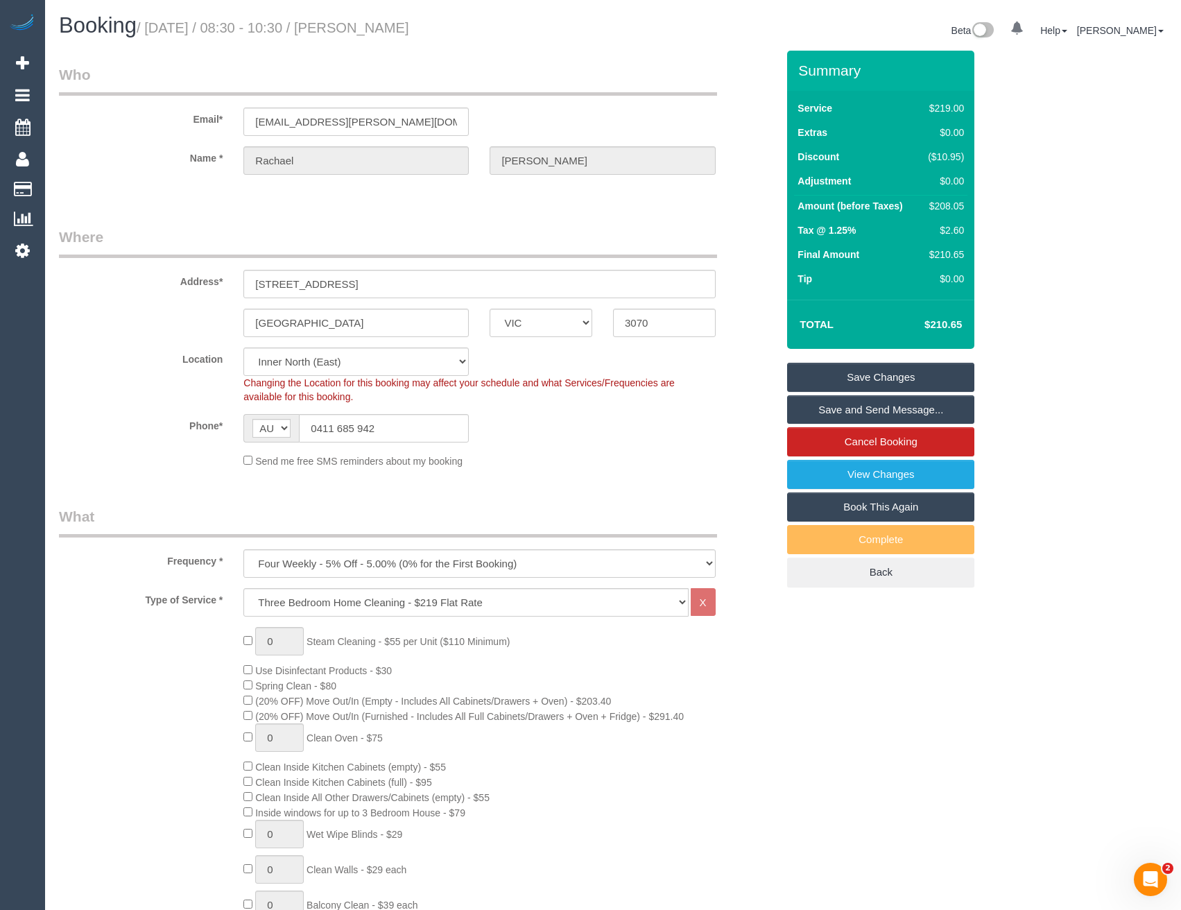
click at [858, 381] on link "Save Changes" at bounding box center [880, 377] width 187 height 29
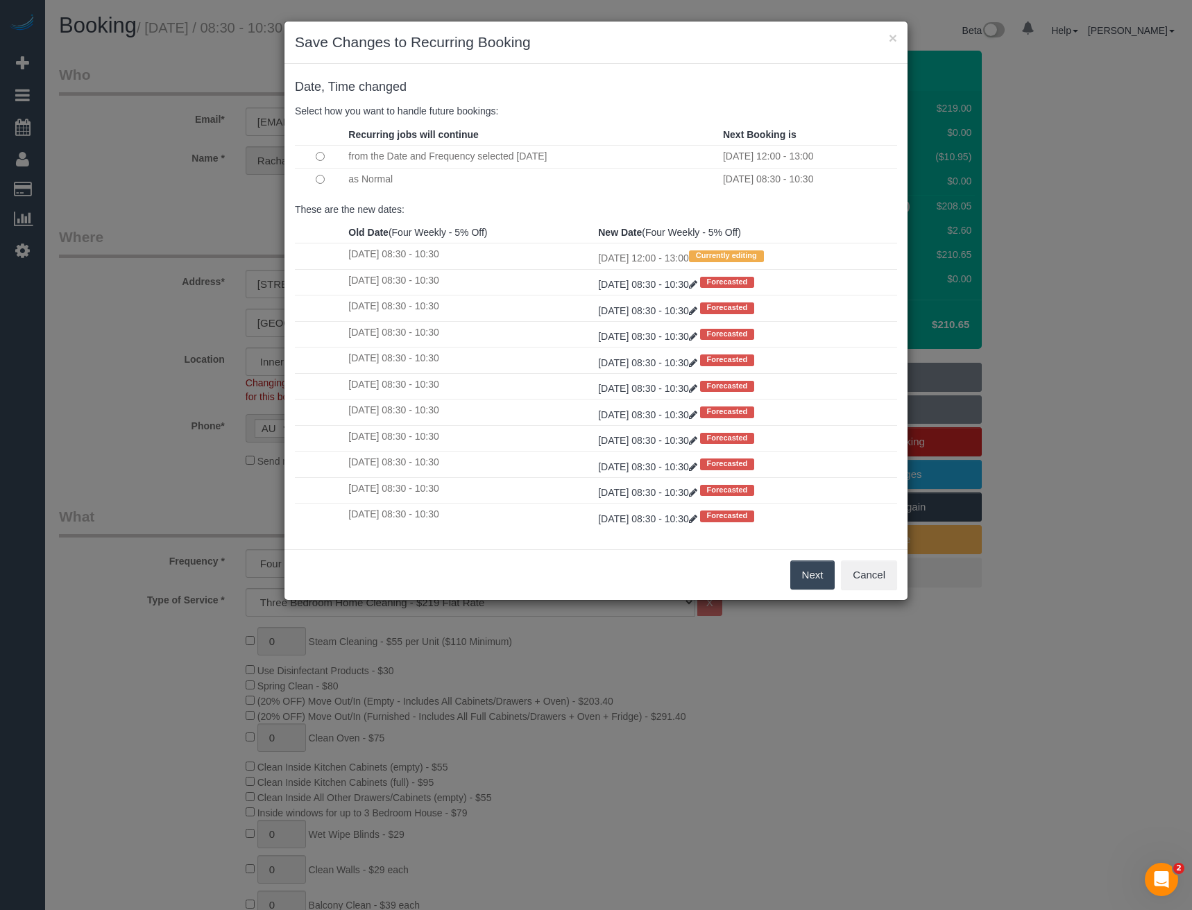
click at [823, 582] on button "Next" at bounding box center [812, 575] width 45 height 29
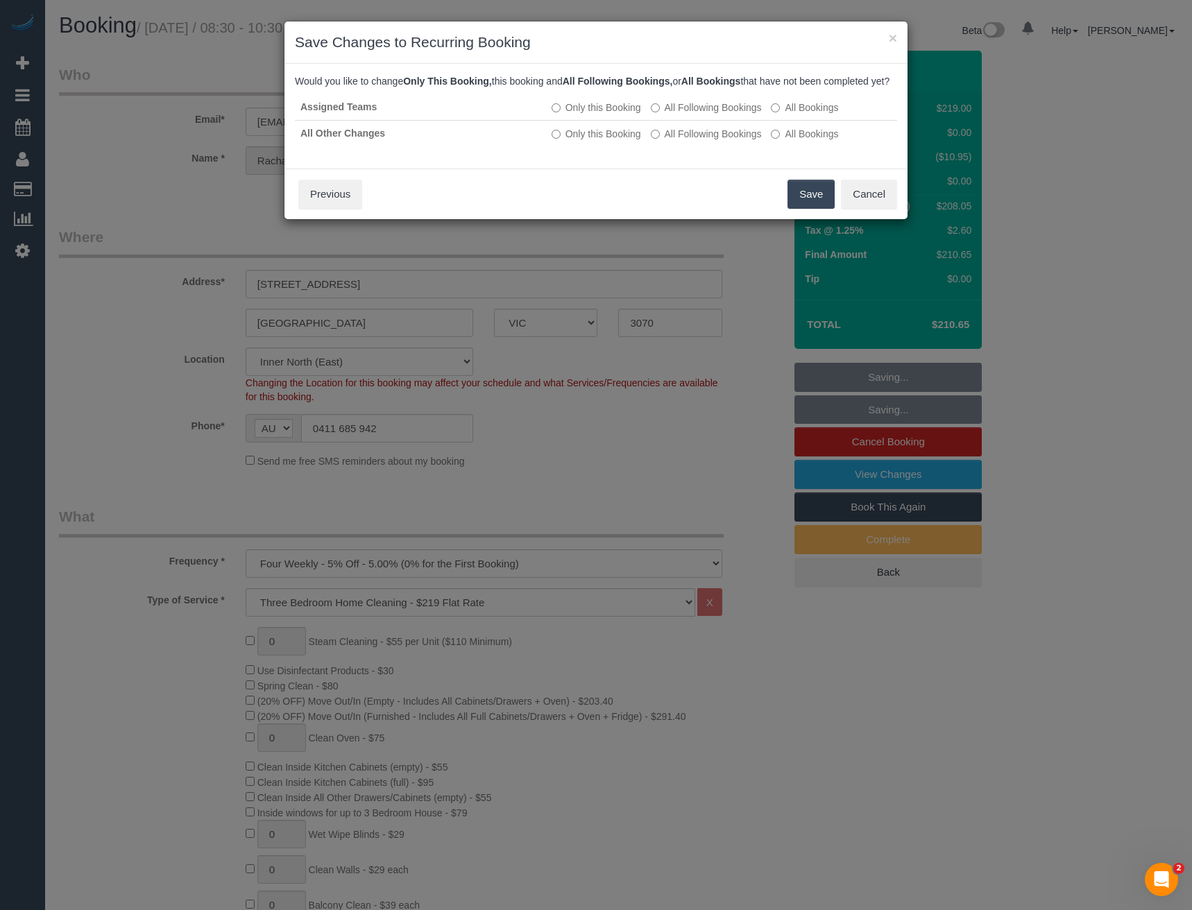
click at [820, 209] on button "Save" at bounding box center [810, 194] width 47 height 29
